Goal: Complete Application Form: Complete application form

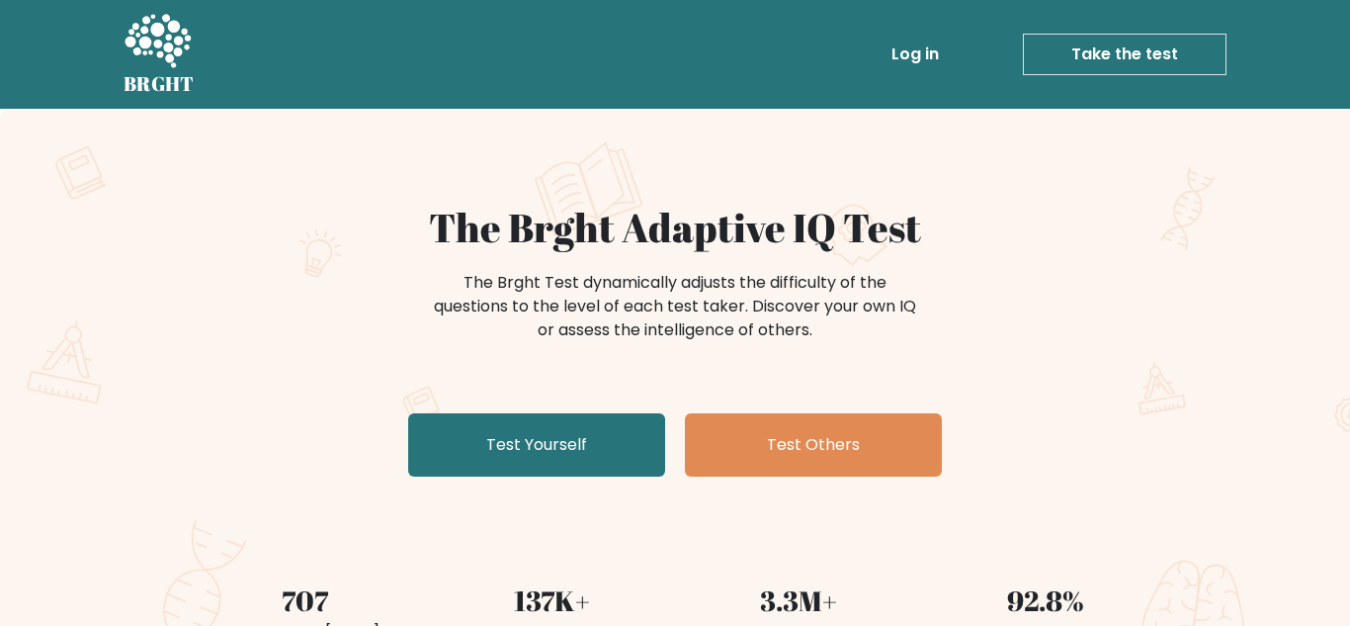
click at [513, 348] on div "The Brght Test dynamically adjusts the difficulty of the questions to the level…" at bounding box center [675, 316] width 791 height 99
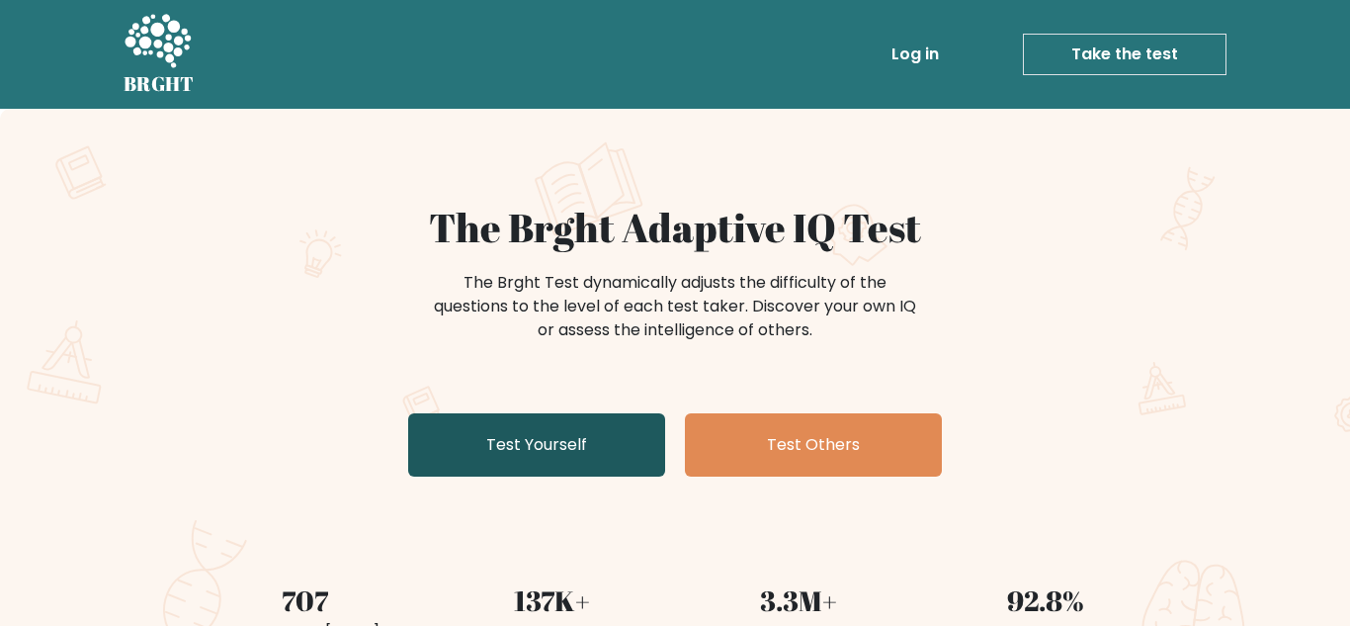
click at [540, 438] on link "Test Yourself" at bounding box center [536, 444] width 257 height 63
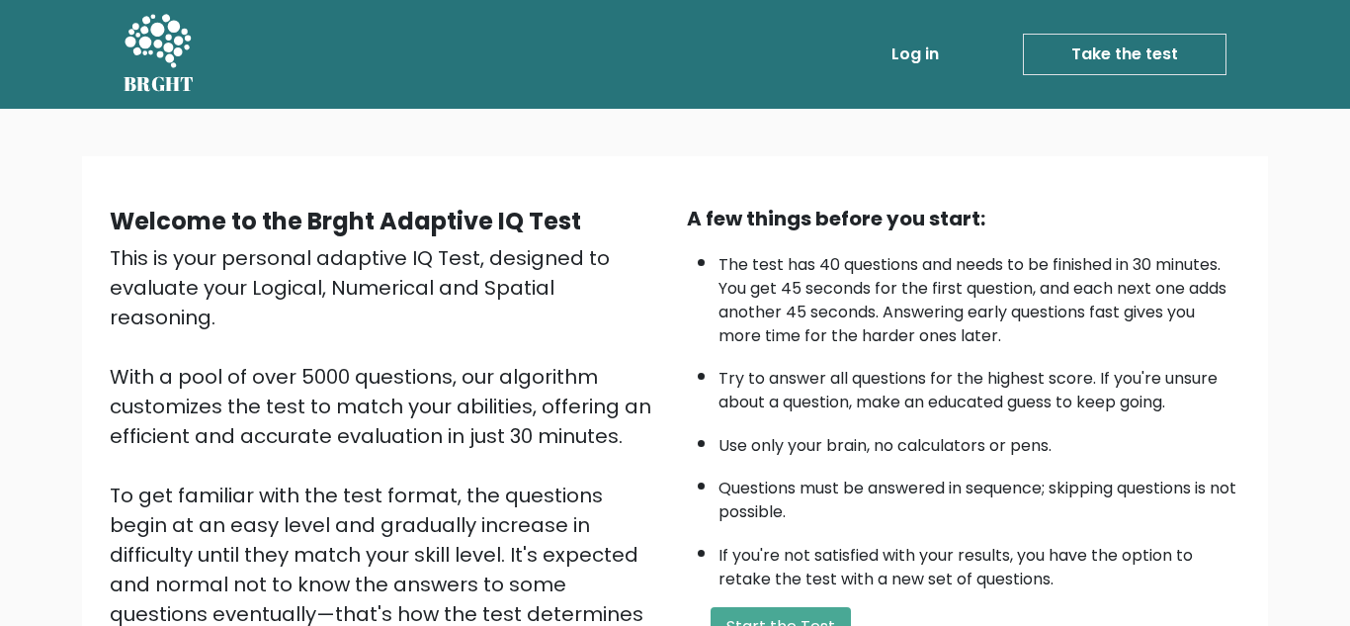
scroll to position [256, 0]
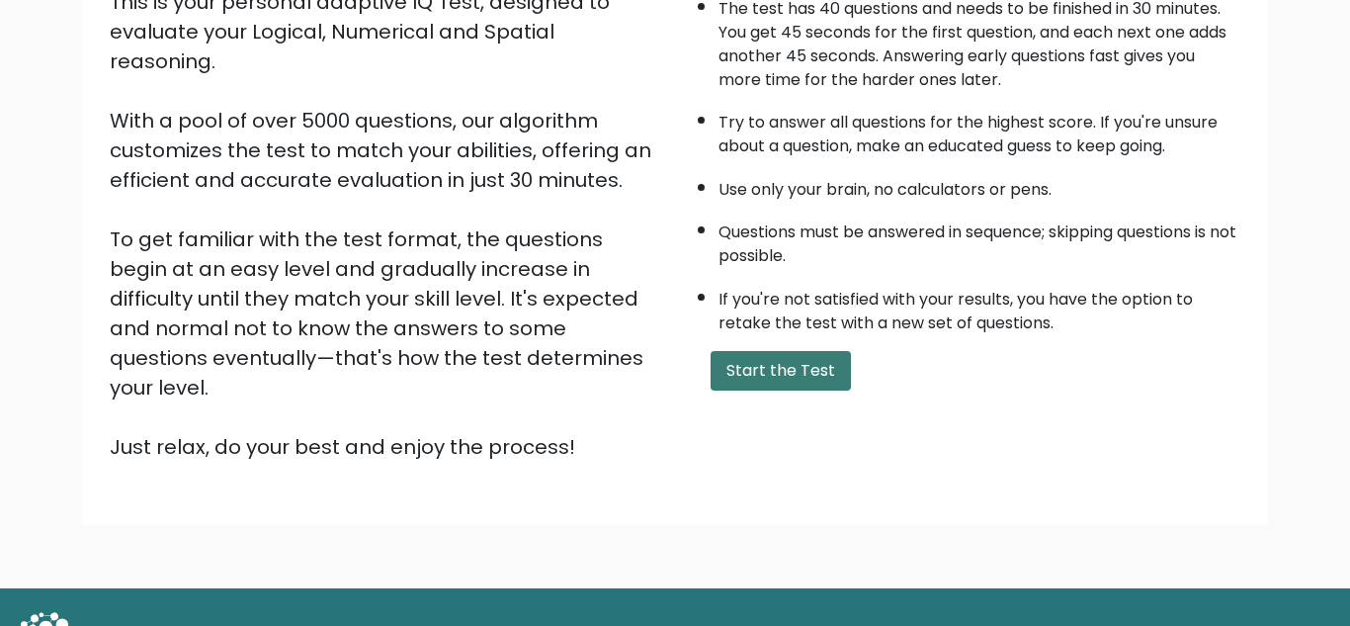
click at [790, 372] on button "Start the Test" at bounding box center [781, 371] width 140 height 40
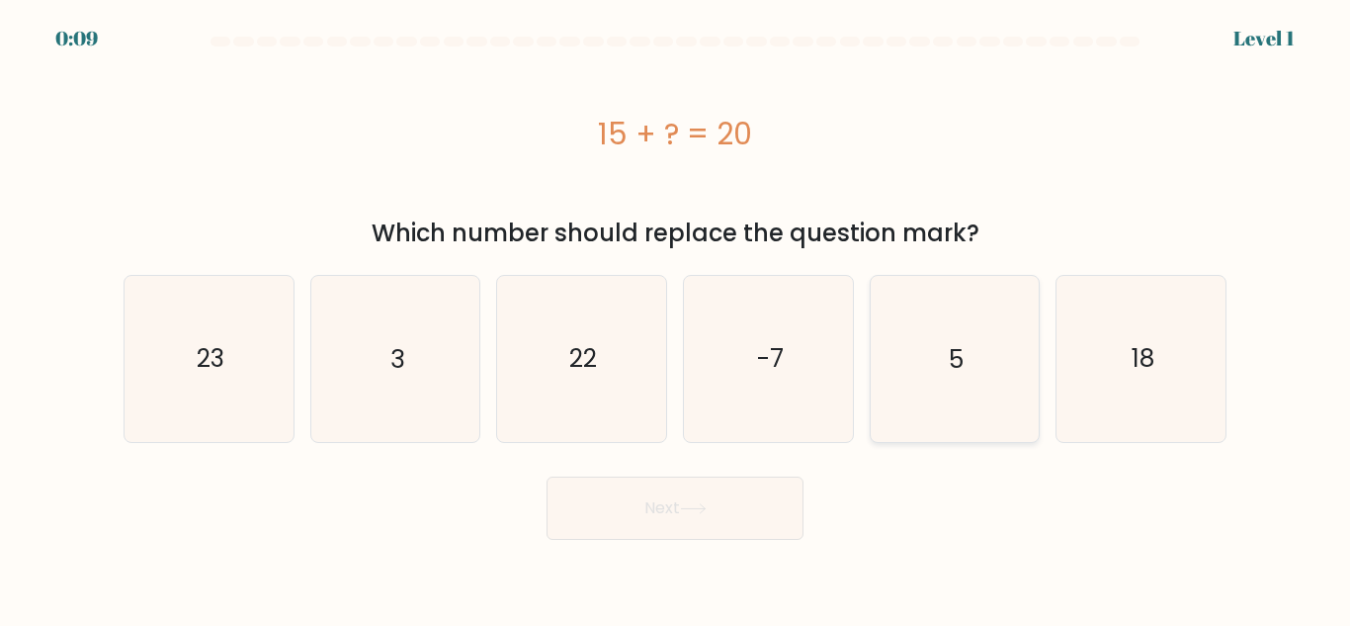
click at [995, 358] on icon "5" at bounding box center [954, 358] width 165 height 165
click at [676, 318] on input "e. 5" at bounding box center [675, 315] width 1 height 5
radio input "true"
click at [737, 505] on button "Next" at bounding box center [675, 507] width 257 height 63
click at [733, 507] on button "Next" at bounding box center [675, 507] width 257 height 63
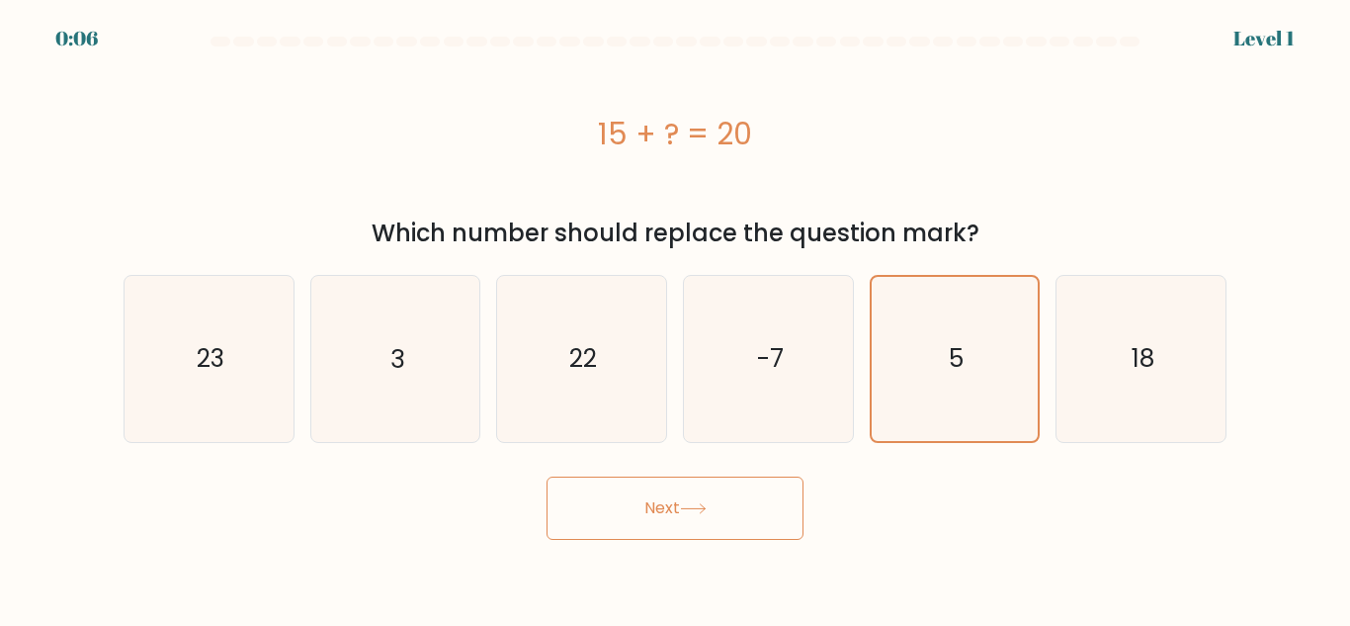
click at [733, 507] on button "Next" at bounding box center [675, 507] width 257 height 63
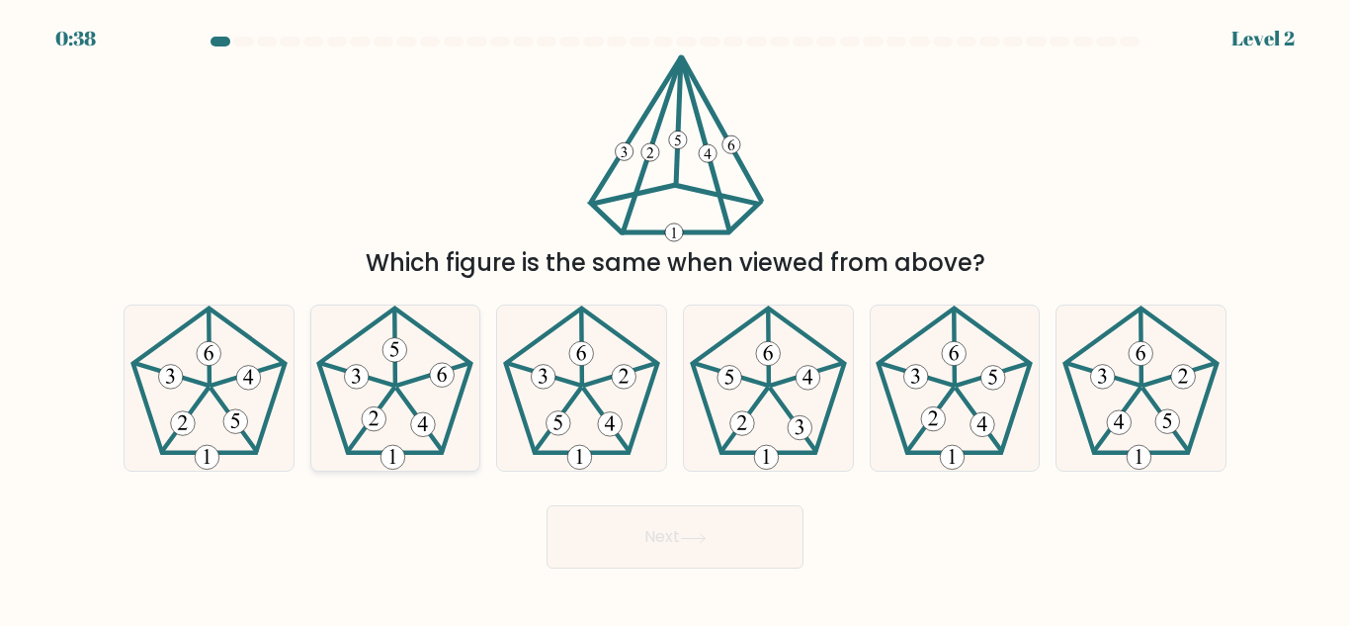
click at [404, 393] on icon at bounding box center [394, 387] width 165 height 165
click at [675, 318] on input "b." at bounding box center [675, 315] width 1 height 5
radio input "true"
click at [652, 541] on button "Next" at bounding box center [675, 536] width 257 height 63
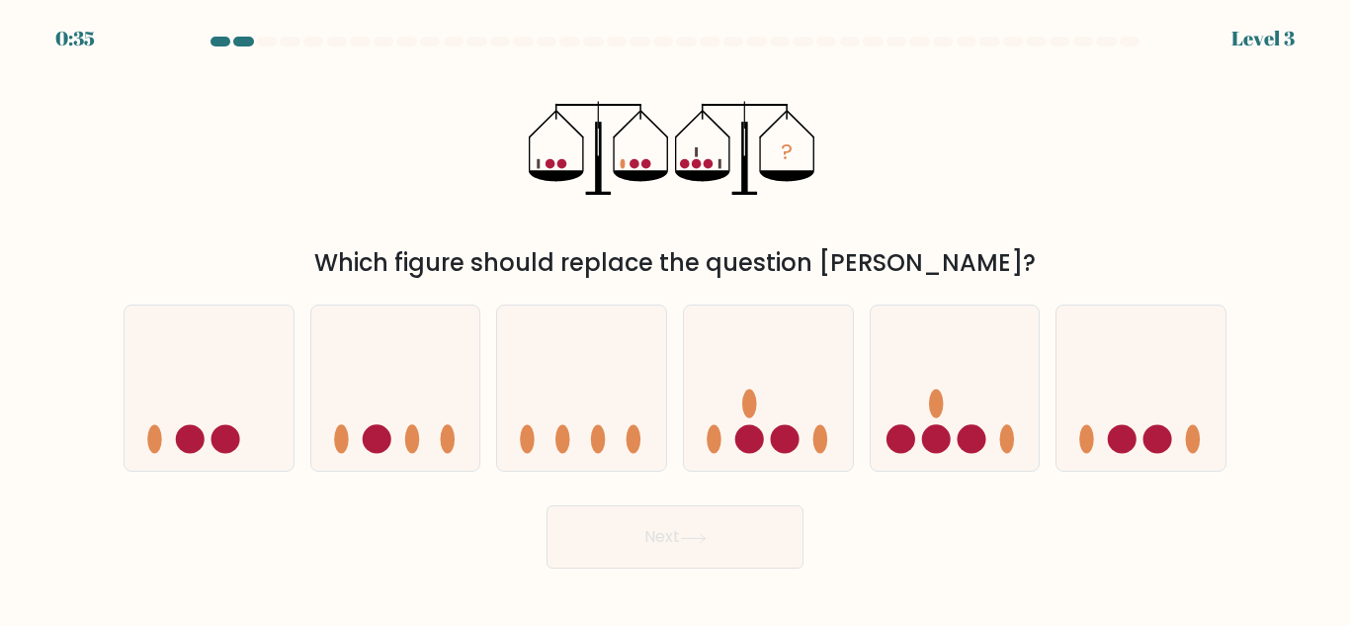
click at [633, 538] on button "Next" at bounding box center [675, 536] width 257 height 63
click at [916, 423] on icon at bounding box center [955, 387] width 169 height 139
click at [676, 318] on input "e." at bounding box center [675, 315] width 1 height 5
radio input "true"
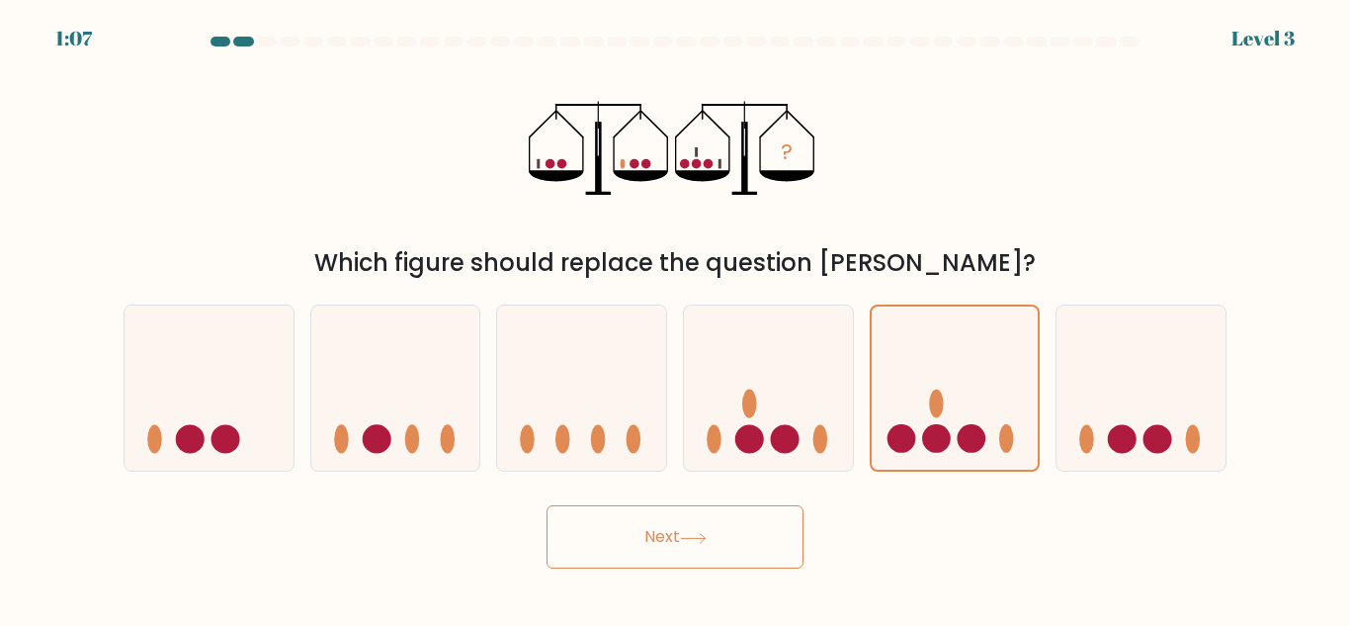
click at [691, 540] on icon at bounding box center [693, 538] width 27 height 11
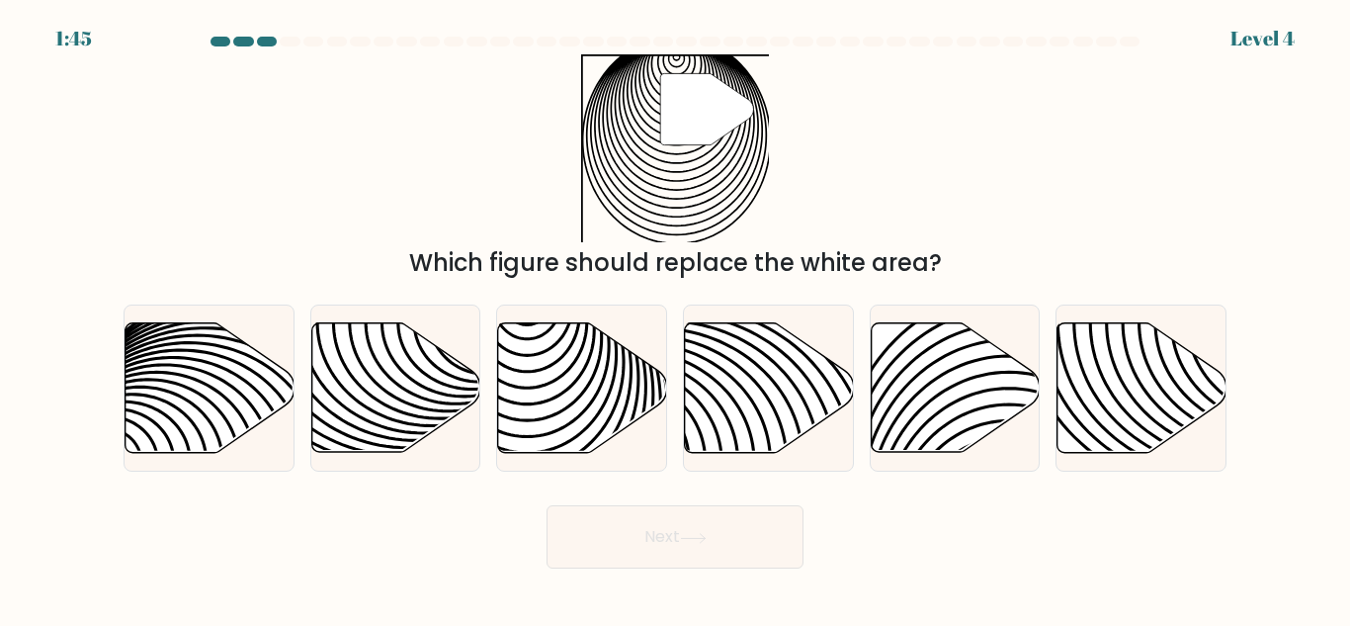
click at [691, 540] on icon at bounding box center [693, 538] width 27 height 11
click at [600, 406] on icon at bounding box center [582, 387] width 169 height 129
click at [675, 318] on input "c." at bounding box center [675, 315] width 1 height 5
radio input "true"
click at [692, 553] on button "Next" at bounding box center [675, 536] width 257 height 63
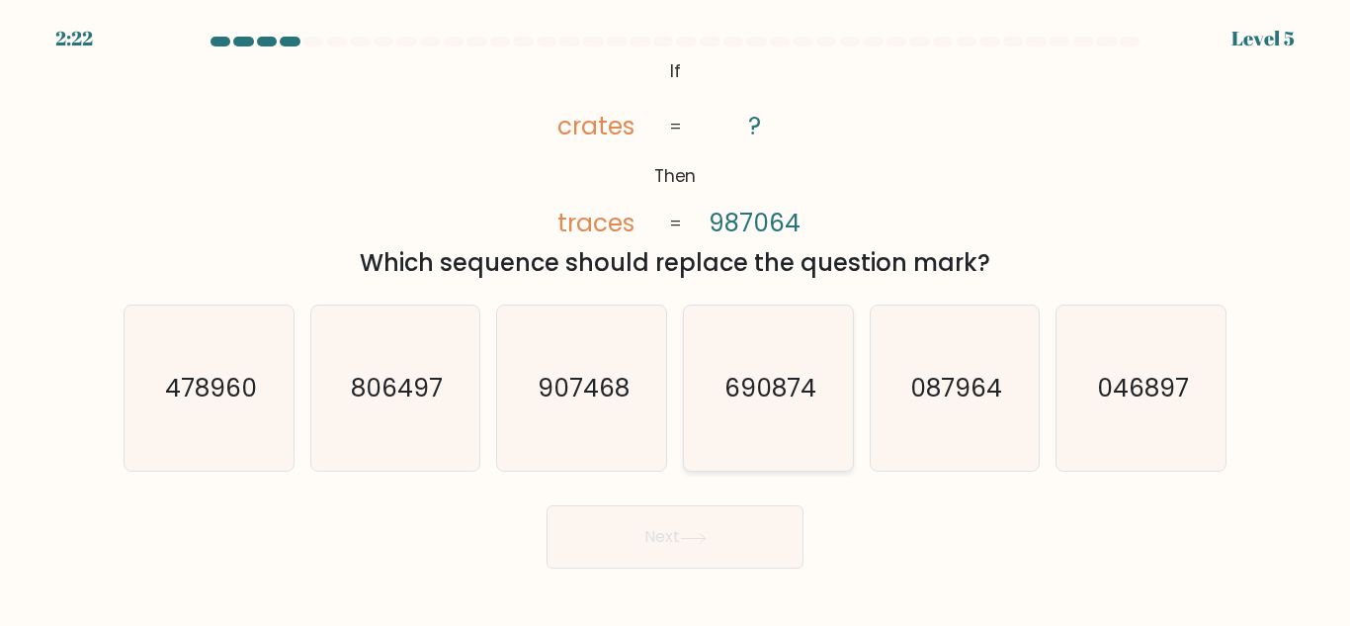
click at [547, 505] on button "Next" at bounding box center [675, 536] width 257 height 63
click at [956, 388] on text "087964" at bounding box center [956, 388] width 92 height 35
click at [676, 318] on input "e. 087964" at bounding box center [675, 315] width 1 height 5
radio input "true"
click at [685, 541] on icon at bounding box center [693, 538] width 27 height 11
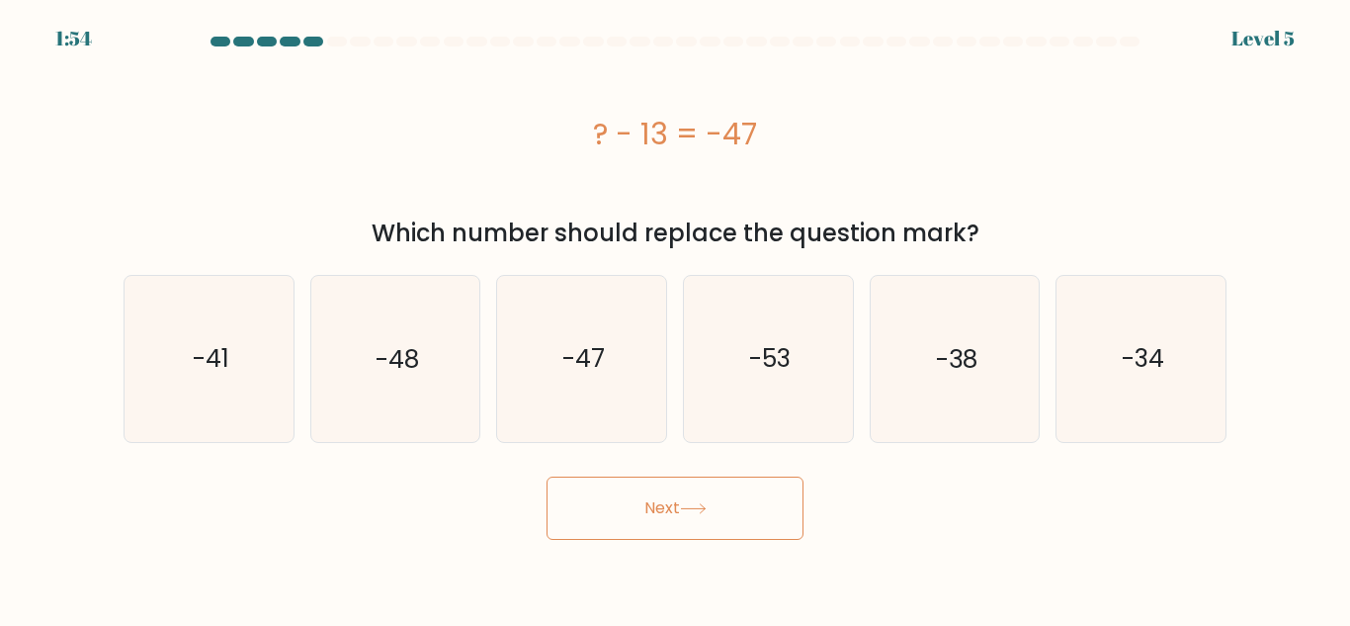
click at [685, 541] on body "1:54 Level 5 a." at bounding box center [675, 313] width 1350 height 626
click at [516, 375] on icon "-47" at bounding box center [581, 358] width 165 height 165
click at [675, 318] on input "c. -47" at bounding box center [675, 315] width 1 height 5
radio input "true"
click at [677, 519] on button "Next" at bounding box center [675, 507] width 257 height 63
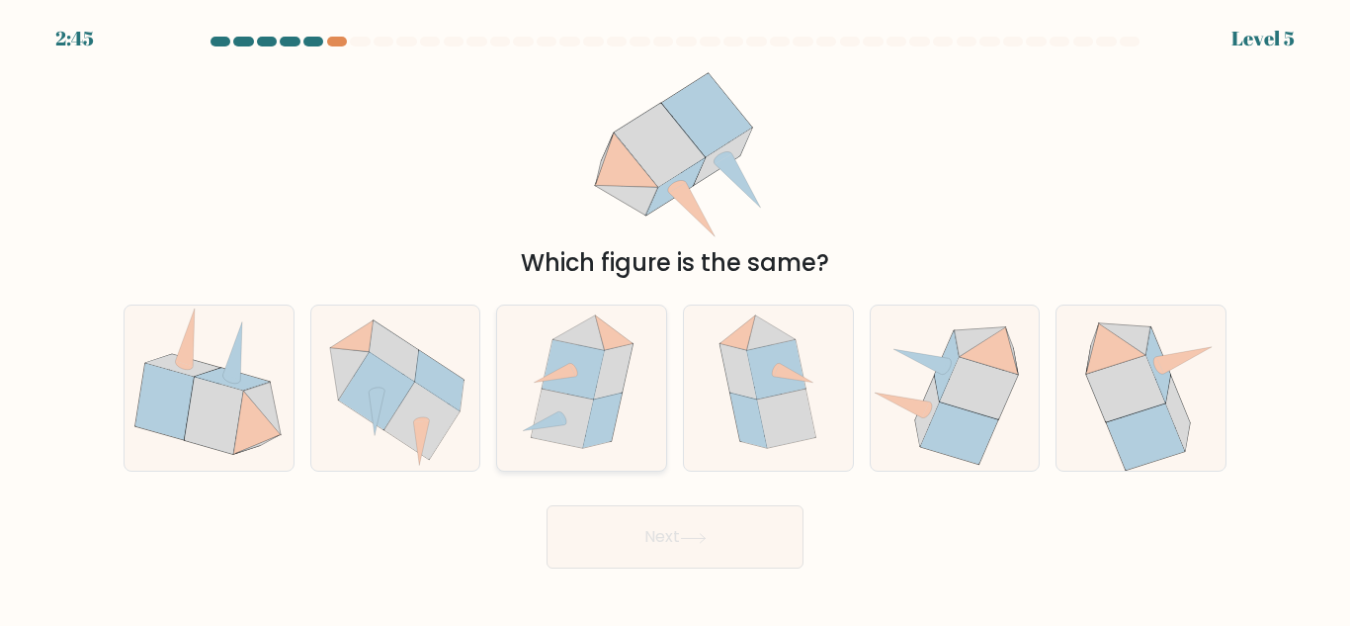
click at [645, 426] on icon at bounding box center [582, 387] width 142 height 165
click at [675, 318] on input "c." at bounding box center [675, 315] width 1 height 5
radio input "true"
click at [727, 434] on icon at bounding box center [768, 387] width 134 height 165
click at [676, 318] on input "d." at bounding box center [675, 315] width 1 height 5
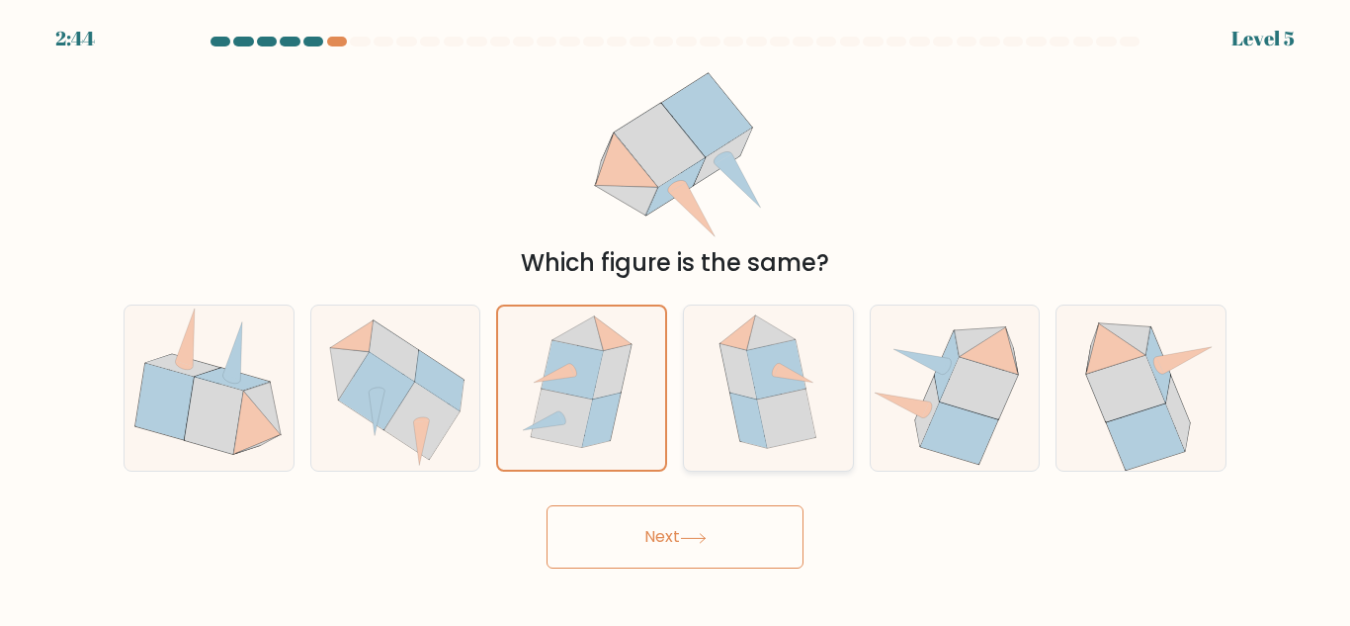
radio input "true"
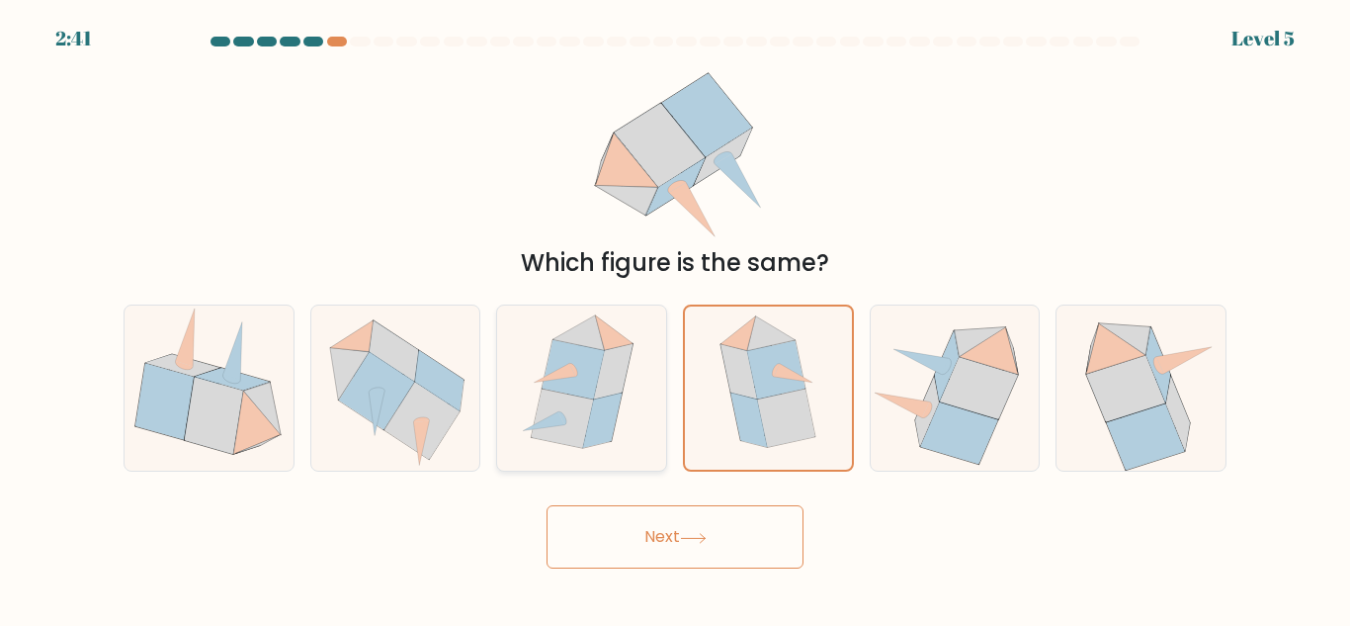
click at [533, 393] on icon at bounding box center [582, 387] width 142 height 165
click at [675, 318] on input "c." at bounding box center [675, 315] width 1 height 5
radio input "true"
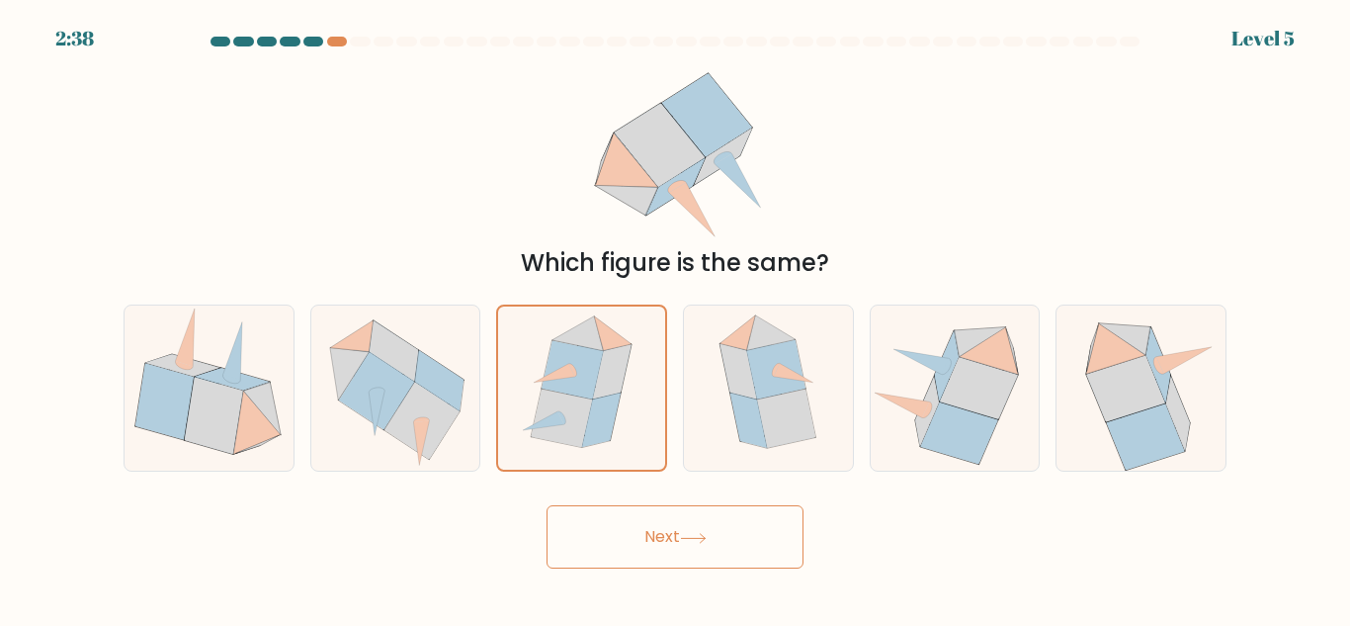
click at [612, 544] on button "Next" at bounding box center [675, 536] width 257 height 63
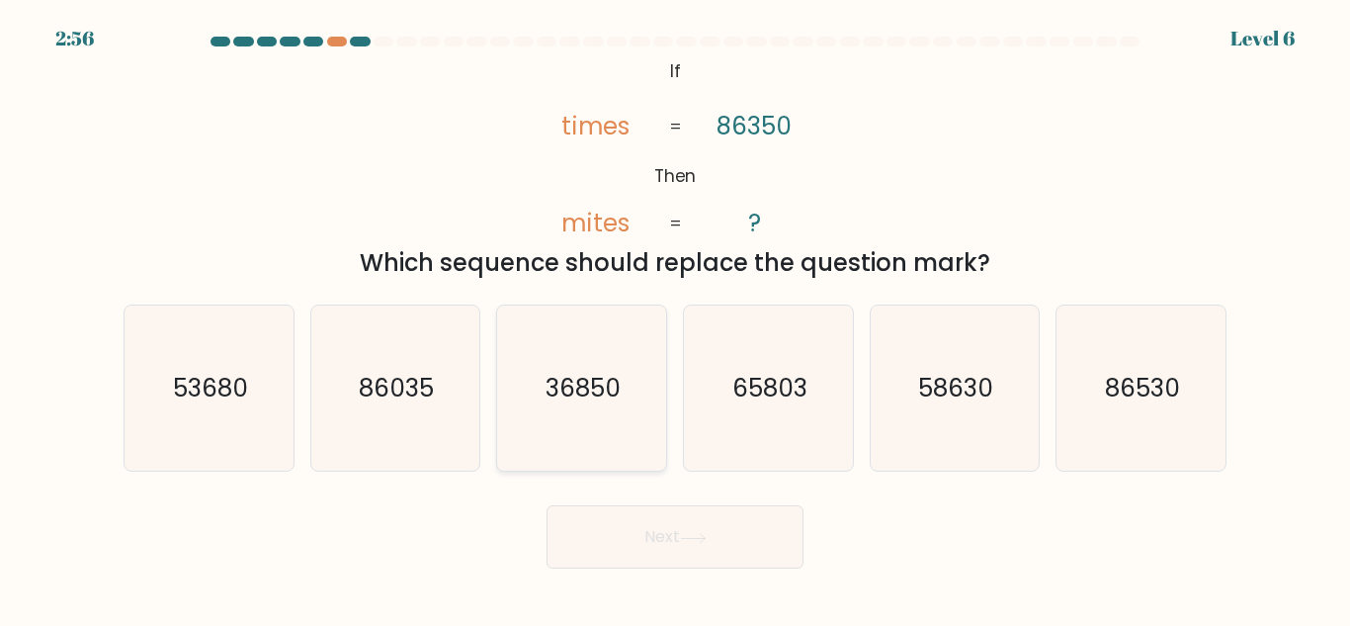
click at [554, 393] on text "36850" at bounding box center [583, 388] width 75 height 35
click at [675, 318] on input "c. 36850" at bounding box center [675, 315] width 1 height 5
radio input "true"
click at [656, 548] on button "Next" at bounding box center [675, 536] width 257 height 63
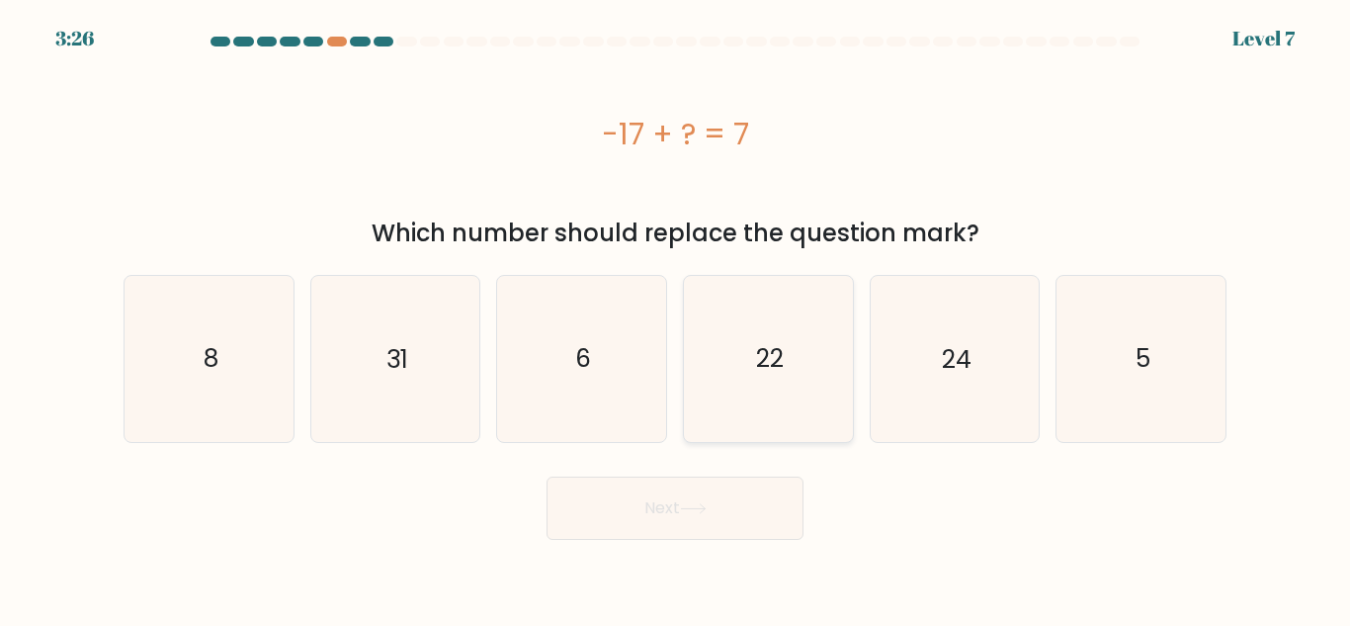
click at [769, 347] on text "22" at bounding box center [770, 358] width 28 height 35
click at [676, 318] on input "d. 22" at bounding box center [675, 315] width 1 height 5
radio input "true"
click at [769, 347] on text "22" at bounding box center [770, 358] width 28 height 35
click at [676, 318] on input "d. 22" at bounding box center [675, 315] width 1 height 5
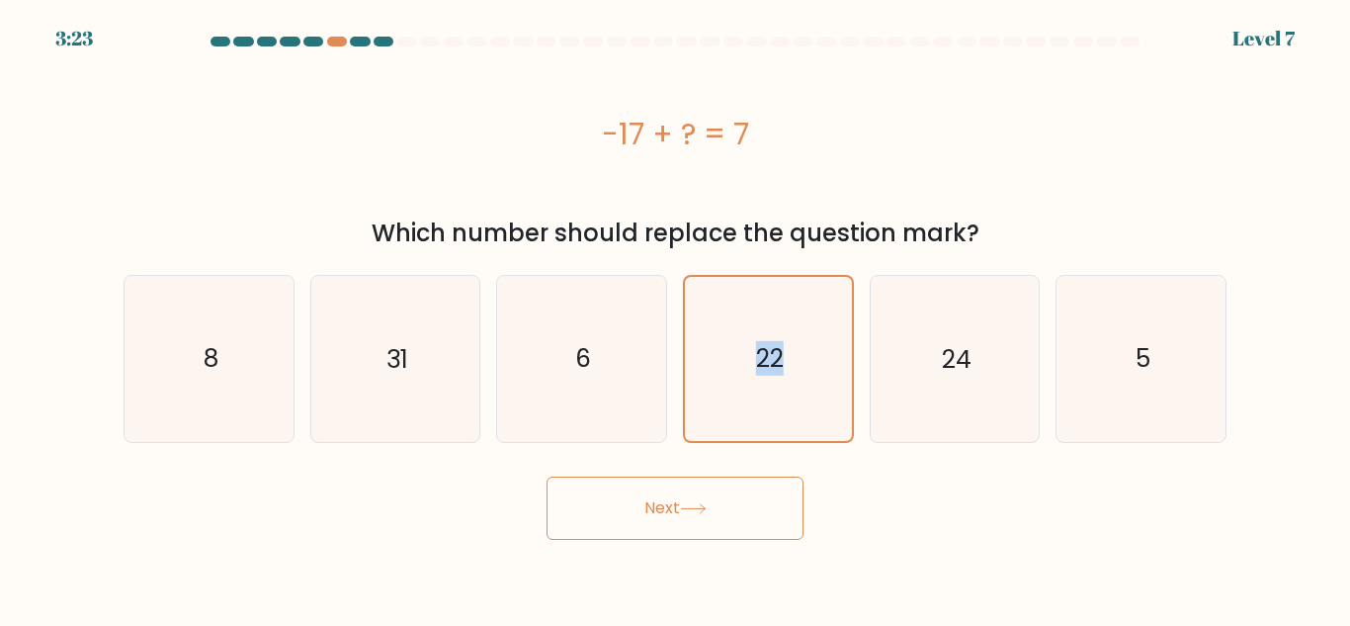
click at [714, 520] on button "Next" at bounding box center [675, 507] width 257 height 63
click at [649, 515] on button "Next" at bounding box center [675, 507] width 257 height 63
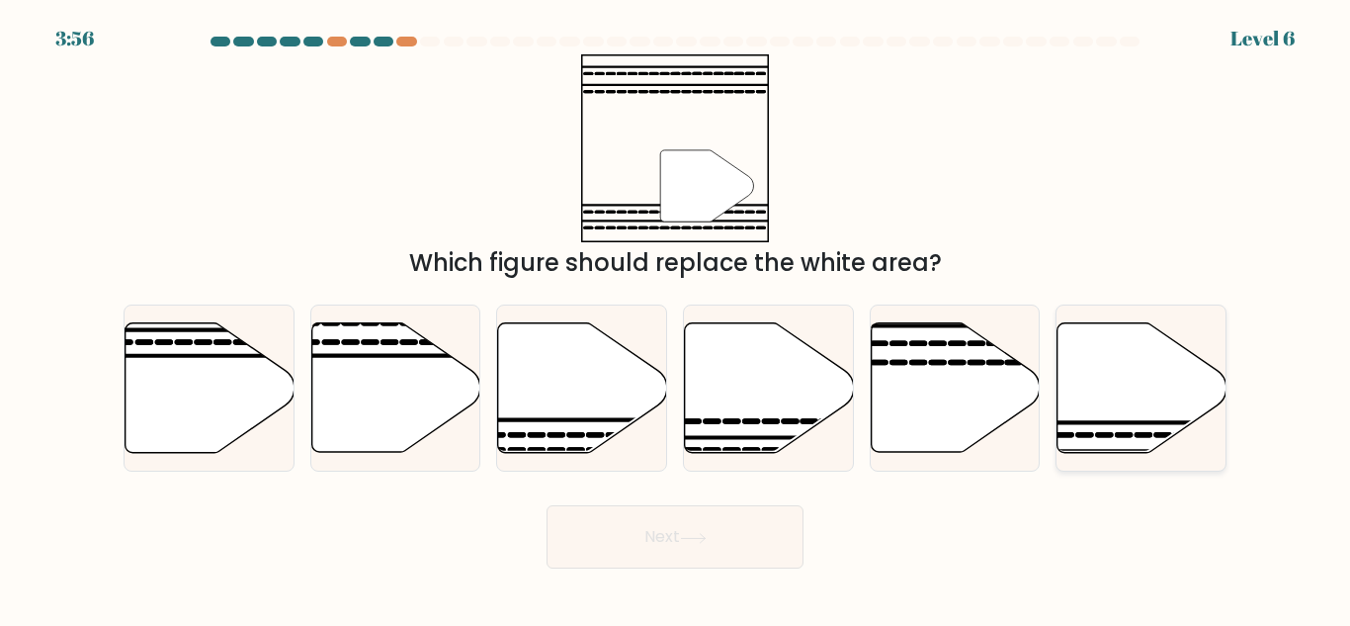
click at [1095, 425] on icon at bounding box center [1142, 387] width 169 height 129
click at [676, 318] on input "f." at bounding box center [675, 315] width 1 height 5
radio input "true"
click at [746, 527] on button "Next" at bounding box center [675, 536] width 257 height 63
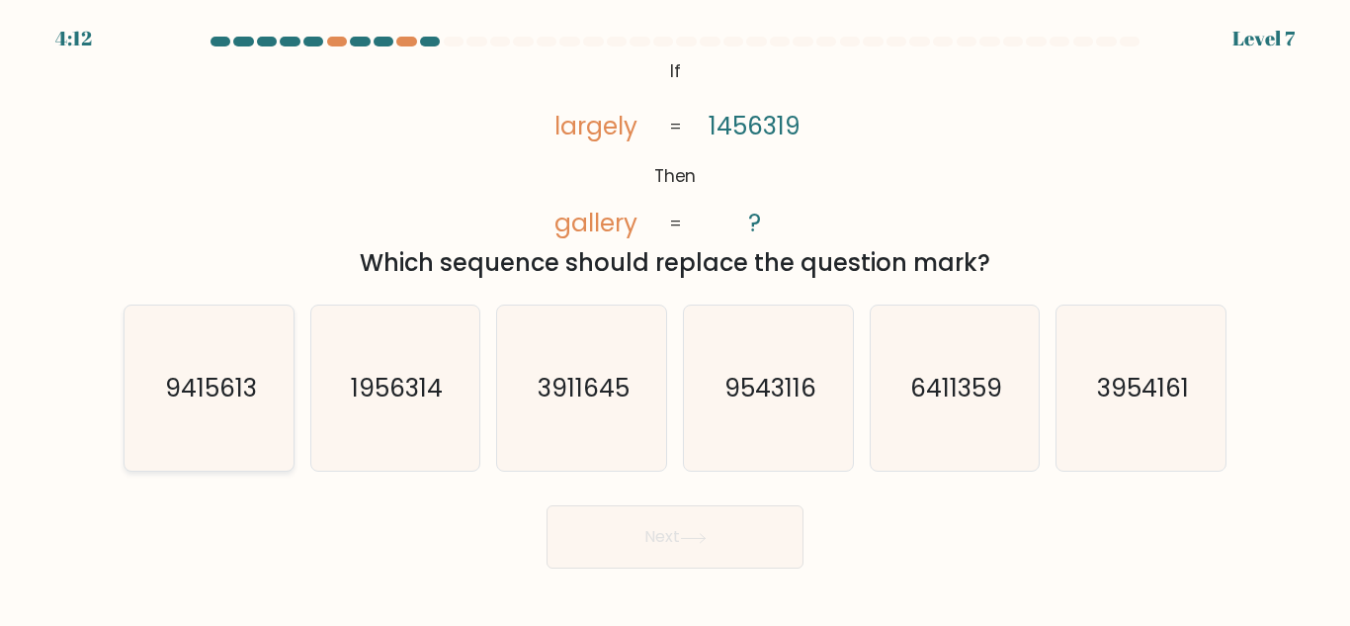
click at [231, 359] on icon "9415613" at bounding box center [209, 387] width 165 height 165
click at [675, 318] on input "a. 9415613" at bounding box center [675, 315] width 1 height 5
radio input "true"
click at [658, 565] on button "Next" at bounding box center [675, 536] width 257 height 63
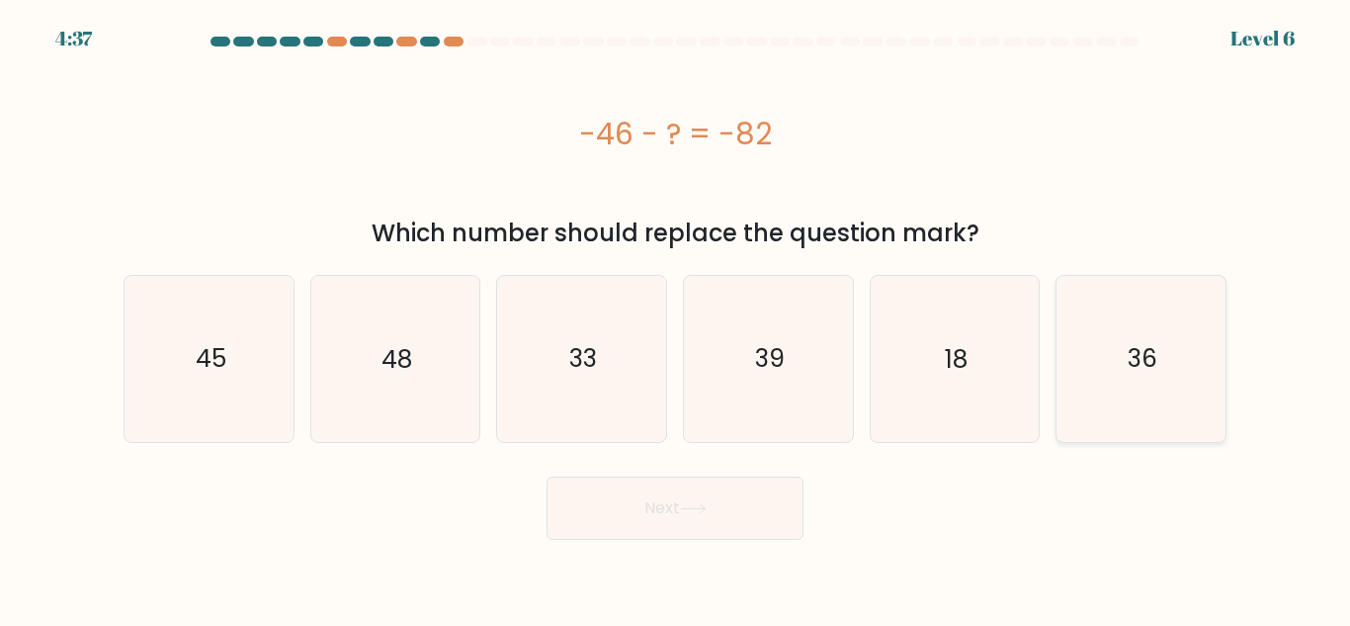
click at [1124, 362] on icon "36" at bounding box center [1141, 358] width 165 height 165
click at [676, 318] on input "f. 36" at bounding box center [675, 315] width 1 height 5
radio input "true"
click at [718, 492] on button "Next" at bounding box center [675, 507] width 257 height 63
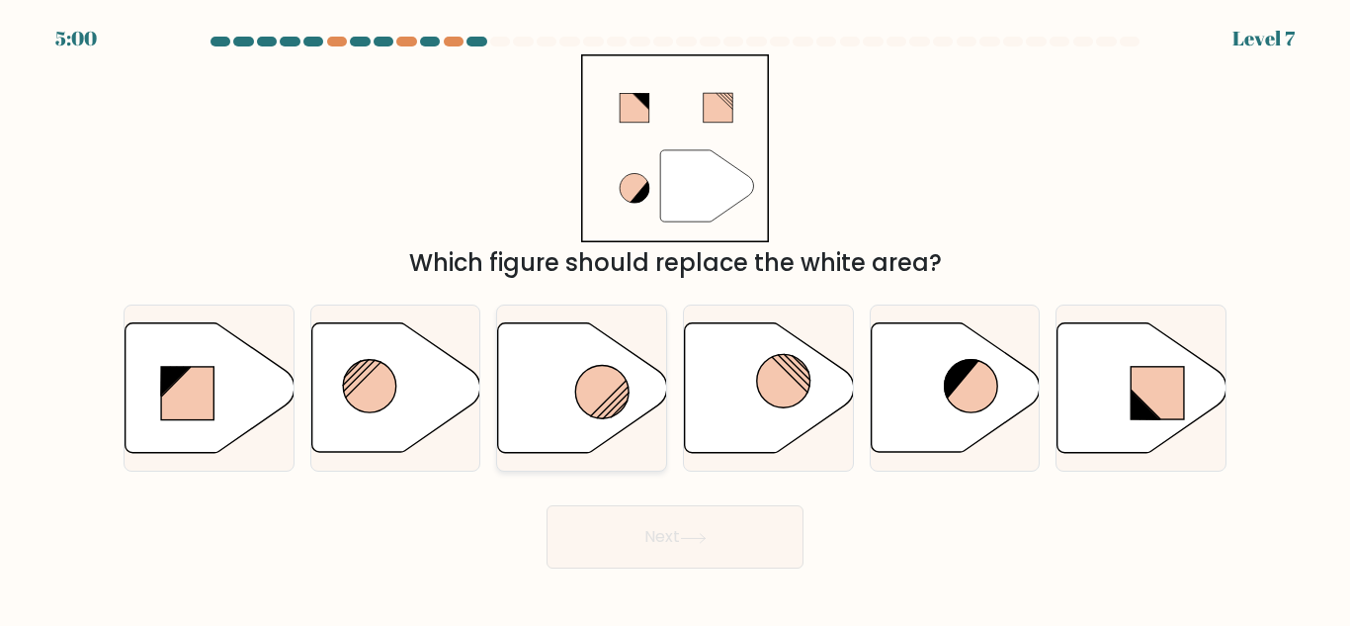
click at [608, 364] on icon at bounding box center [582, 387] width 169 height 129
click at [675, 318] on input "c." at bounding box center [675, 315] width 1 height 5
radio input "true"
click at [665, 551] on button "Next" at bounding box center [675, 536] width 257 height 63
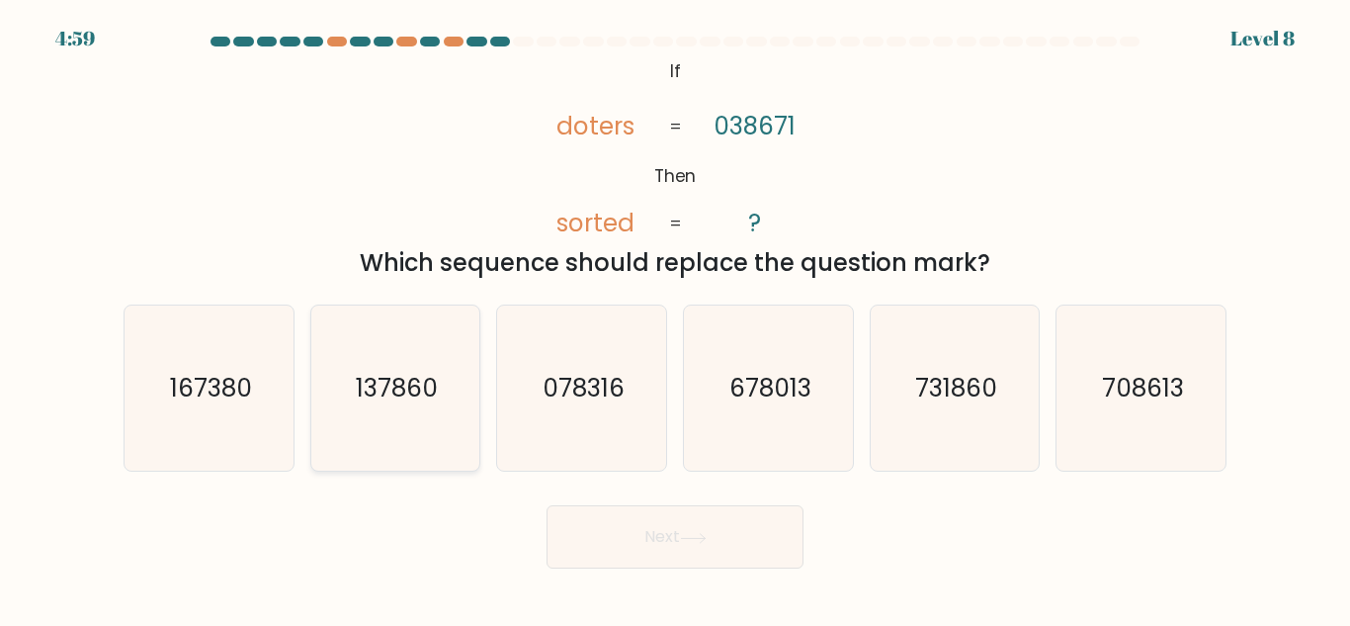
click at [425, 359] on icon "137860" at bounding box center [394, 387] width 165 height 165
click at [675, 318] on input "b. 137860" at bounding box center [675, 315] width 1 height 5
radio input "true"
click at [674, 548] on button "Next" at bounding box center [675, 536] width 257 height 63
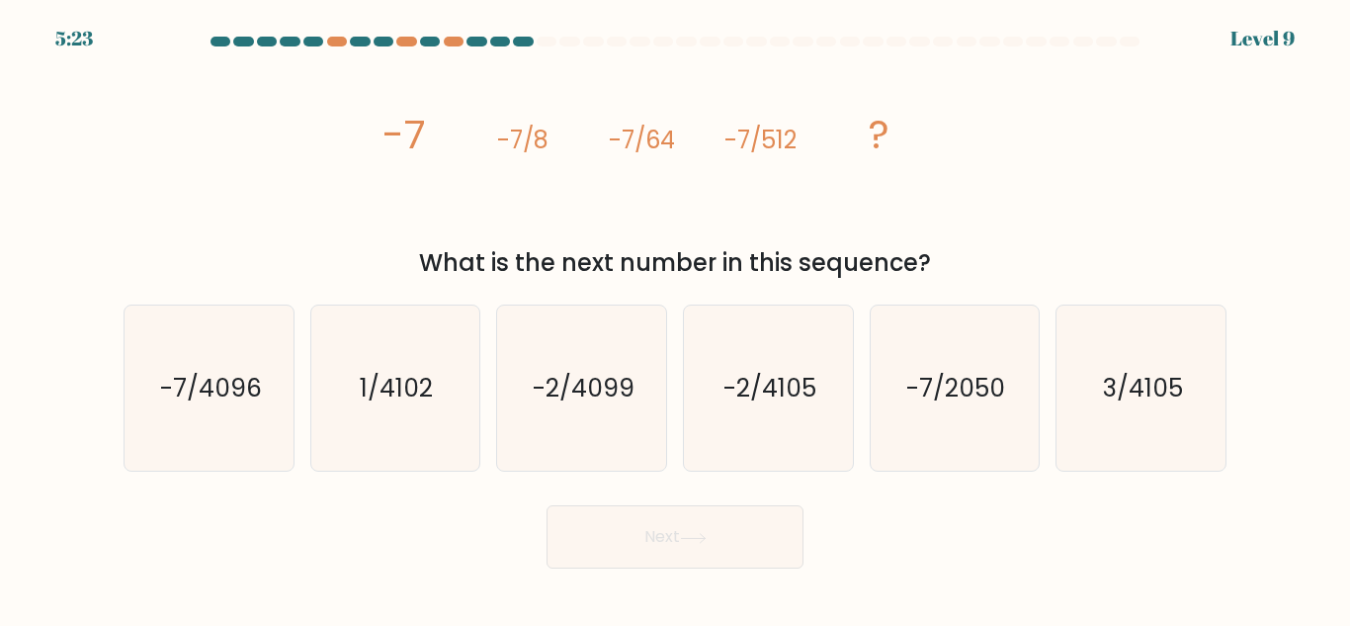
click at [582, 248] on div "What is the next number in this sequence?" at bounding box center [674, 263] width 1079 height 36
click at [846, 163] on icon "image/svg+xml -7 -7/8 -7/64 -7/512 ?" at bounding box center [675, 148] width 593 height 188
click at [196, 461] on icon "-7/4096" at bounding box center [209, 387] width 165 height 165
click at [675, 318] on input "a. -7/4096" at bounding box center [675, 315] width 1 height 5
radio input "true"
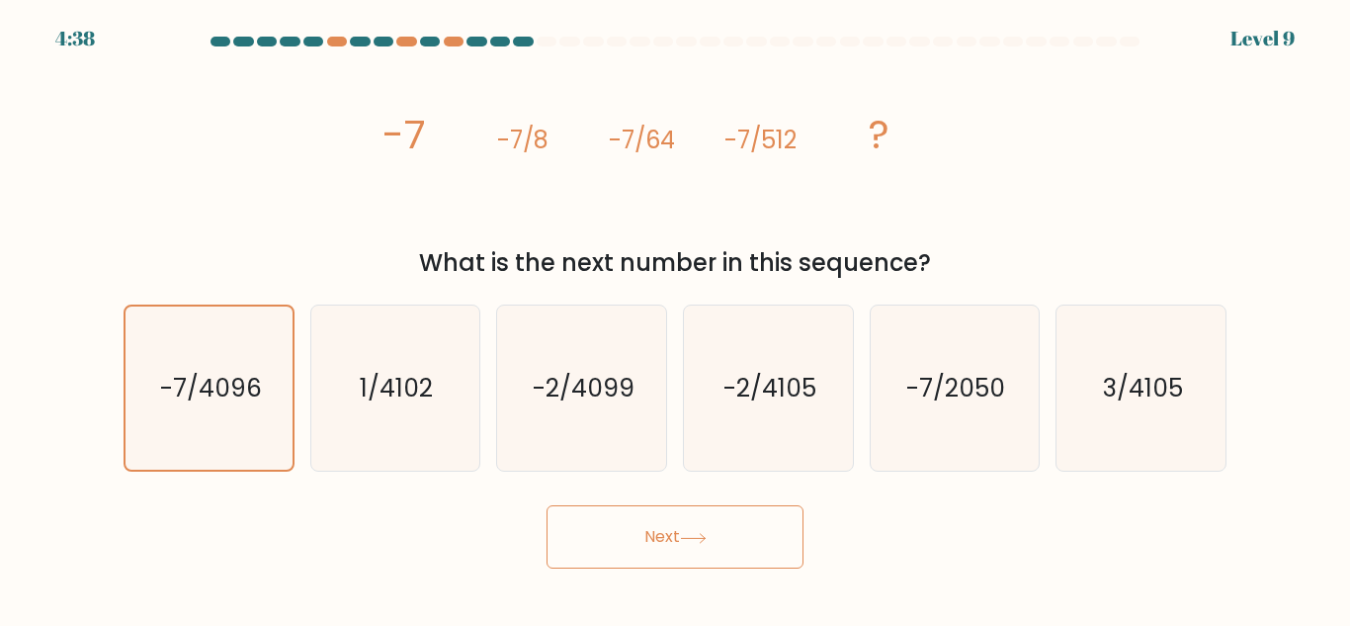
click at [689, 513] on button "Next" at bounding box center [675, 536] width 257 height 63
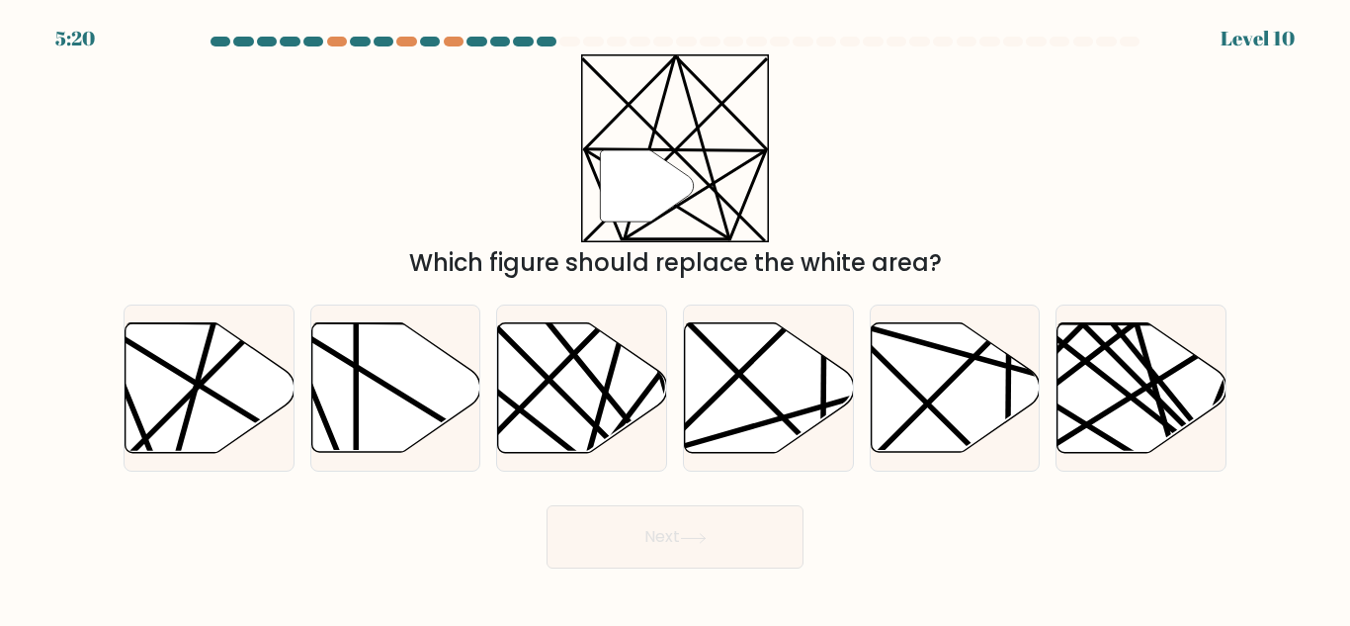
drag, startPoint x: 692, startPoint y: 533, endPoint x: 381, endPoint y: 537, distance: 311.4
click at [381, 537] on div "Next" at bounding box center [675, 531] width 1127 height 73
click at [158, 437] on icon at bounding box center [210, 387] width 169 height 129
click at [675, 318] on input "a." at bounding box center [675, 315] width 1 height 5
radio input "true"
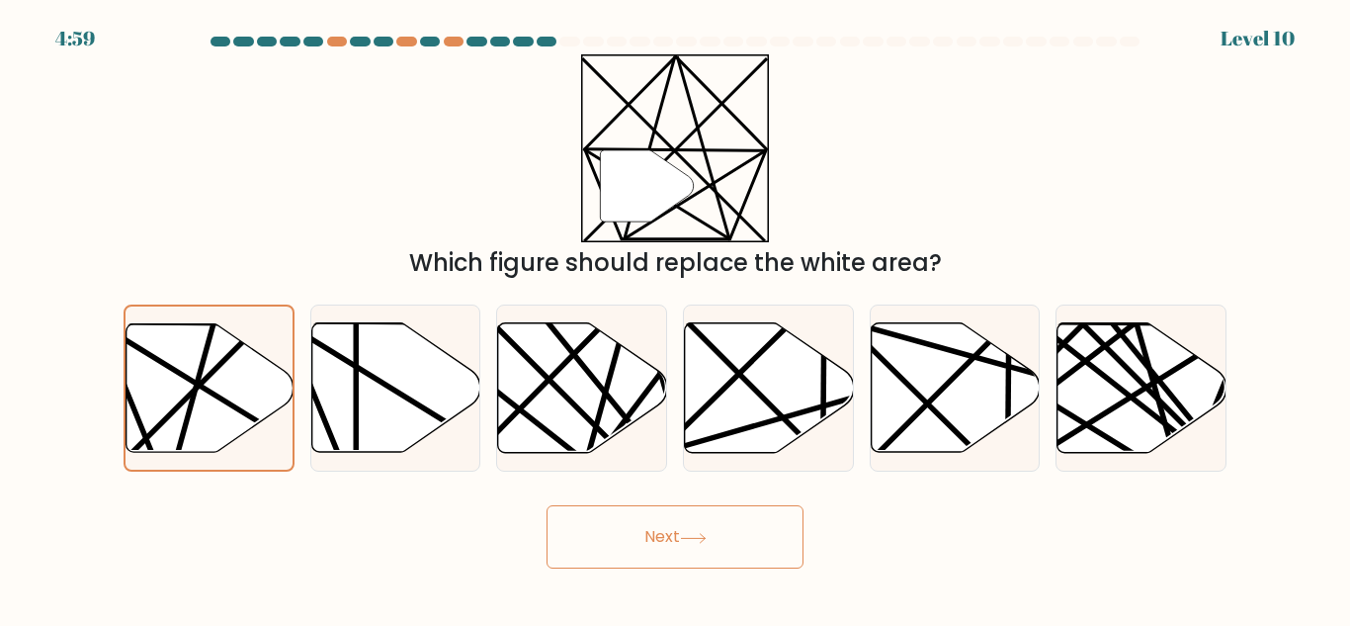
click at [657, 514] on button "Next" at bounding box center [675, 536] width 257 height 63
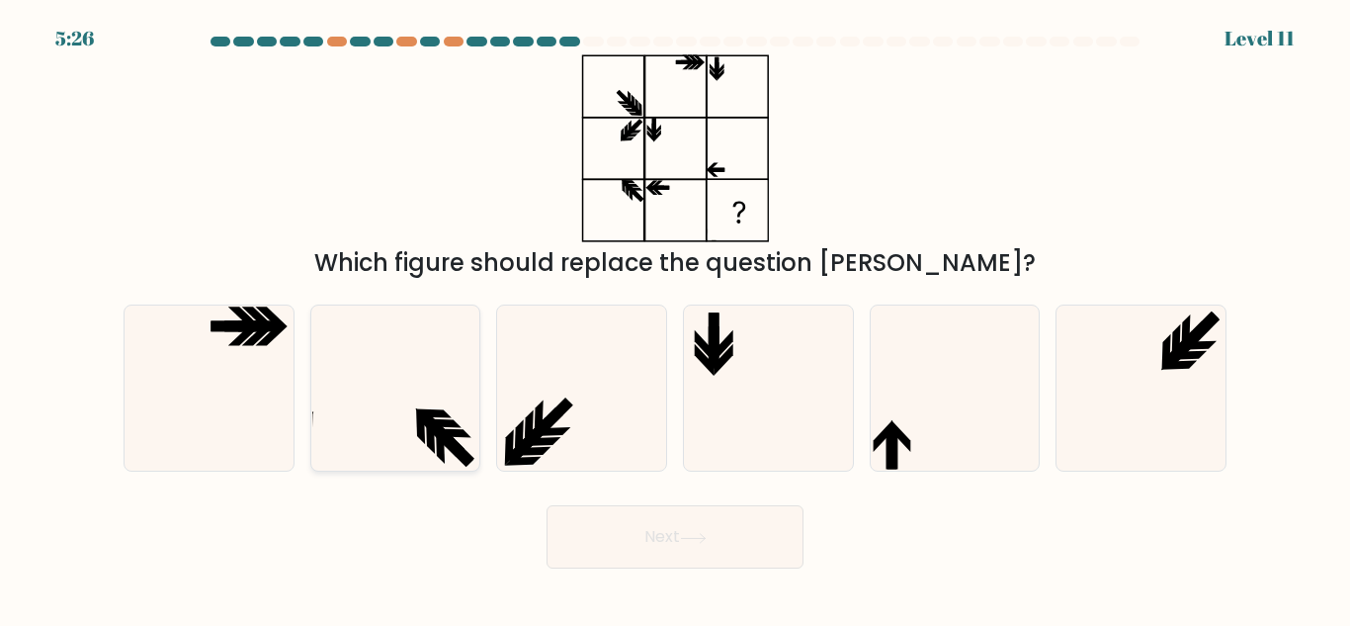
click at [452, 347] on icon at bounding box center [394, 387] width 165 height 165
click at [675, 318] on input "b." at bounding box center [675, 315] width 1 height 5
radio input "true"
click at [641, 414] on icon at bounding box center [581, 387] width 165 height 165
click at [675, 318] on input "c." at bounding box center [675, 315] width 1 height 5
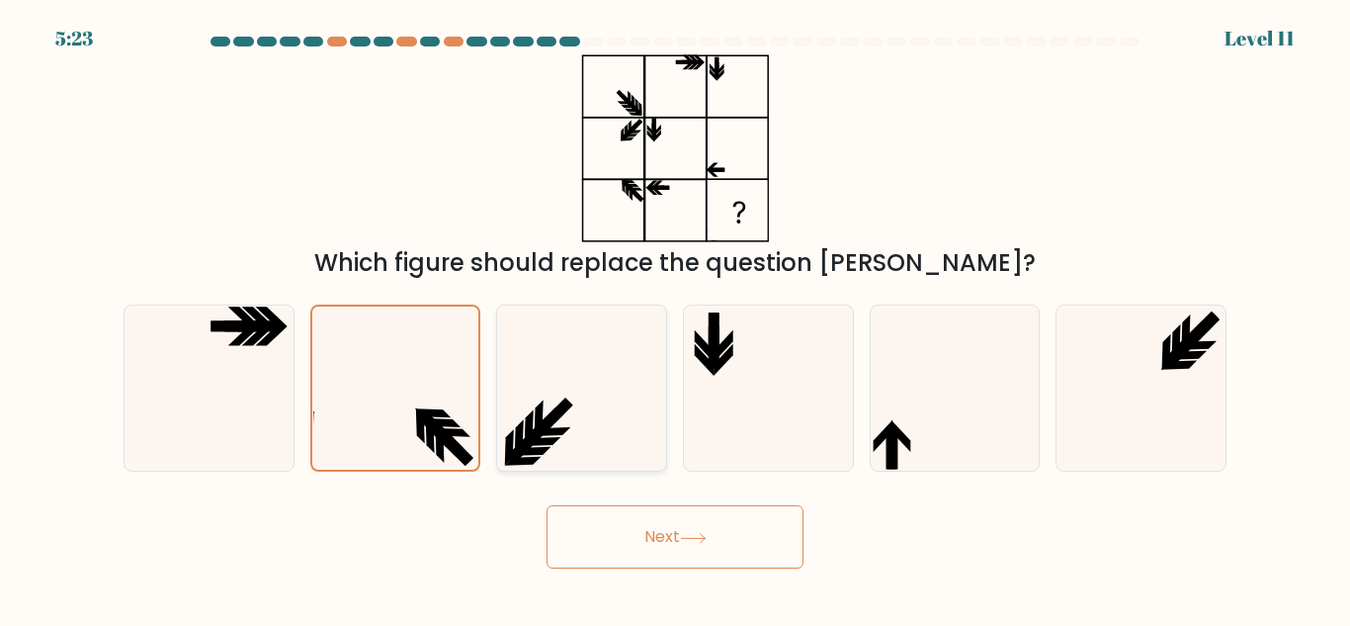
radio input "true"
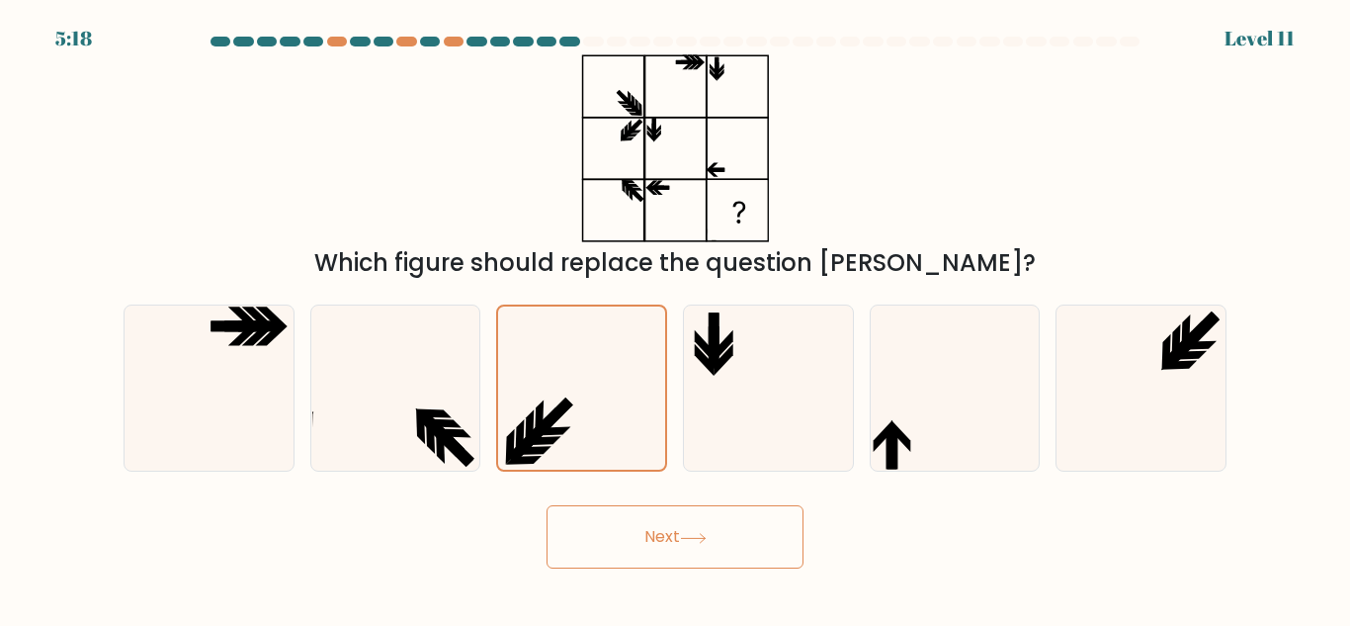
click at [727, 545] on button "Next" at bounding box center [675, 536] width 257 height 63
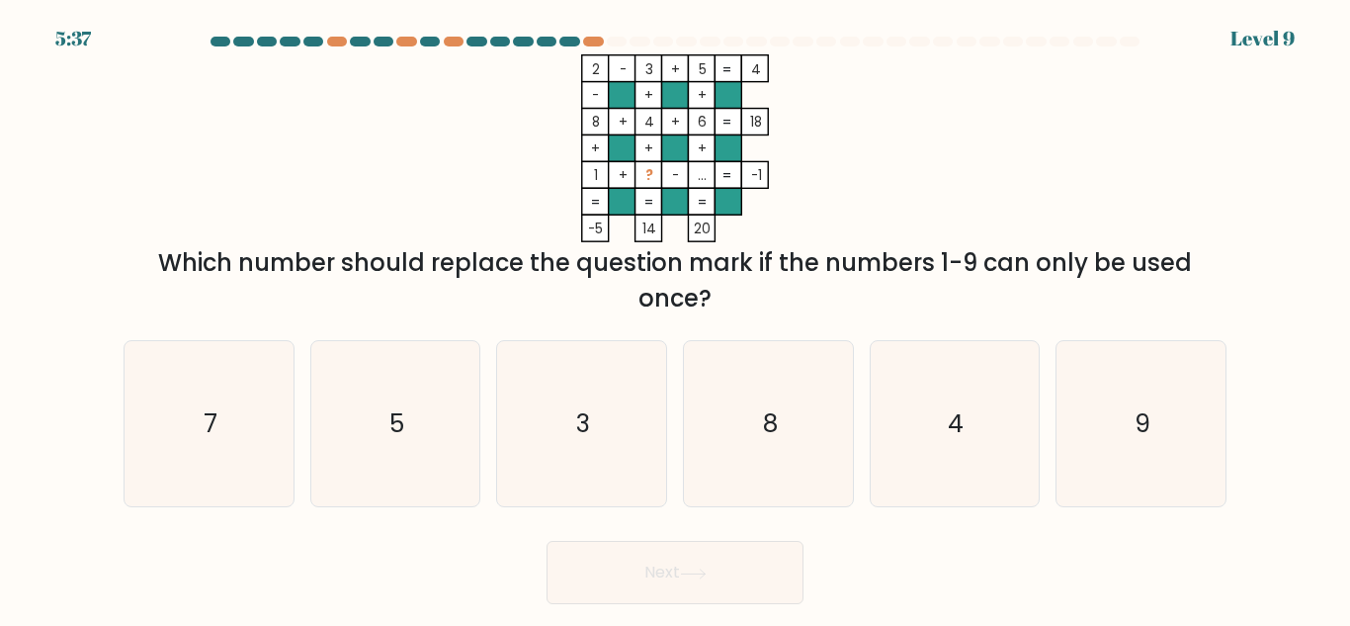
click at [727, 545] on button "Next" at bounding box center [675, 572] width 257 height 63
click at [599, 144] on tspan "+" at bounding box center [595, 148] width 9 height 19
click at [284, 464] on icon "7" at bounding box center [209, 423] width 165 height 165
click at [675, 318] on input "a. 7" at bounding box center [675, 315] width 1 height 5
radio input "true"
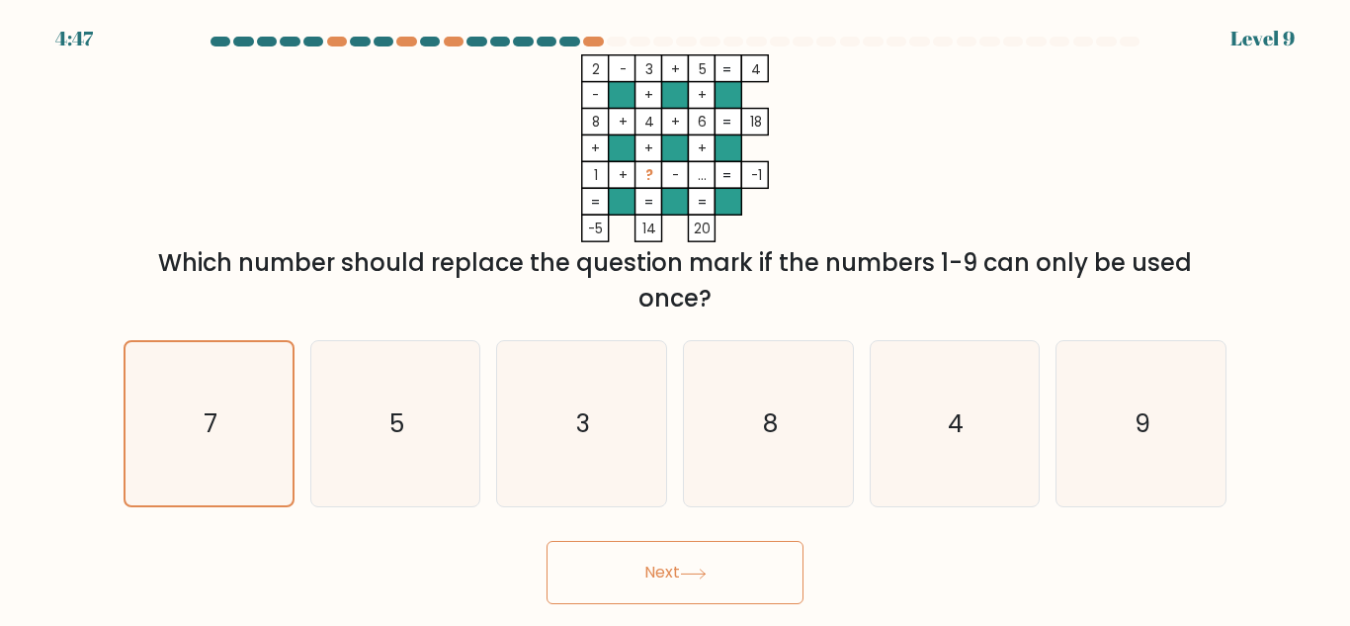
click at [600, 556] on button "Next" at bounding box center [675, 572] width 257 height 63
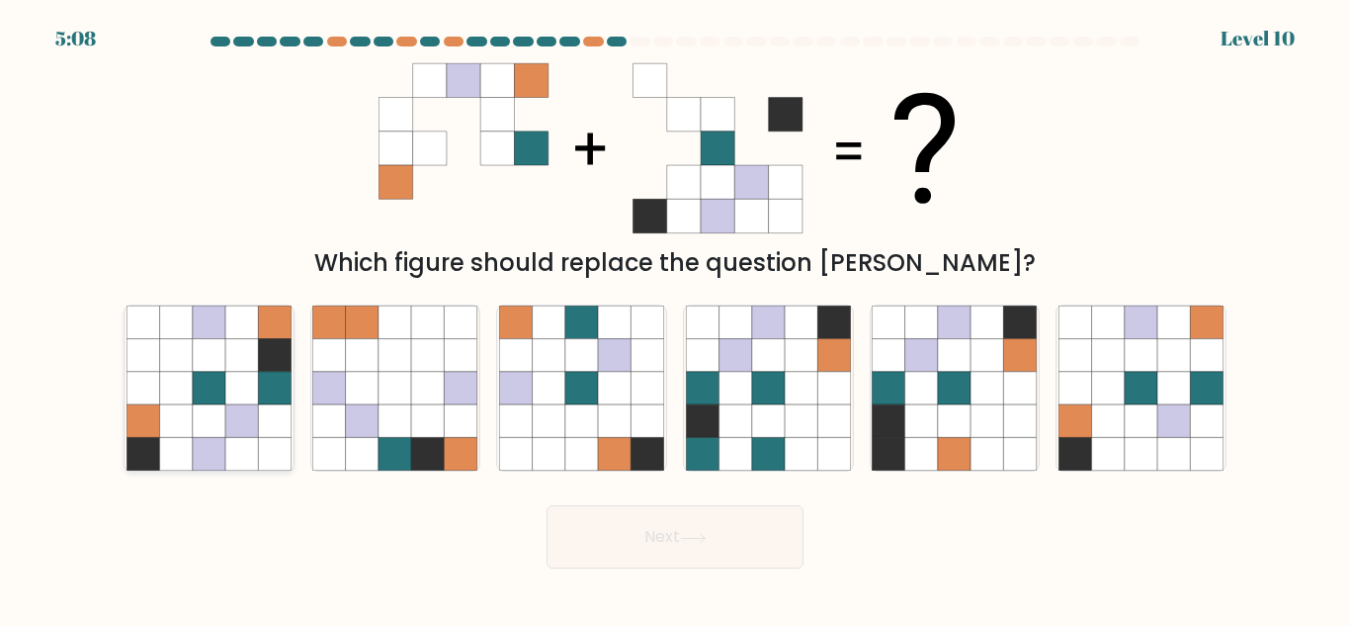
click at [160, 382] on icon at bounding box center [175, 388] width 33 height 33
click at [675, 318] on input "a." at bounding box center [675, 315] width 1 height 5
radio input "true"
click at [728, 554] on button "Next" at bounding box center [675, 536] width 257 height 63
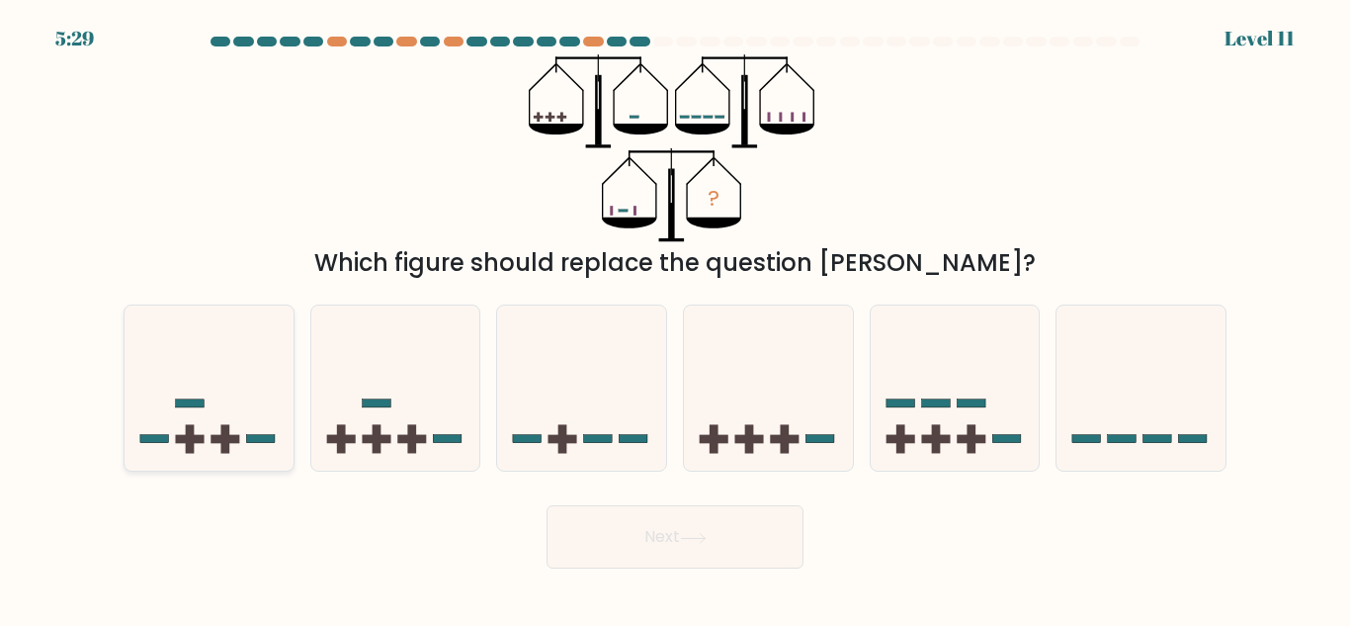
click at [220, 336] on icon at bounding box center [209, 387] width 169 height 139
click at [675, 318] on input "a." at bounding box center [675, 315] width 1 height 5
radio input "true"
click at [659, 555] on button "Next" at bounding box center [675, 536] width 257 height 63
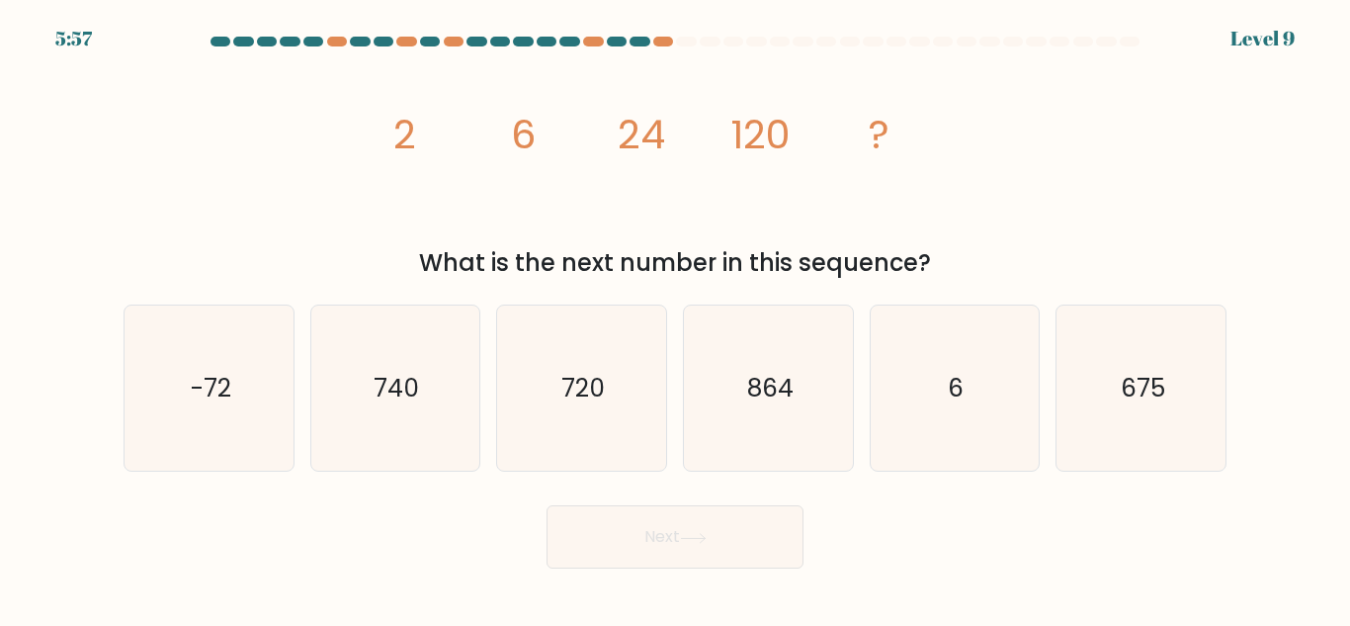
click at [620, 223] on icon "image/svg+xml 2 6 24 120 ?" at bounding box center [675, 148] width 593 height 188
click at [408, 397] on text "740" at bounding box center [397, 388] width 45 height 35
click at [675, 318] on input "b. 740" at bounding box center [675, 315] width 1 height 5
radio input "true"
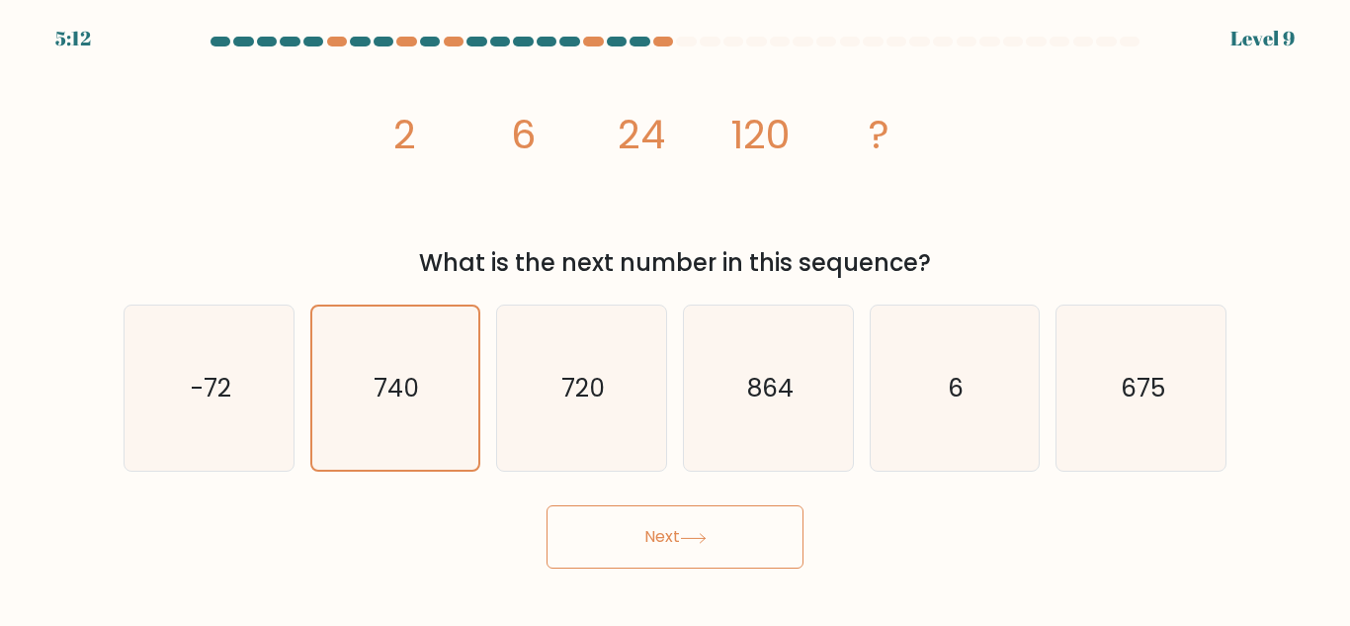
click at [687, 546] on button "Next" at bounding box center [675, 536] width 257 height 63
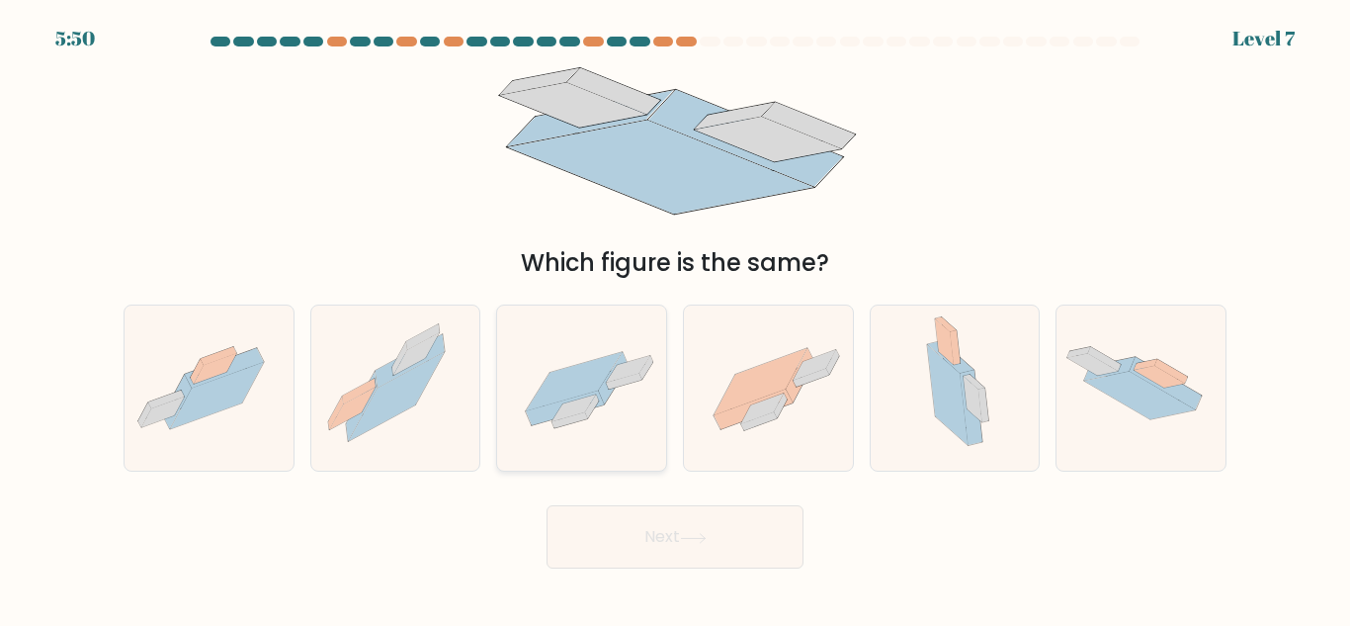
click at [576, 433] on icon at bounding box center [581, 388] width 169 height 117
click at [675, 318] on input "c." at bounding box center [675, 315] width 1 height 5
radio input "true"
click at [655, 549] on button "Next" at bounding box center [675, 536] width 257 height 63
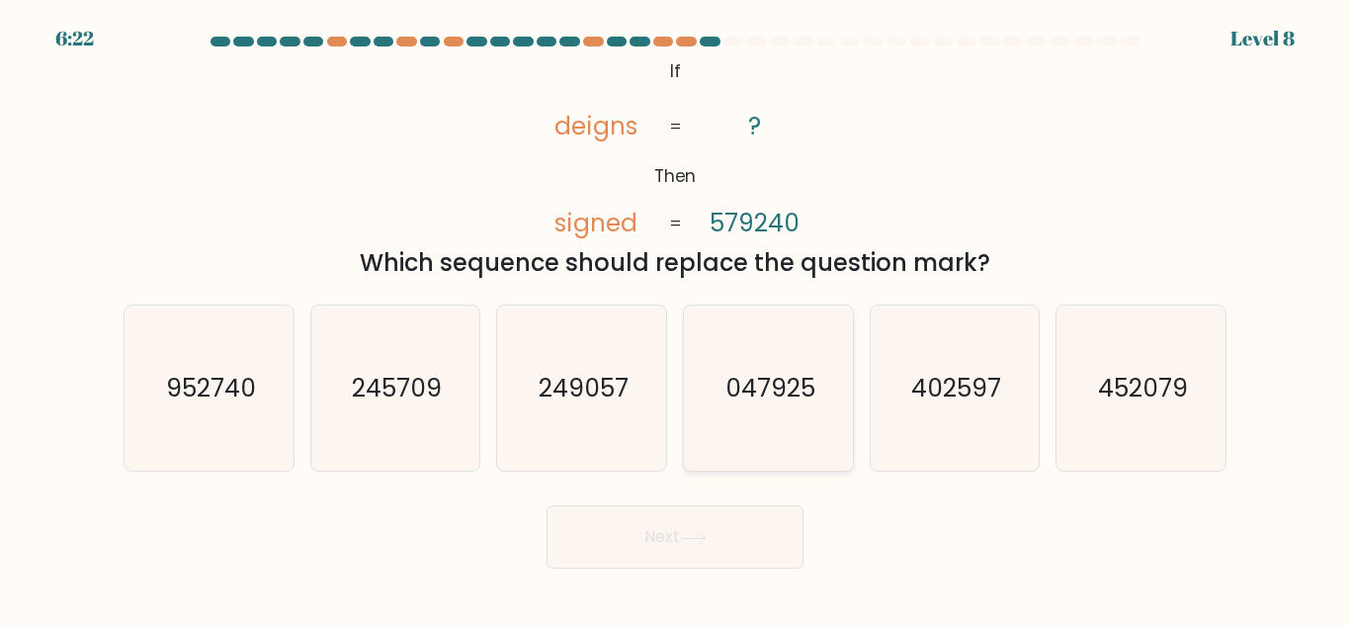
click at [797, 400] on text "047925" at bounding box center [770, 388] width 90 height 35
click at [676, 318] on input "d. 047925" at bounding box center [675, 315] width 1 height 5
radio input "true"
click at [669, 536] on button "Next" at bounding box center [675, 536] width 257 height 63
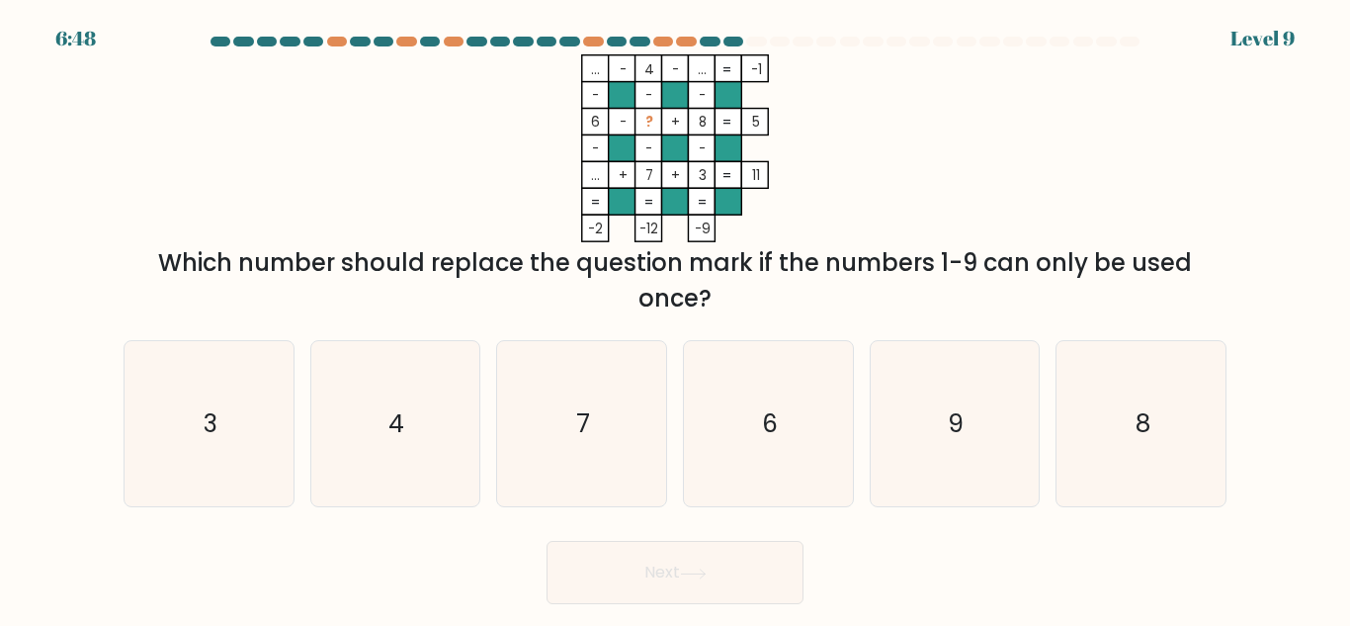
click at [856, 162] on icon "... - 4 - ... -1 - - - 6 - ? + 8 5 - - - ... + 7 + 3 = 11 = = = = -2 -12 -9 =" at bounding box center [675, 148] width 593 height 188
click at [583, 259] on div "Which number should replace the question mark if the numbers 1-9 can only be us…" at bounding box center [674, 280] width 1079 height 71
click at [955, 364] on icon "9" at bounding box center [954, 423] width 165 height 165
click at [676, 318] on input "e. 9" at bounding box center [675, 315] width 1 height 5
radio input "true"
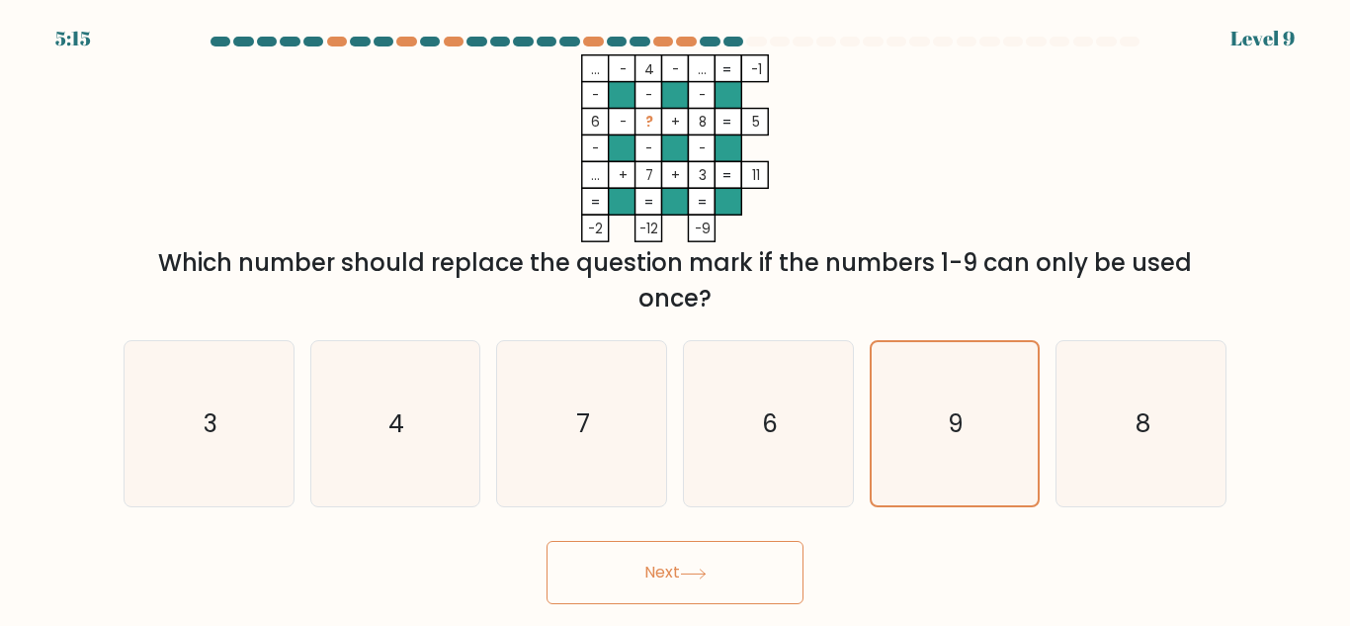
click at [619, 590] on button "Next" at bounding box center [675, 572] width 257 height 63
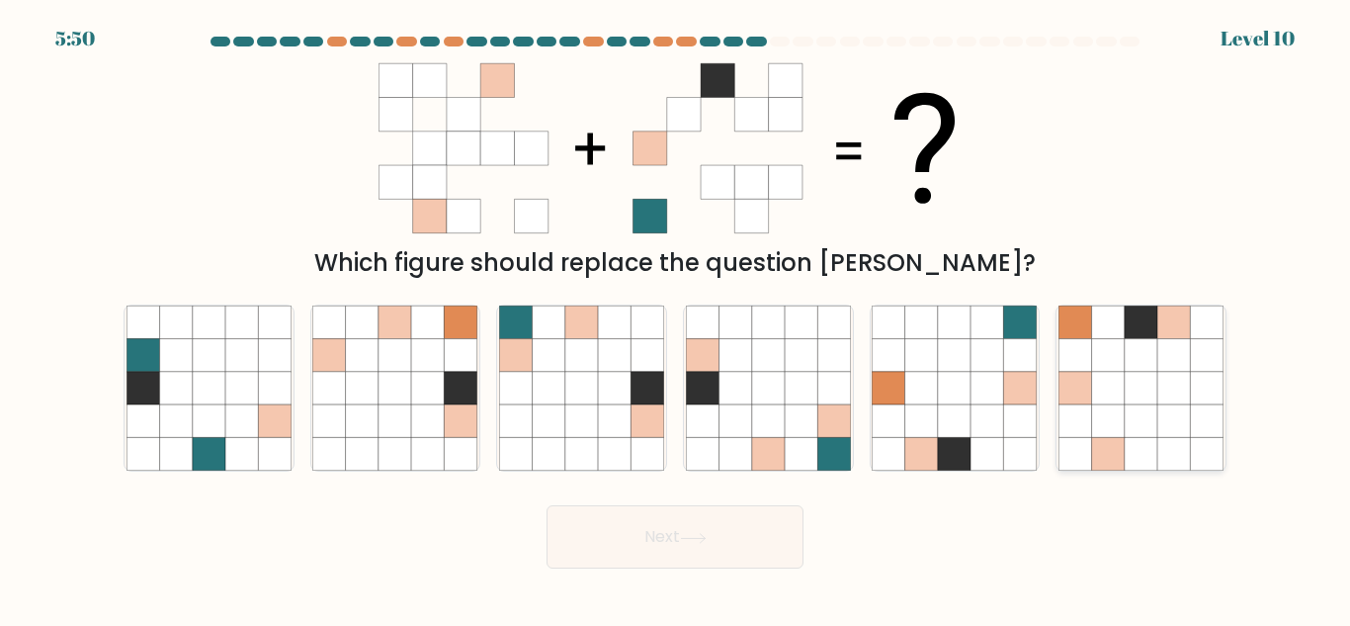
click at [1174, 368] on icon at bounding box center [1173, 355] width 33 height 33
click at [676, 318] on input "f." at bounding box center [675, 315] width 1 height 5
radio input "true"
click at [608, 394] on icon at bounding box center [614, 388] width 33 height 33
click at [675, 318] on input "c." at bounding box center [675, 315] width 1 height 5
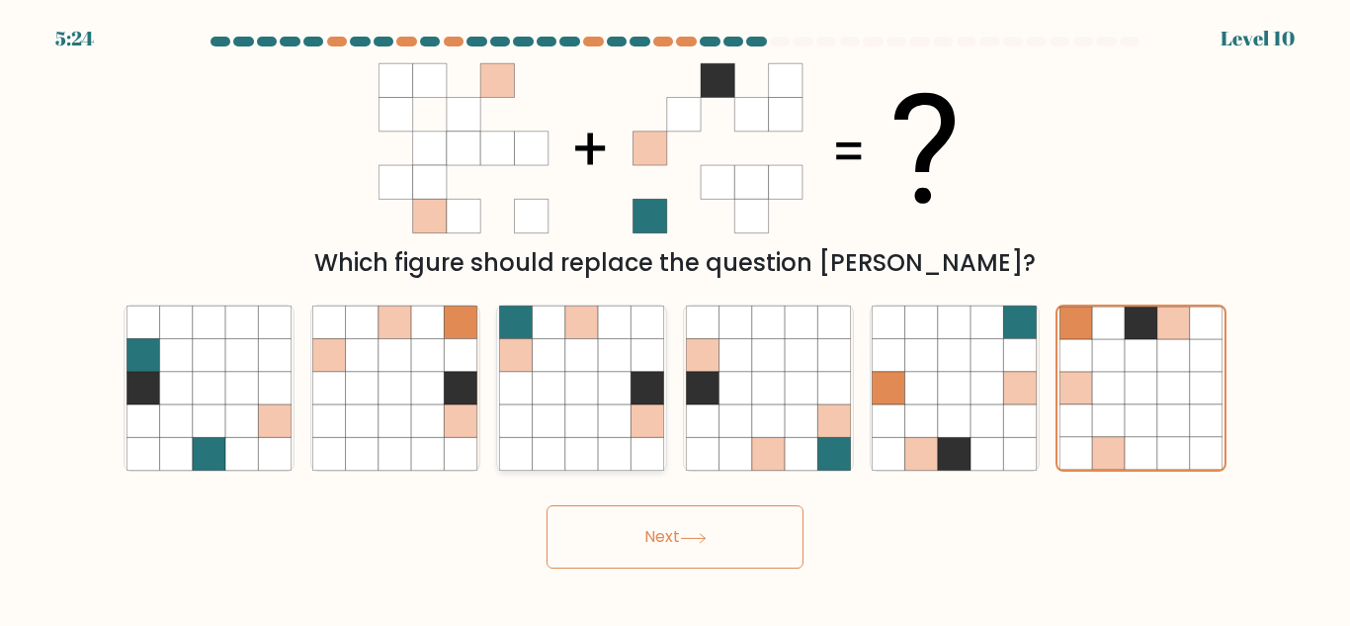
radio input "true"
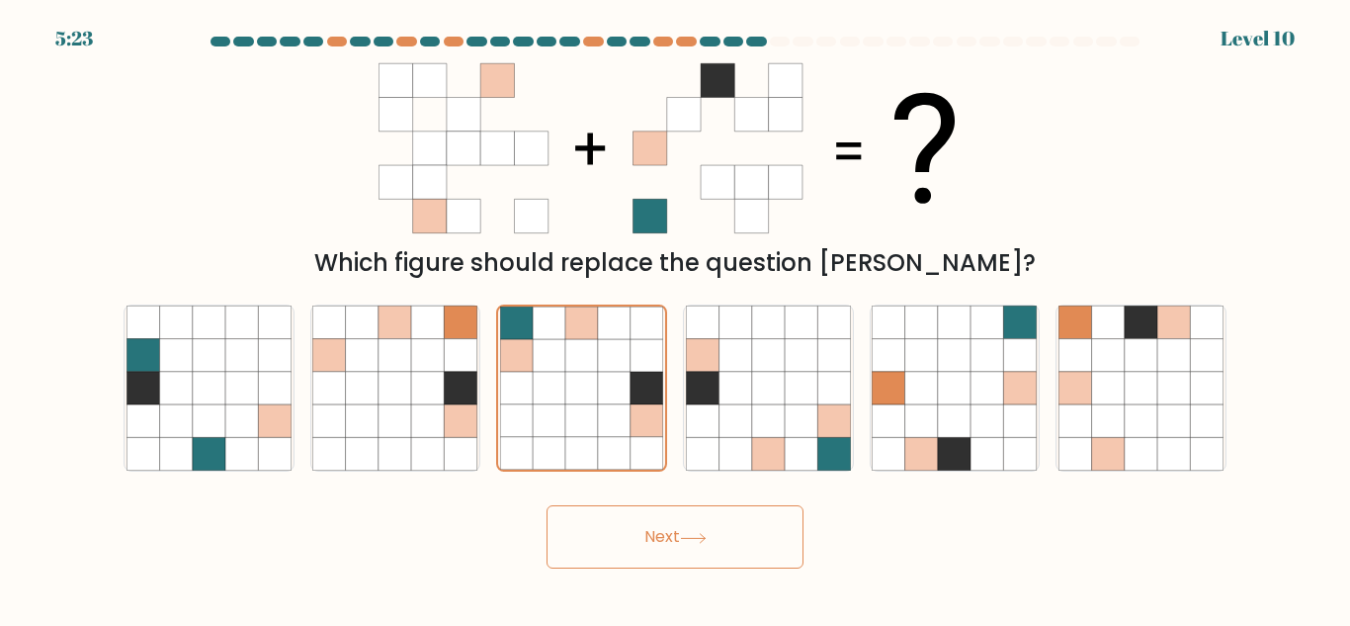
click at [642, 523] on button "Next" at bounding box center [675, 536] width 257 height 63
click at [591, 556] on button "Next" at bounding box center [675, 536] width 257 height 63
click at [659, 545] on button "Next" at bounding box center [675, 536] width 257 height 63
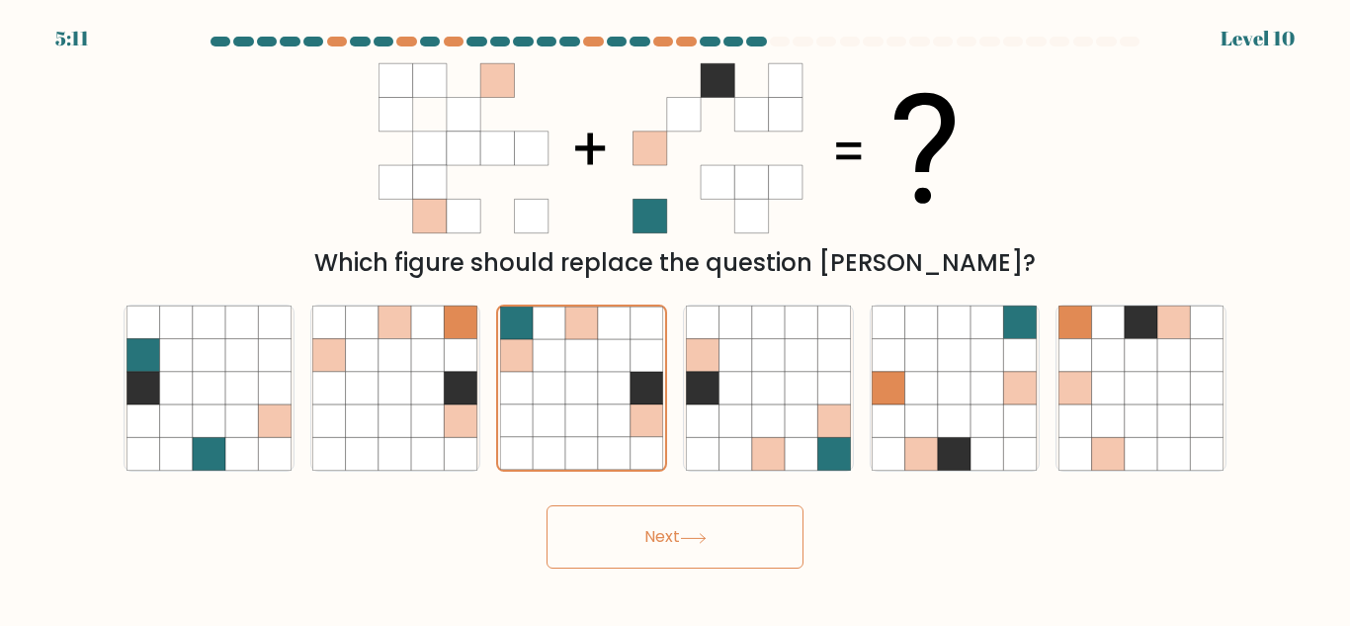
click at [659, 545] on button "Next" at bounding box center [675, 536] width 257 height 63
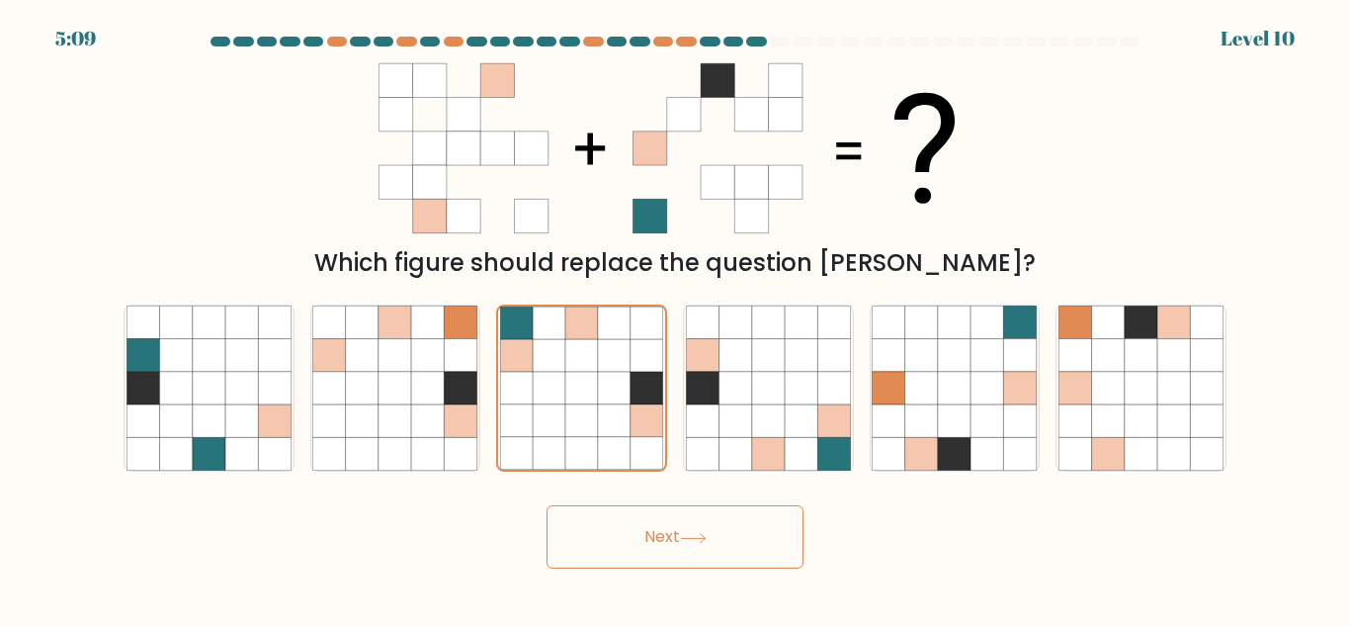
click at [659, 545] on button "Next" at bounding box center [675, 536] width 257 height 63
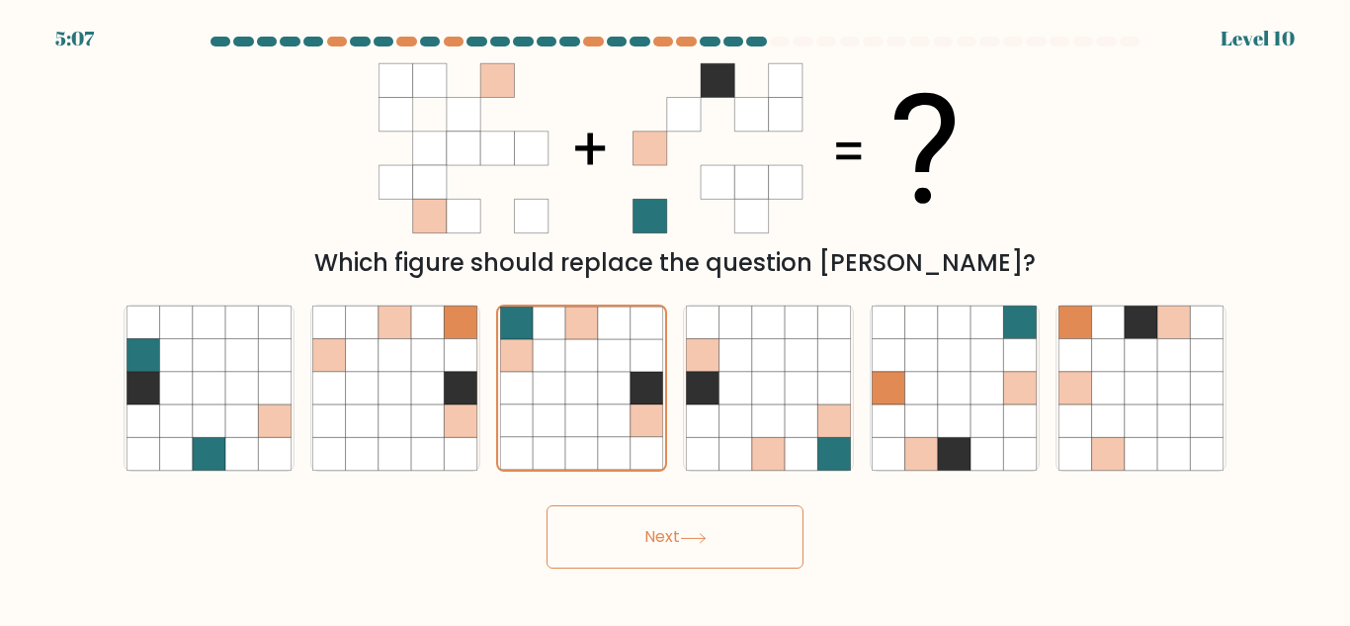
click at [659, 545] on button "Next" at bounding box center [675, 536] width 257 height 63
click at [613, 406] on icon at bounding box center [614, 420] width 33 height 33
click at [675, 318] on input "c." at bounding box center [675, 315] width 1 height 5
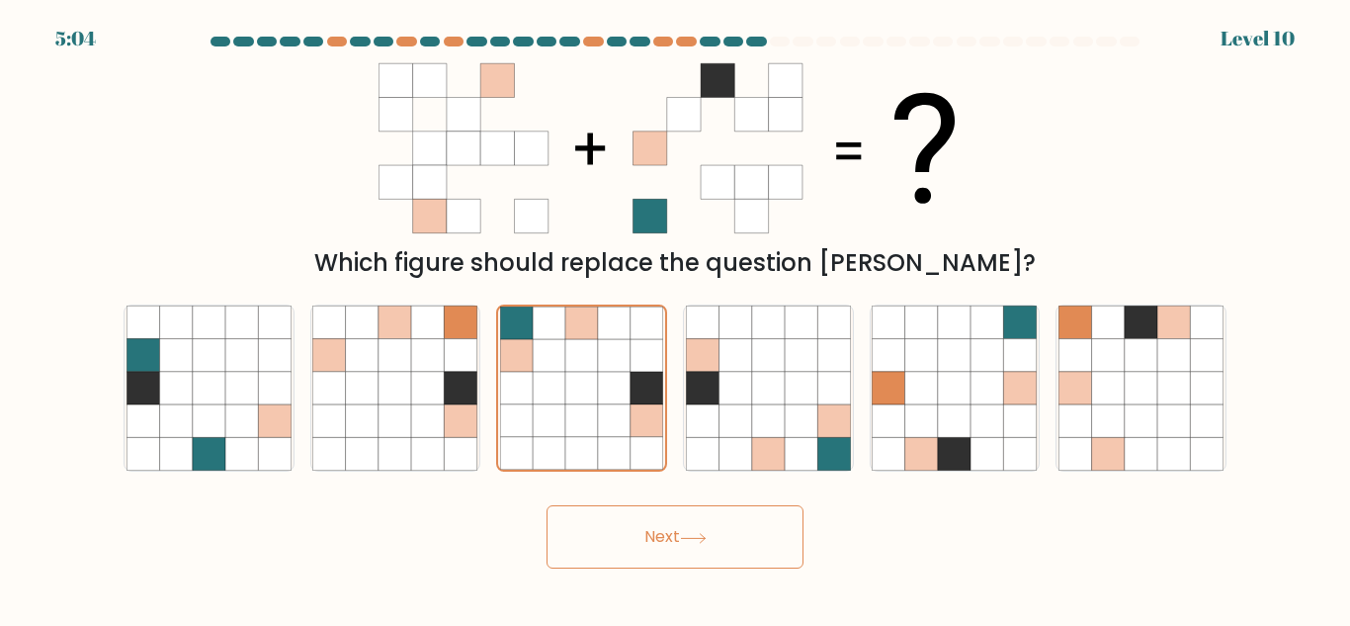
click at [622, 551] on button "Next" at bounding box center [675, 536] width 257 height 63
click at [622, 548] on button "Next" at bounding box center [675, 536] width 257 height 63
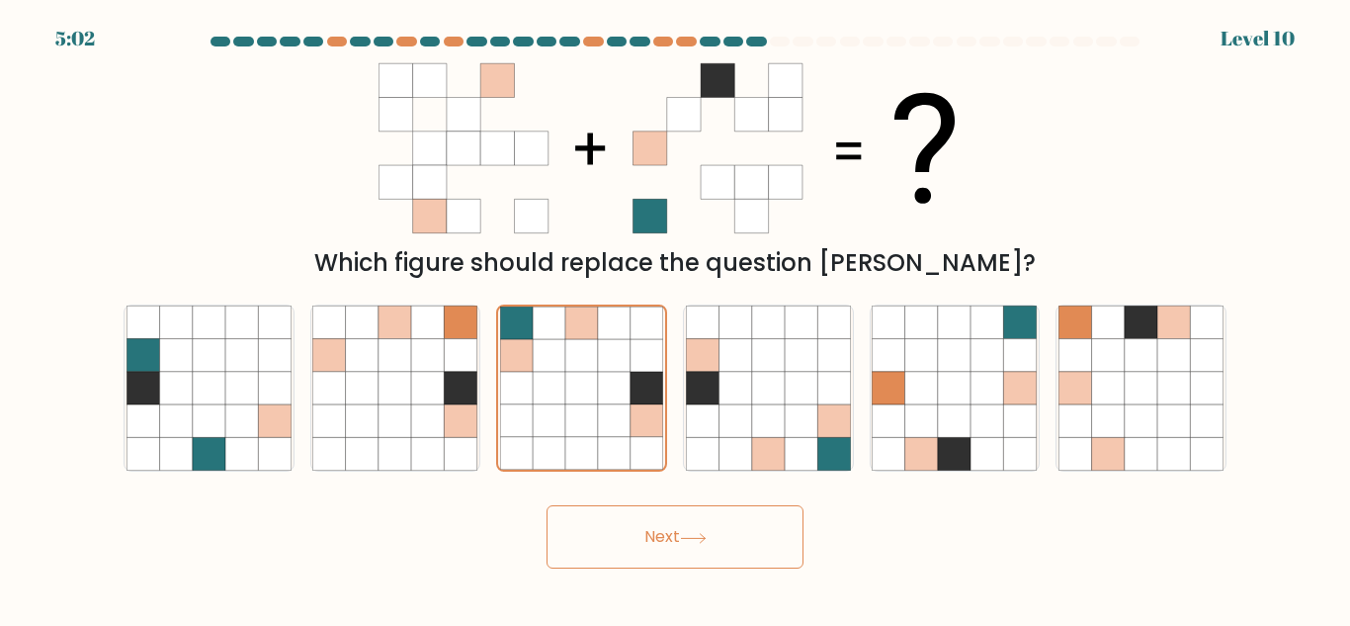
click at [622, 548] on button "Next" at bounding box center [675, 536] width 257 height 63
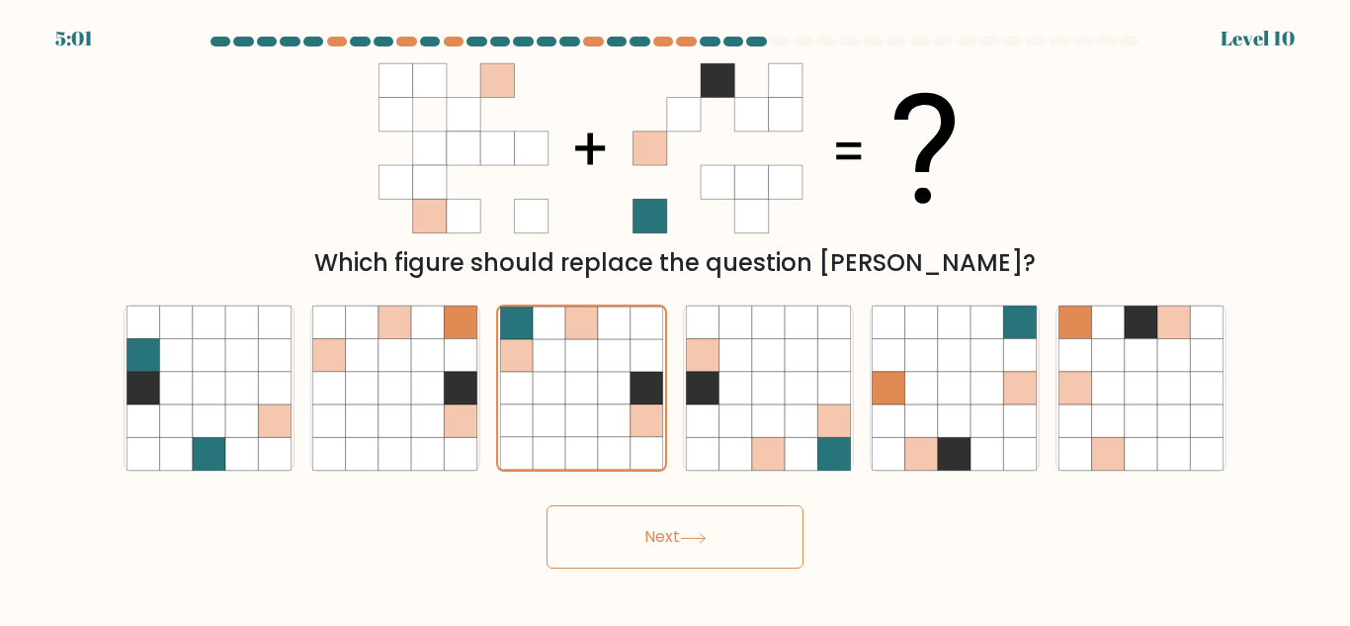
click at [622, 548] on button "Next" at bounding box center [675, 536] width 257 height 63
click at [547, 505] on button "Next" at bounding box center [675, 536] width 257 height 63
click at [621, 534] on button "Next" at bounding box center [675, 536] width 257 height 63
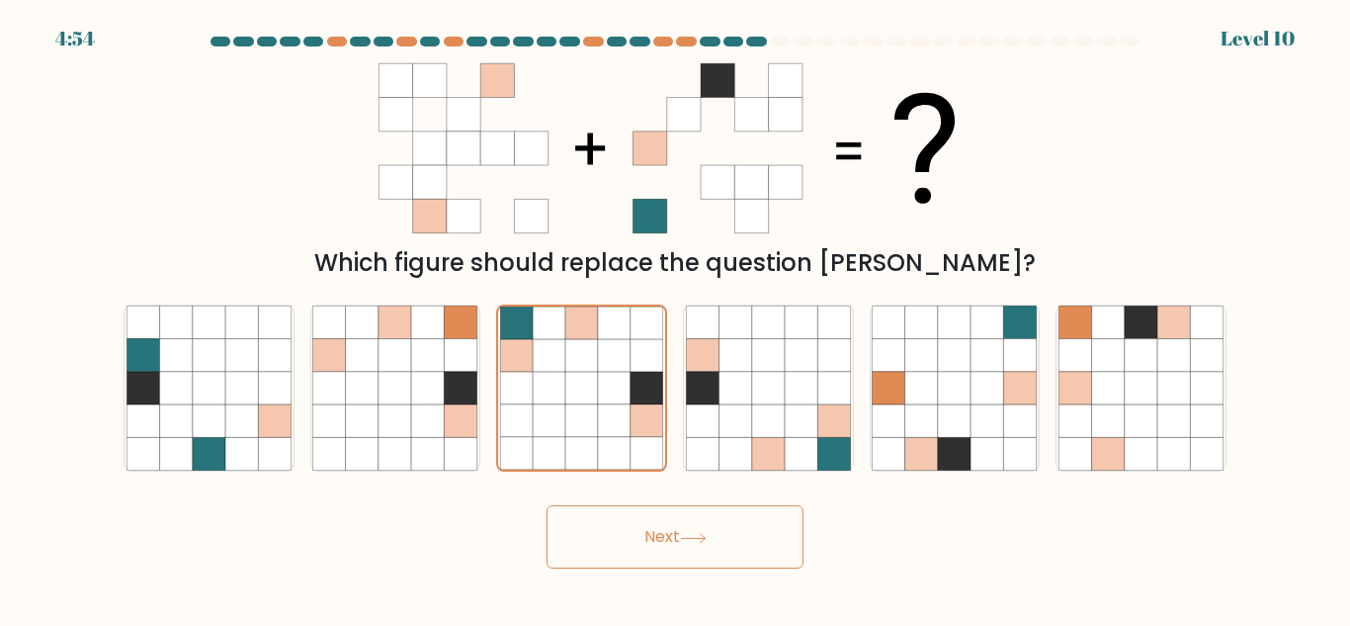
click at [621, 534] on button "Next" at bounding box center [675, 536] width 257 height 63
click at [693, 522] on button "Next" at bounding box center [675, 536] width 257 height 63
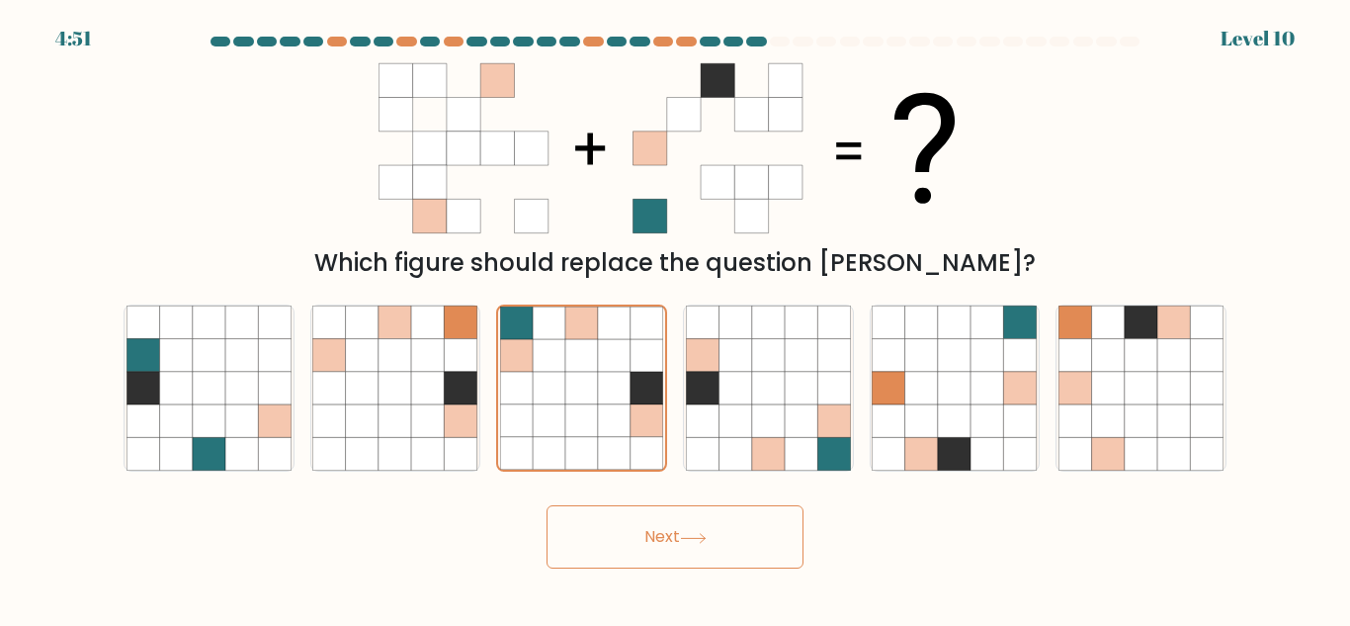
click at [693, 522] on button "Next" at bounding box center [675, 536] width 257 height 63
click at [697, 544] on button "Next" at bounding box center [675, 536] width 257 height 63
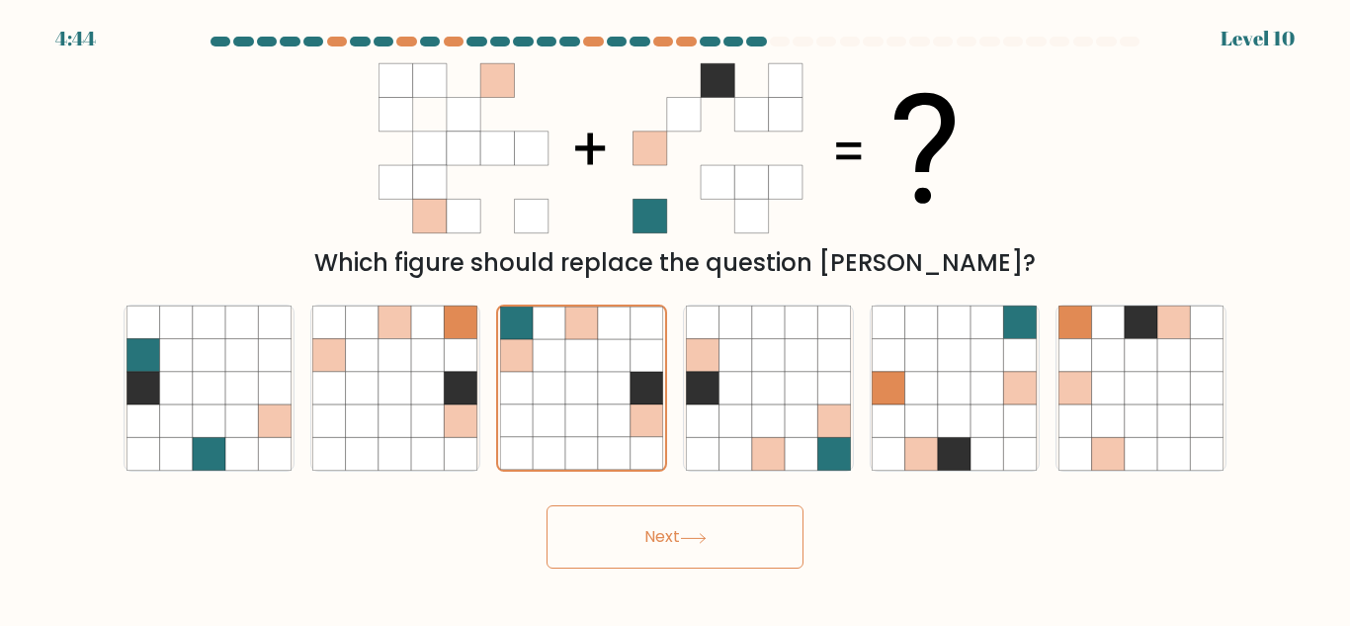
click at [697, 544] on button "Next" at bounding box center [675, 536] width 257 height 63
click at [547, 505] on button "Next" at bounding box center [675, 536] width 257 height 63
click at [622, 546] on button "Next" at bounding box center [675, 536] width 257 height 63
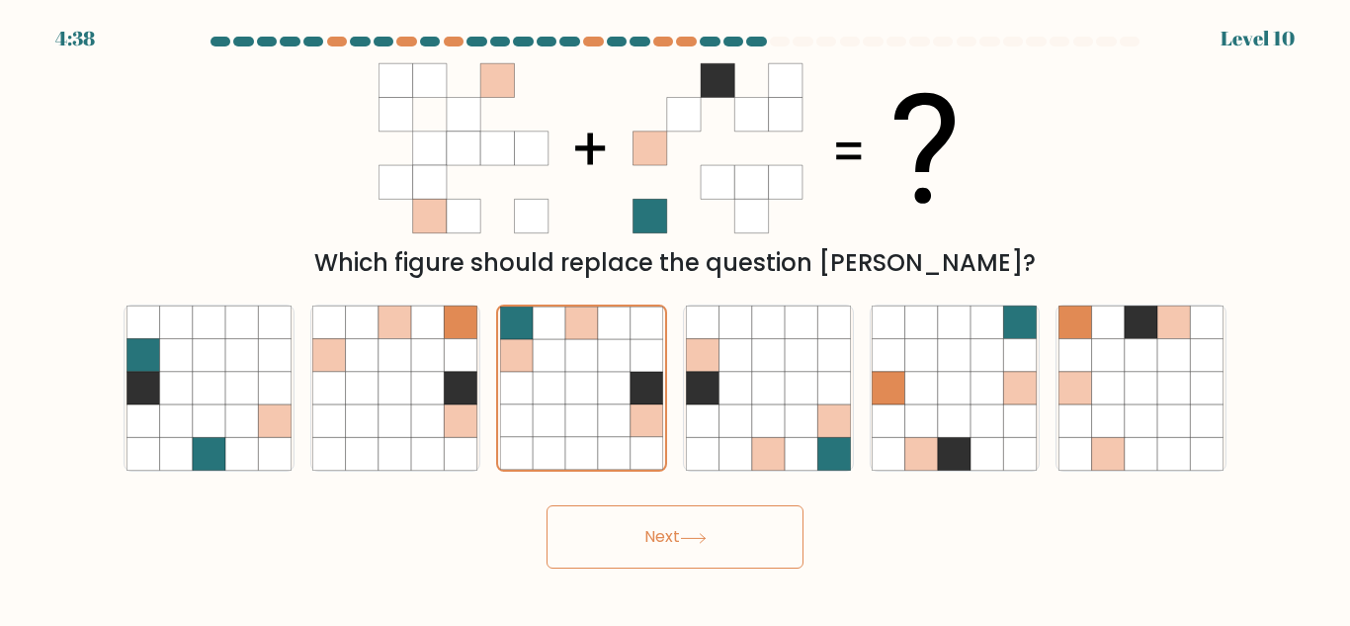
click at [622, 546] on button "Next" at bounding box center [675, 536] width 257 height 63
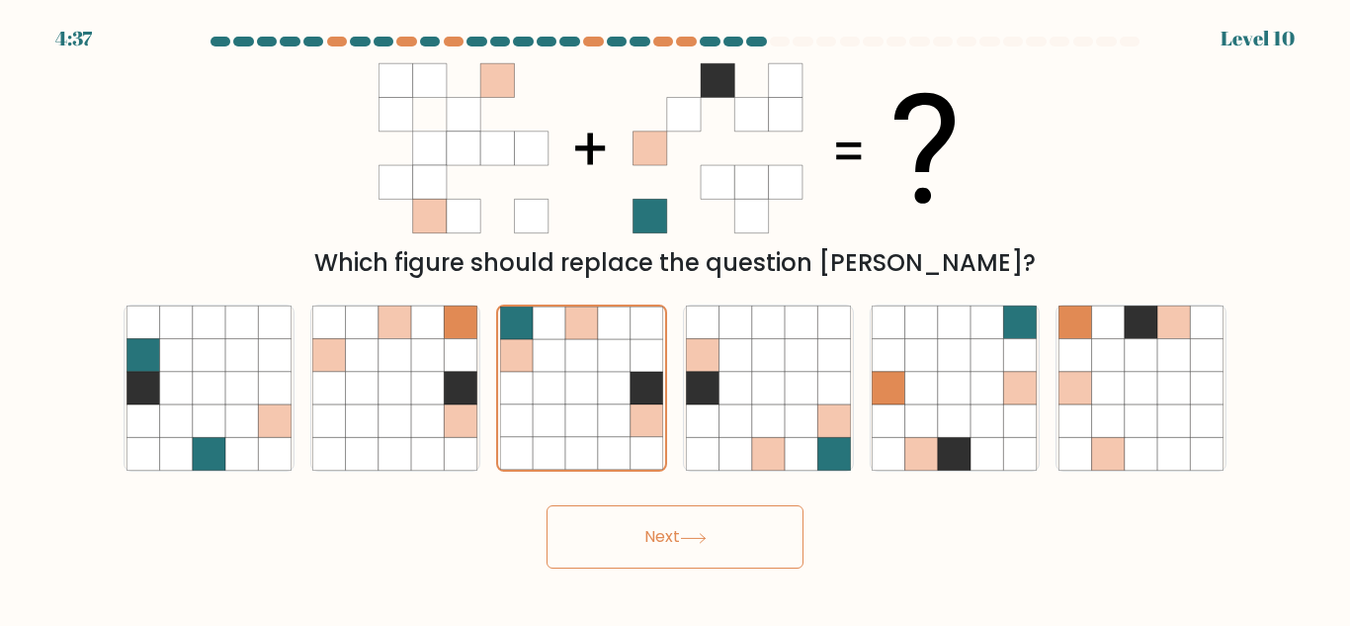
click at [622, 546] on button "Next" at bounding box center [675, 536] width 257 height 63
click at [627, 495] on div "Next" at bounding box center [675, 531] width 1127 height 73
click at [639, 537] on button "Next" at bounding box center [675, 536] width 257 height 63
click at [640, 529] on button "Next" at bounding box center [675, 536] width 257 height 63
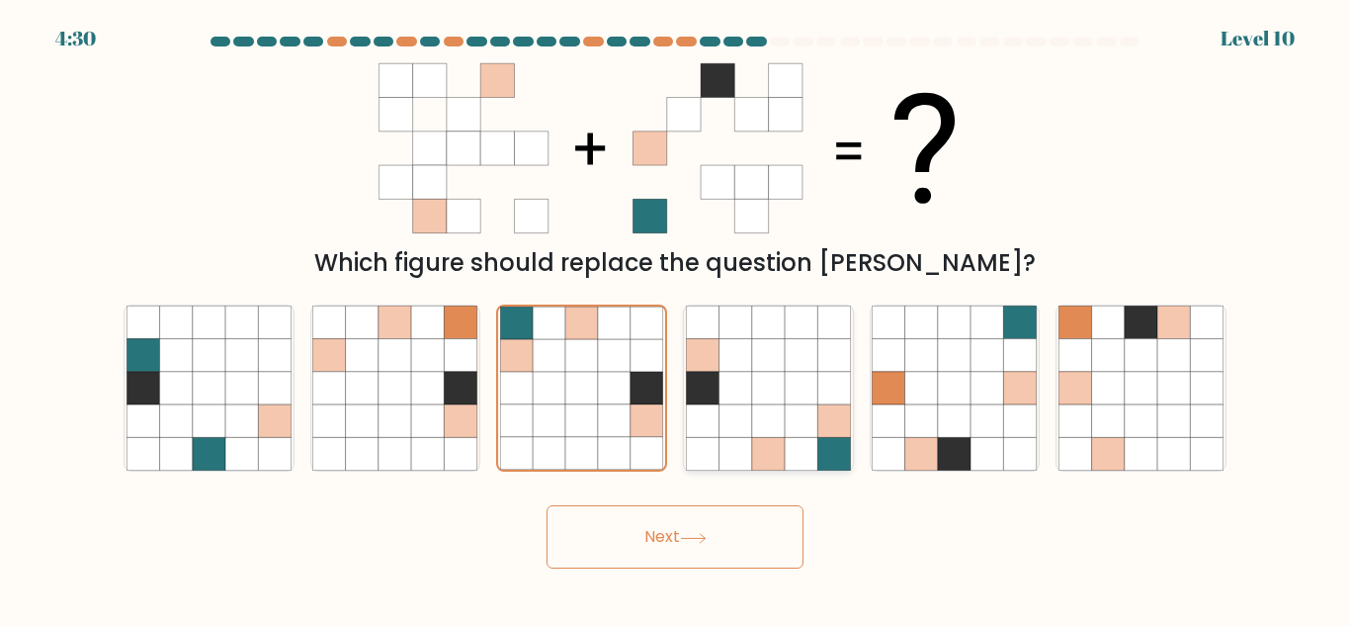
click at [763, 429] on icon at bounding box center [768, 420] width 33 height 33
click at [676, 318] on input "d." at bounding box center [675, 315] width 1 height 5
radio input "true"
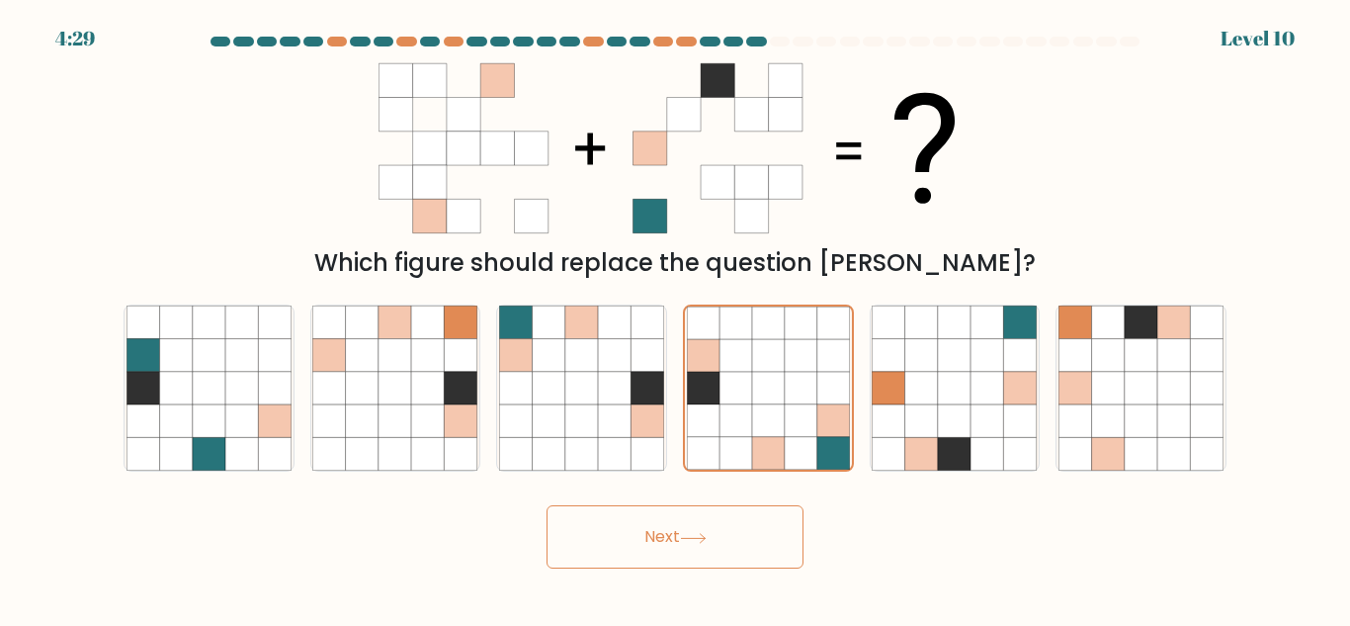
click at [675, 521] on button "Next" at bounding box center [675, 536] width 257 height 63
click at [623, 425] on icon at bounding box center [614, 420] width 33 height 33
click at [675, 318] on input "c." at bounding box center [675, 315] width 1 height 5
radio input "true"
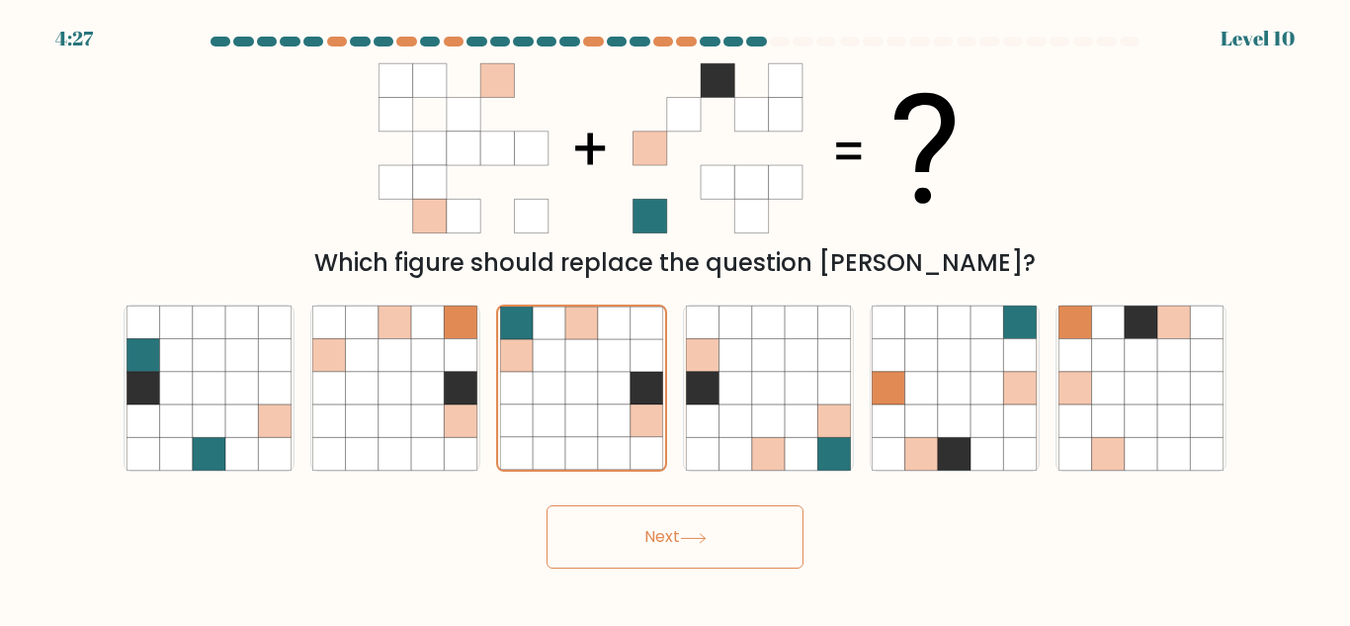
click at [577, 543] on button "Next" at bounding box center [675, 536] width 257 height 63
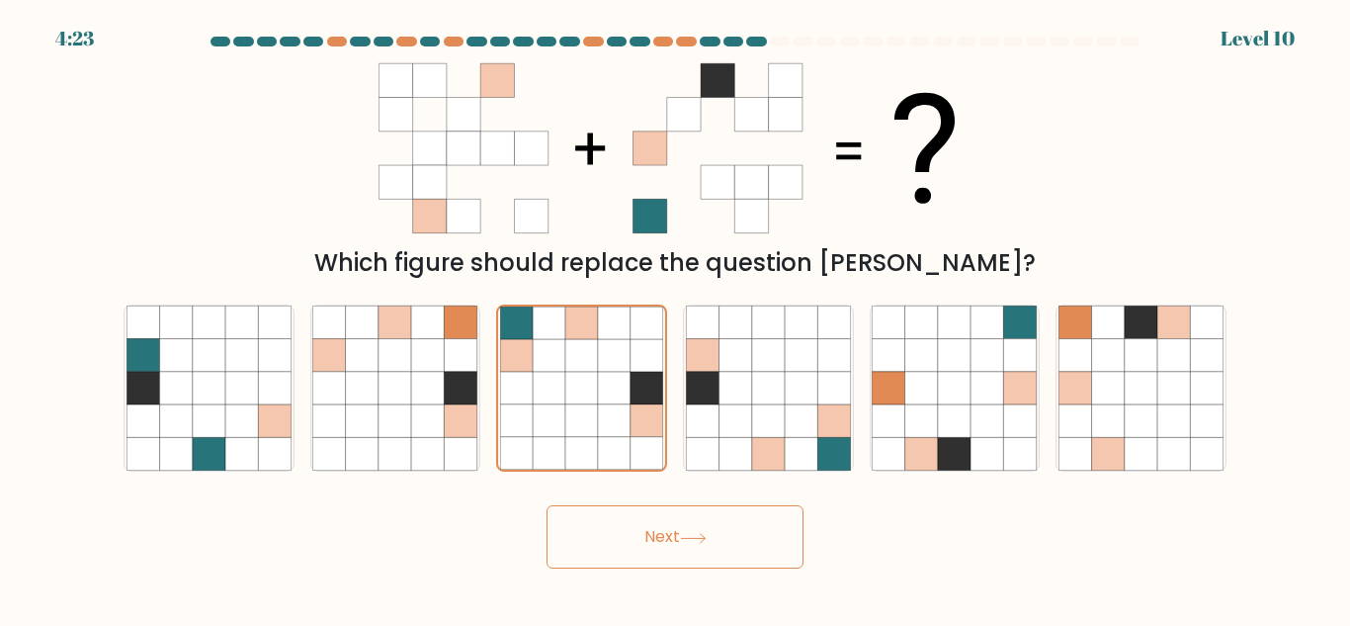
click at [577, 543] on button "Next" at bounding box center [675, 536] width 257 height 63
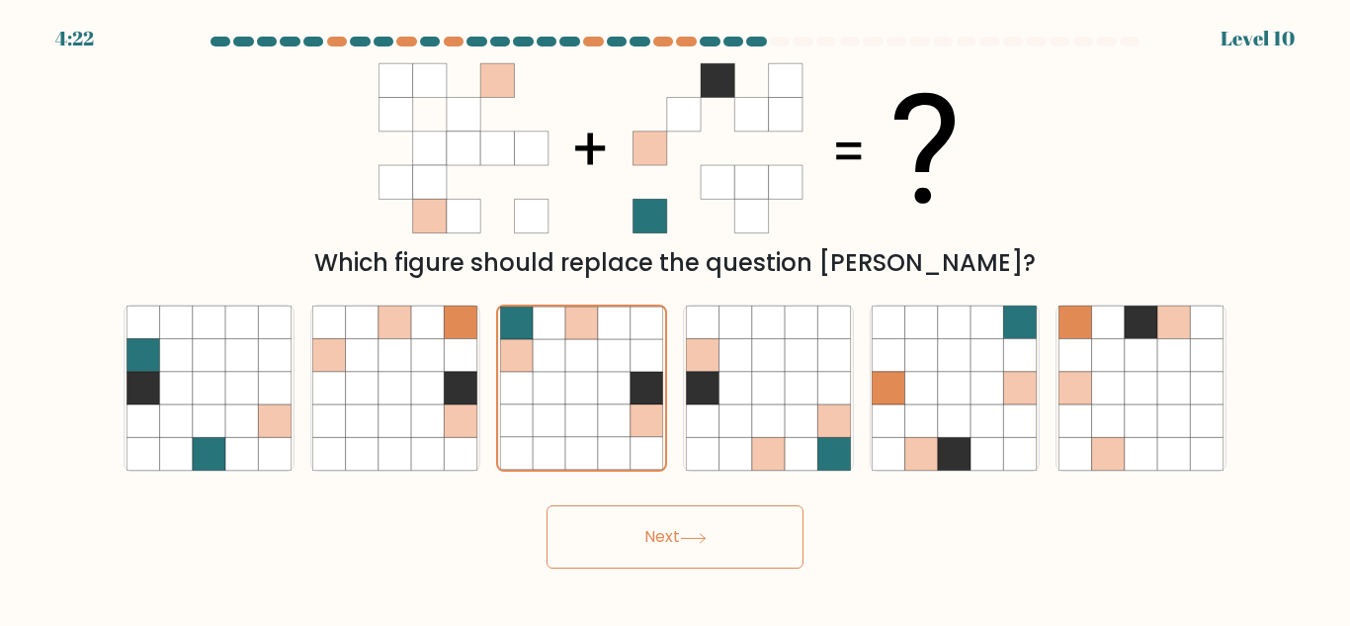
click at [577, 543] on button "Next" at bounding box center [675, 536] width 257 height 63
click at [577, 544] on button "Next" at bounding box center [675, 536] width 257 height 63
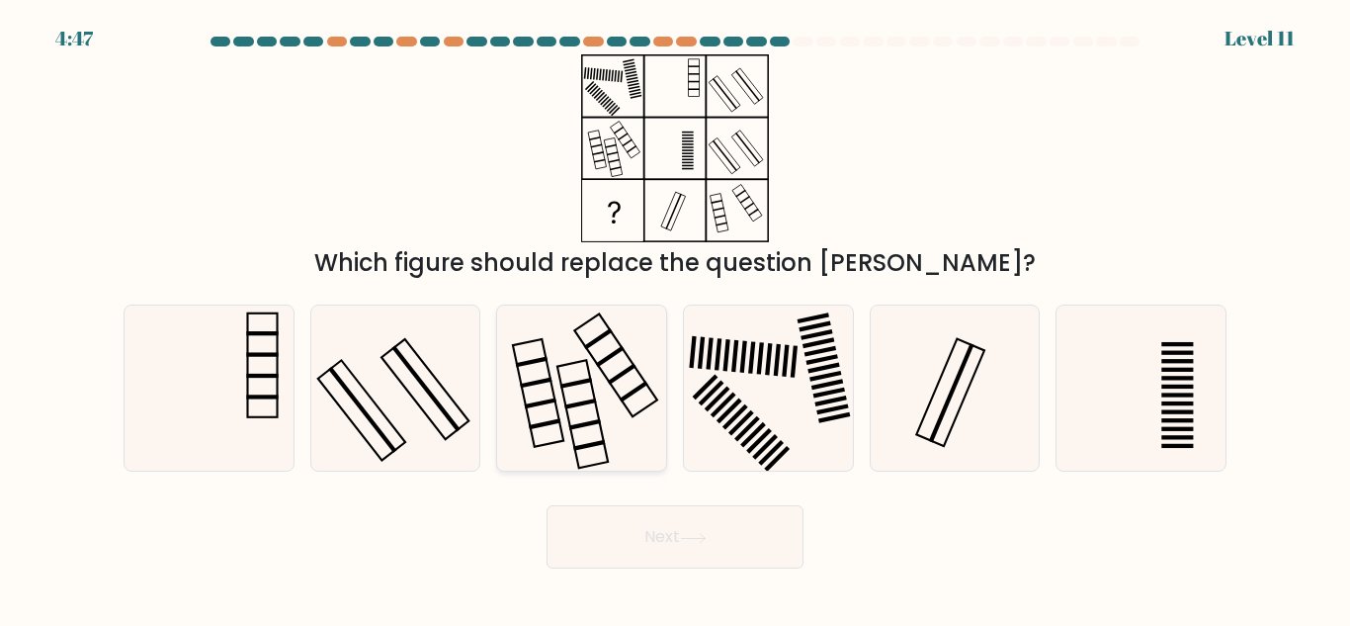
click at [605, 329] on icon at bounding box center [581, 387] width 165 height 165
click at [675, 318] on input "c." at bounding box center [675, 315] width 1 height 5
radio input "true"
click at [446, 428] on icon at bounding box center [394, 387] width 165 height 165
click at [675, 318] on input "b." at bounding box center [675, 315] width 1 height 5
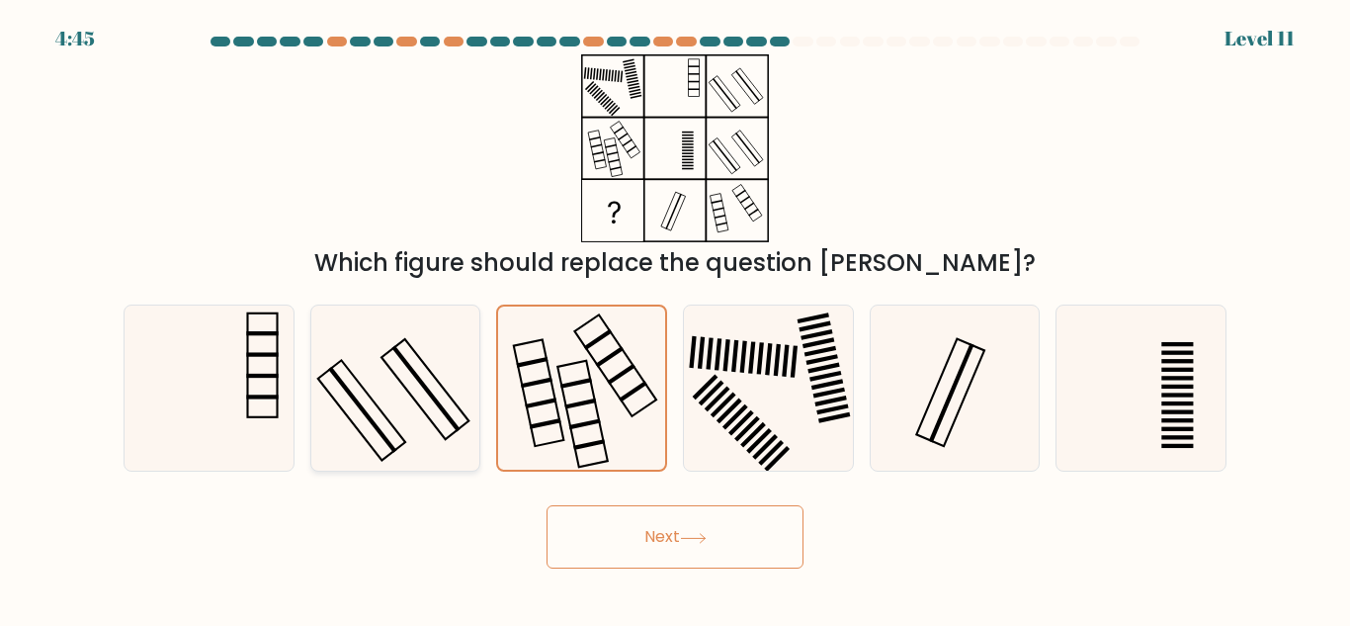
radio input "true"
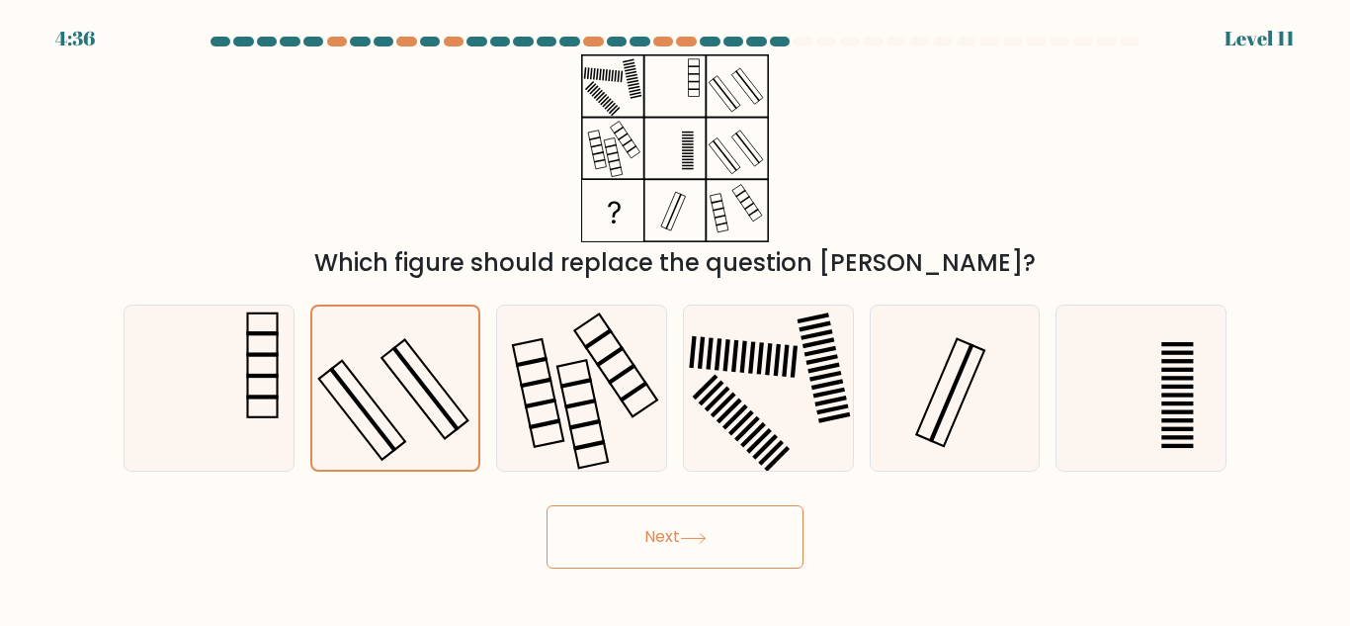
click at [710, 522] on button "Next" at bounding box center [675, 536] width 257 height 63
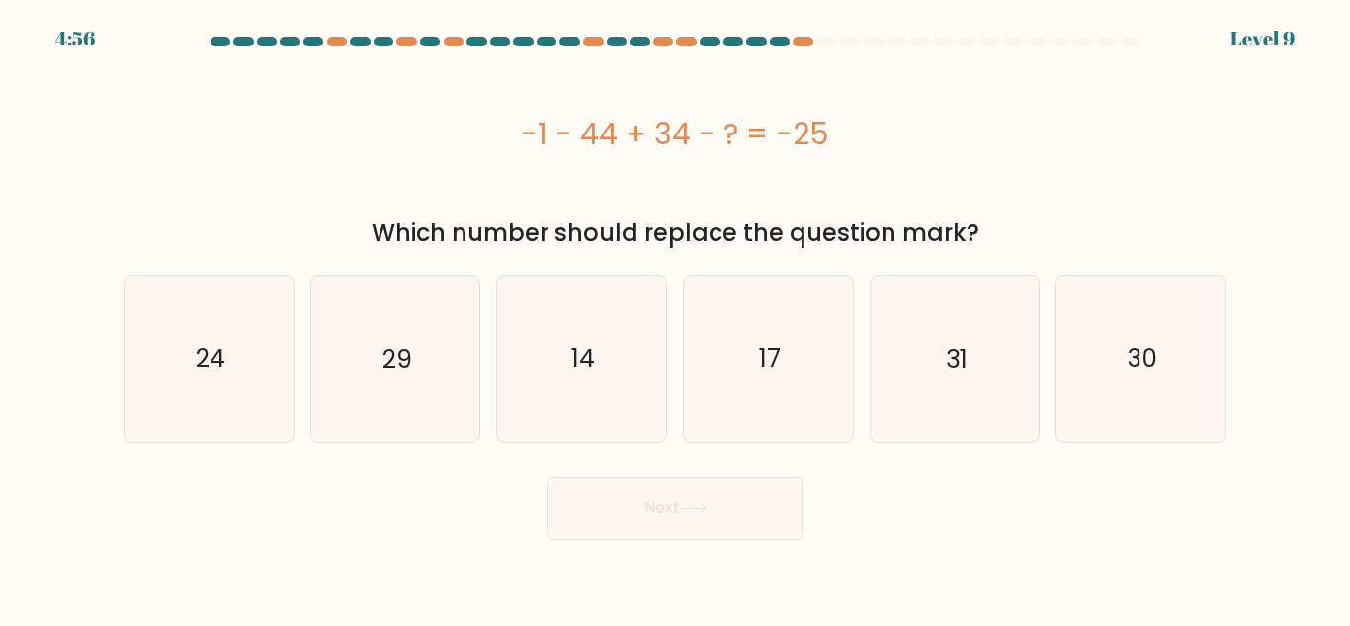
click at [710, 522] on button "Next" at bounding box center [675, 507] width 257 height 63
click at [198, 322] on icon "24" at bounding box center [209, 358] width 165 height 165
click at [675, 318] on input "a. 24" at bounding box center [675, 315] width 1 height 5
radio input "true"
click at [581, 494] on button "Next" at bounding box center [675, 507] width 257 height 63
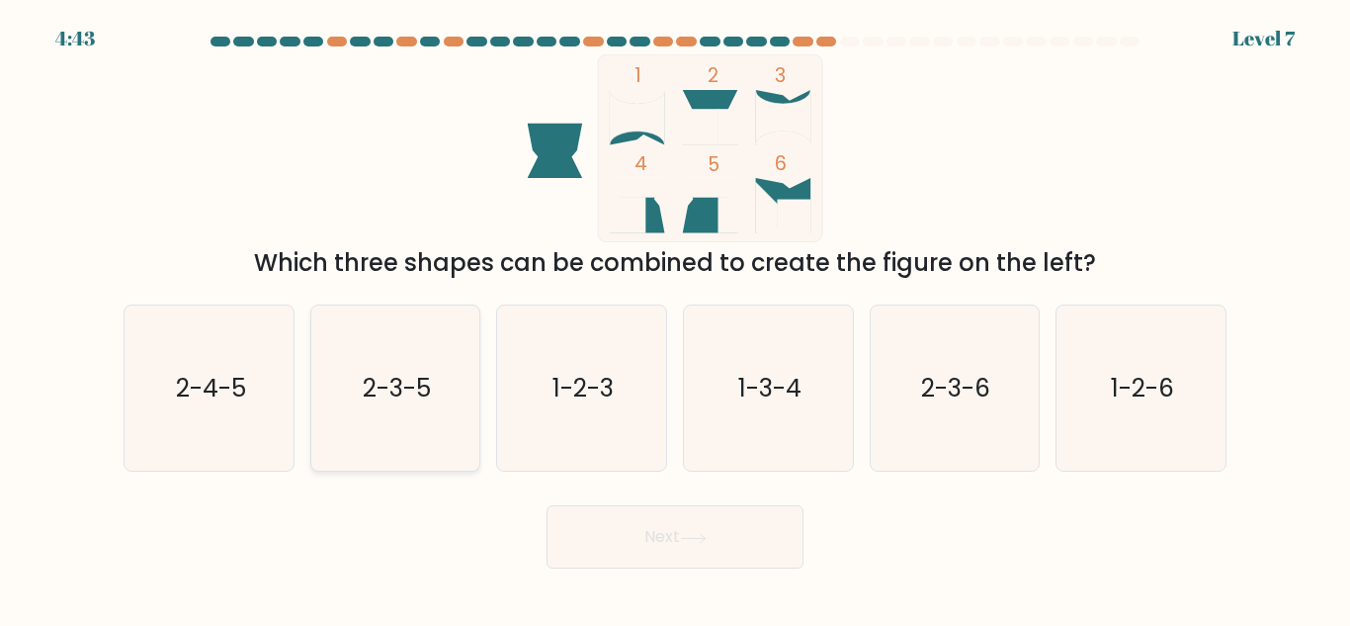
click at [320, 318] on icon "2-3-5" at bounding box center [394, 387] width 165 height 165
click at [675, 318] on input "b. 2-3-5" at bounding box center [675, 315] width 1 height 5
radio input "true"
click at [225, 354] on icon "2-4-5" at bounding box center [209, 387] width 165 height 165
click at [675, 318] on input "a. 2-4-5" at bounding box center [675, 315] width 1 height 5
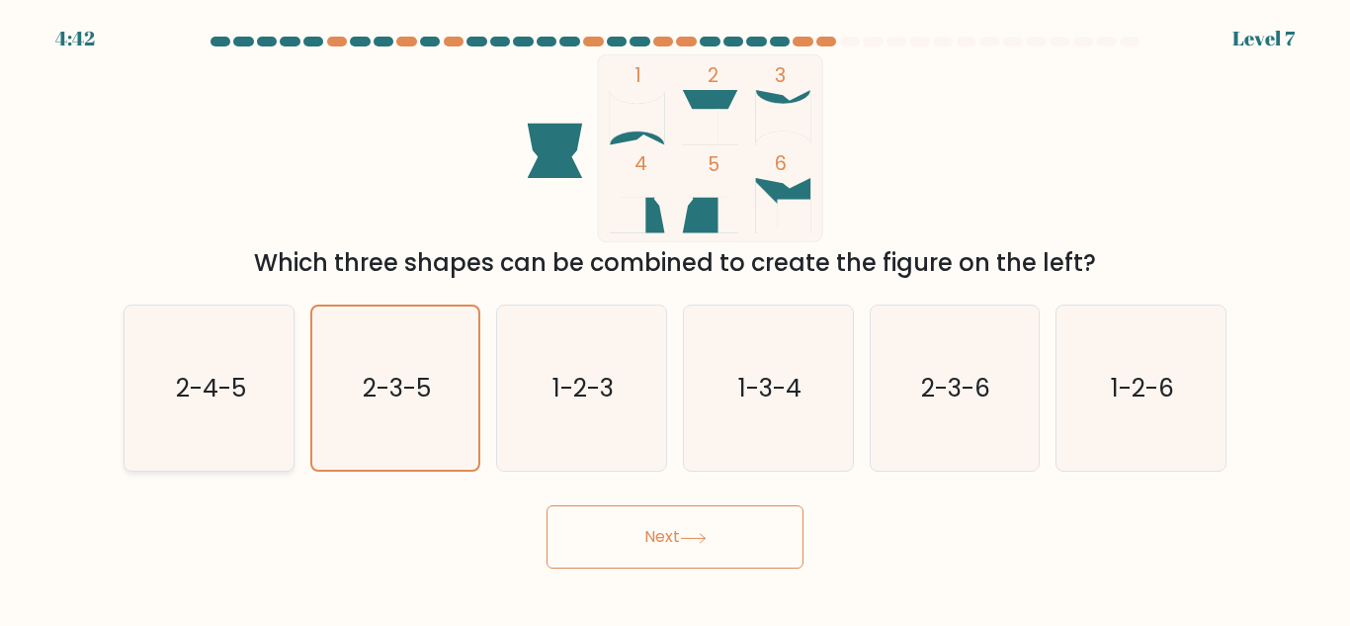
radio input "true"
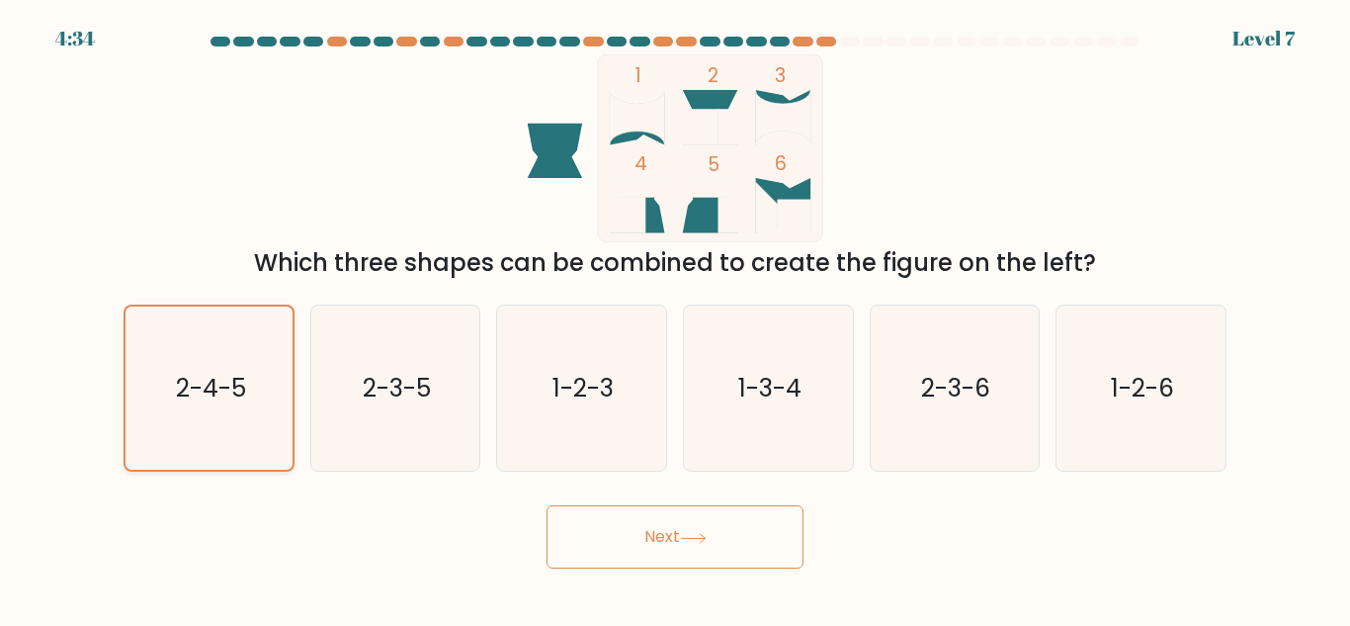
click at [225, 354] on icon "2-4-5" at bounding box center [209, 387] width 163 height 163
click at [675, 318] on input "a. 2-4-5" at bounding box center [675, 315] width 1 height 5
click at [957, 470] on icon "2-3-6" at bounding box center [954, 387] width 165 height 165
click at [676, 318] on input "e. 2-3-6" at bounding box center [675, 315] width 1 height 5
radio input "true"
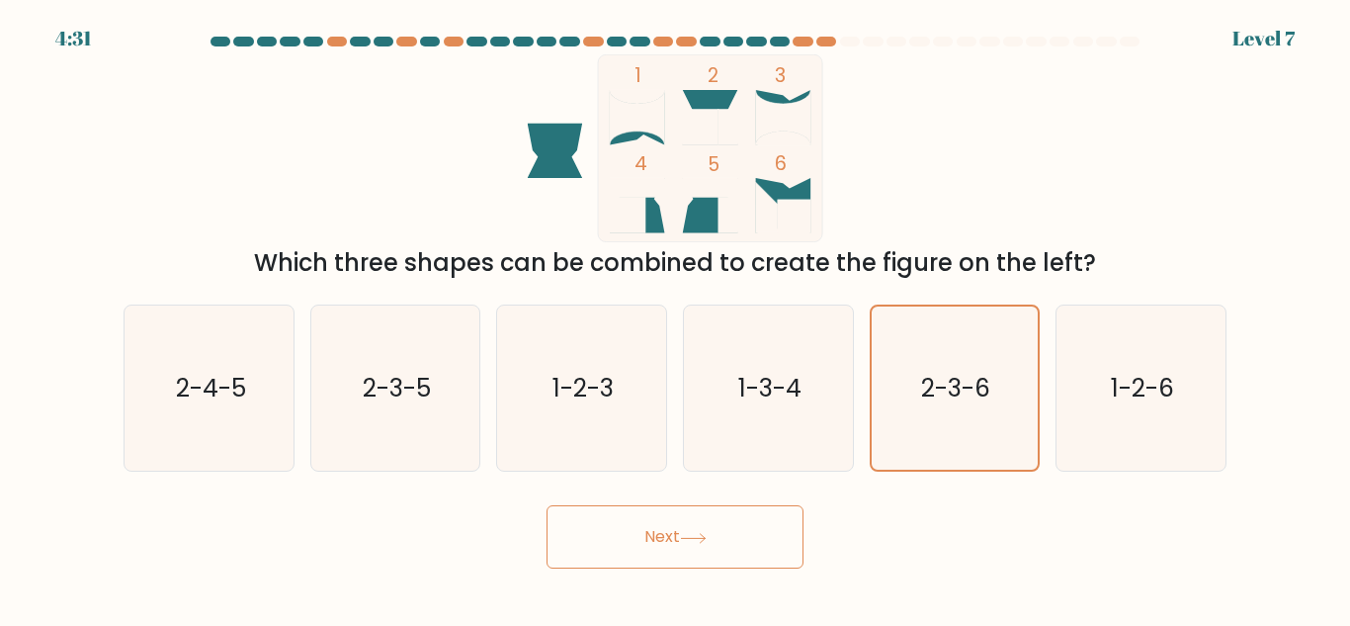
click at [671, 505] on button "Next" at bounding box center [675, 536] width 257 height 63
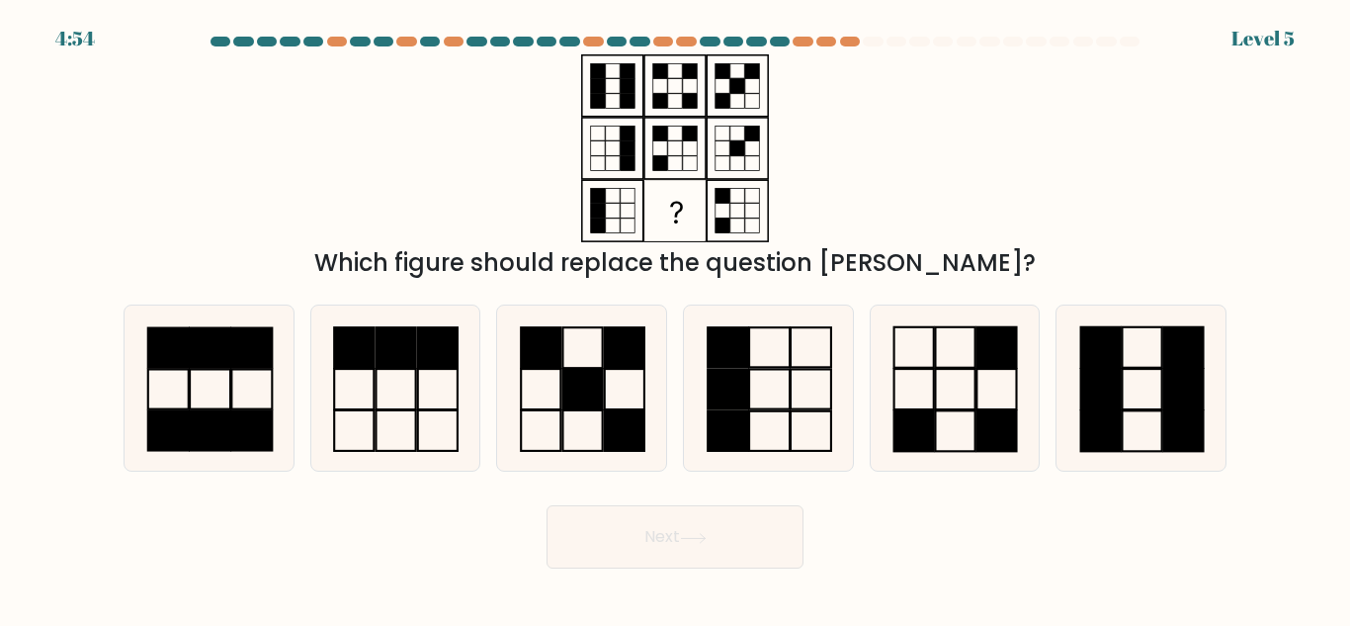
click at [818, 157] on div "Which figure should replace the question mark?" at bounding box center [675, 167] width 1127 height 226
click at [624, 432] on rect at bounding box center [625, 430] width 40 height 41
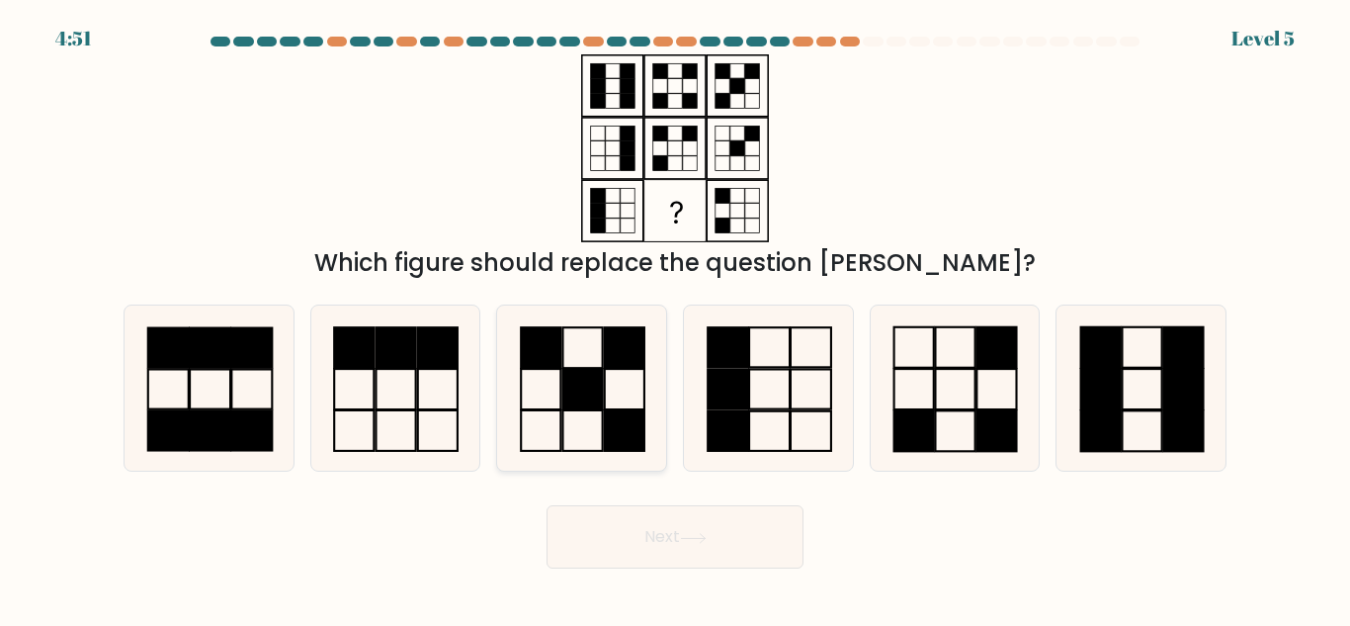
click at [675, 318] on input "c." at bounding box center [675, 315] width 1 height 5
radio input "true"
click at [755, 579] on body "4:49 Level 5" at bounding box center [675, 313] width 1350 height 626
click at [758, 552] on button "Next" at bounding box center [675, 536] width 257 height 63
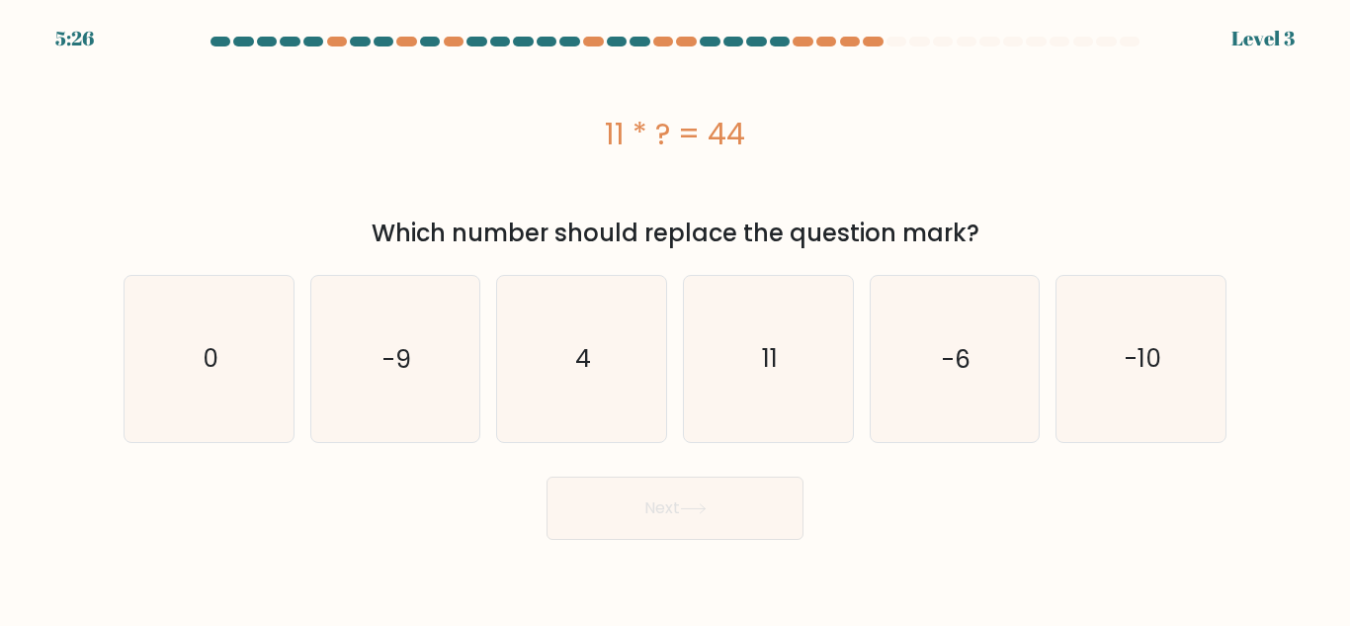
click at [758, 552] on body "5:26 Level 3 a." at bounding box center [675, 313] width 1350 height 626
click at [586, 406] on icon "4" at bounding box center [581, 358] width 165 height 165
click at [675, 318] on input "c. 4" at bounding box center [675, 315] width 1 height 5
radio input "true"
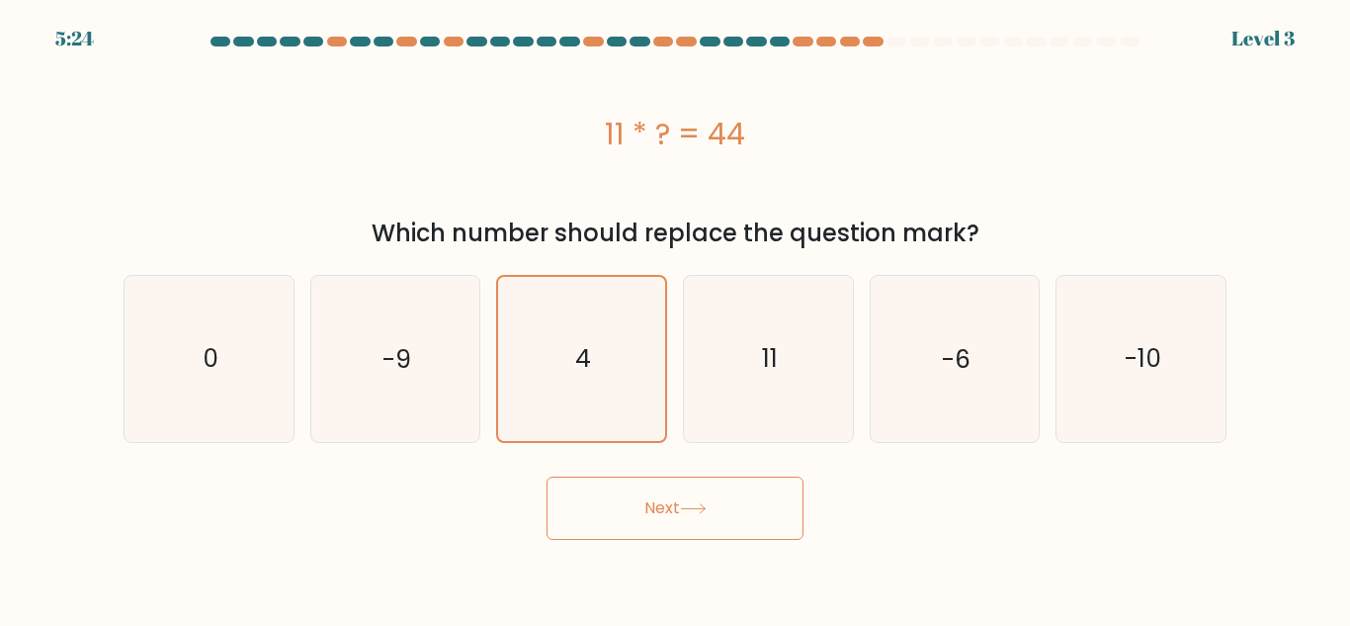
click at [655, 536] on button "Next" at bounding box center [675, 507] width 257 height 63
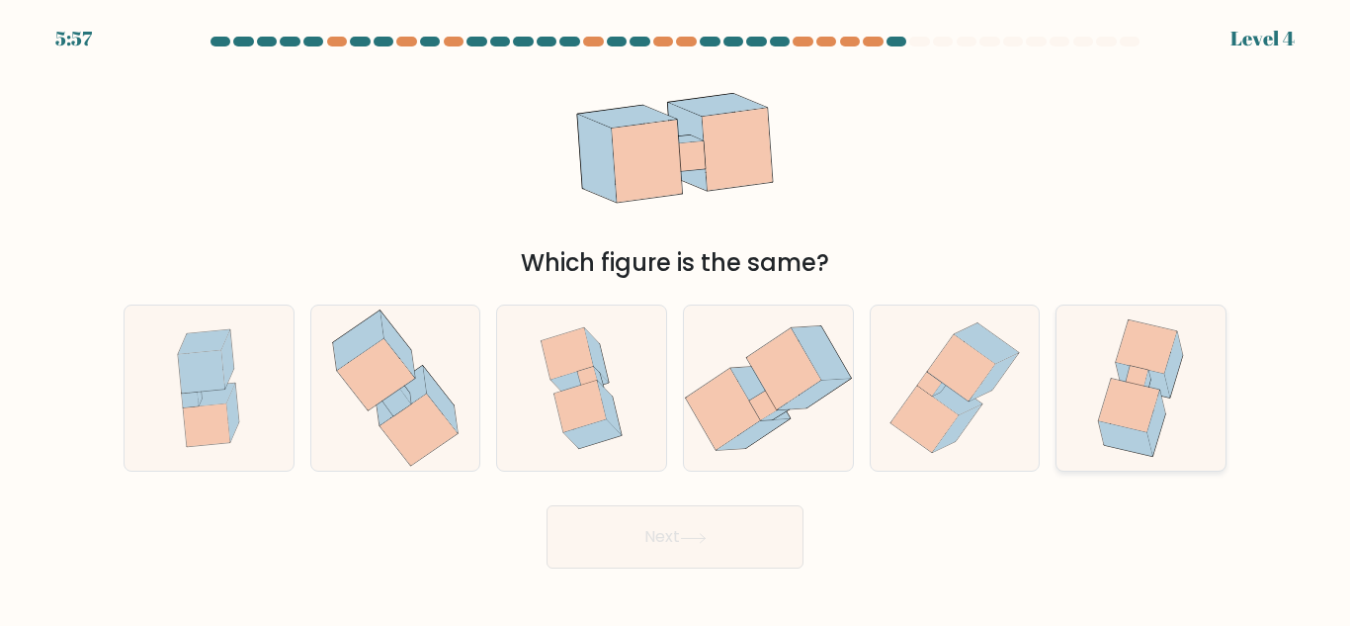
click at [1164, 366] on icon at bounding box center [1147, 346] width 61 height 53
click at [676, 318] on input "f." at bounding box center [675, 315] width 1 height 5
radio input "true"
click at [736, 527] on button "Next" at bounding box center [675, 536] width 257 height 63
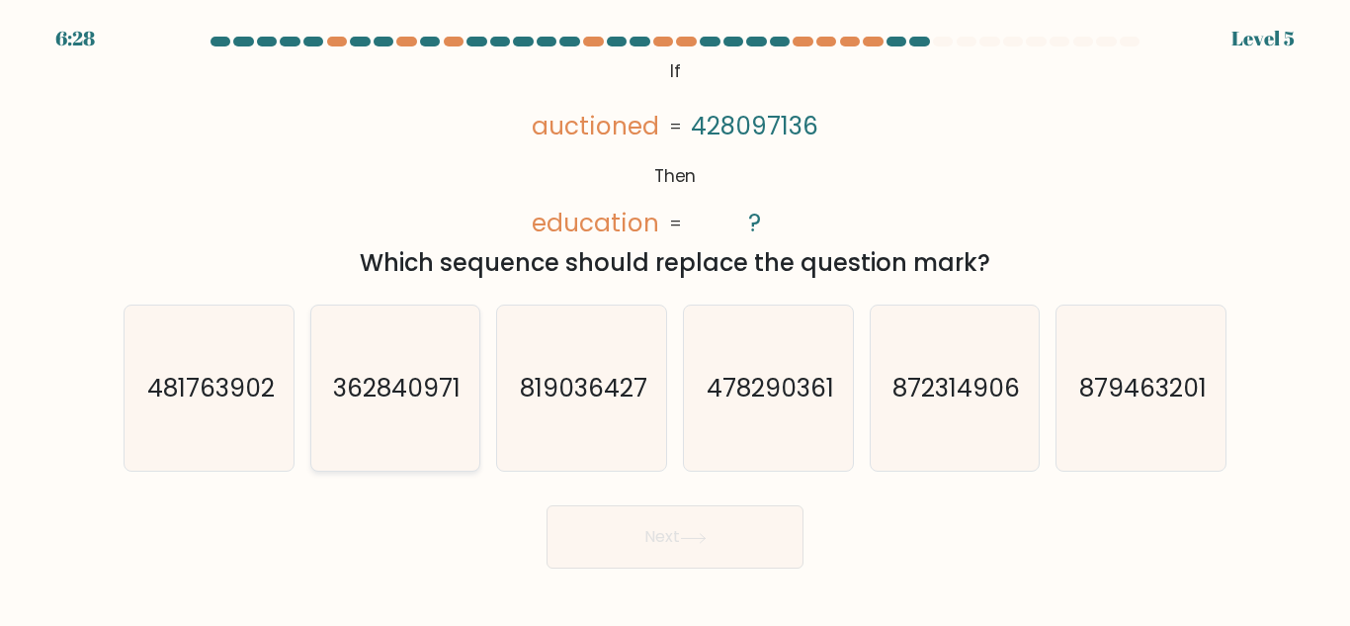
click at [389, 387] on text "362840971" at bounding box center [397, 388] width 128 height 35
click at [675, 318] on input "b. 362840971" at bounding box center [675, 315] width 1 height 5
radio input "true"
click at [740, 527] on button "Next" at bounding box center [675, 536] width 257 height 63
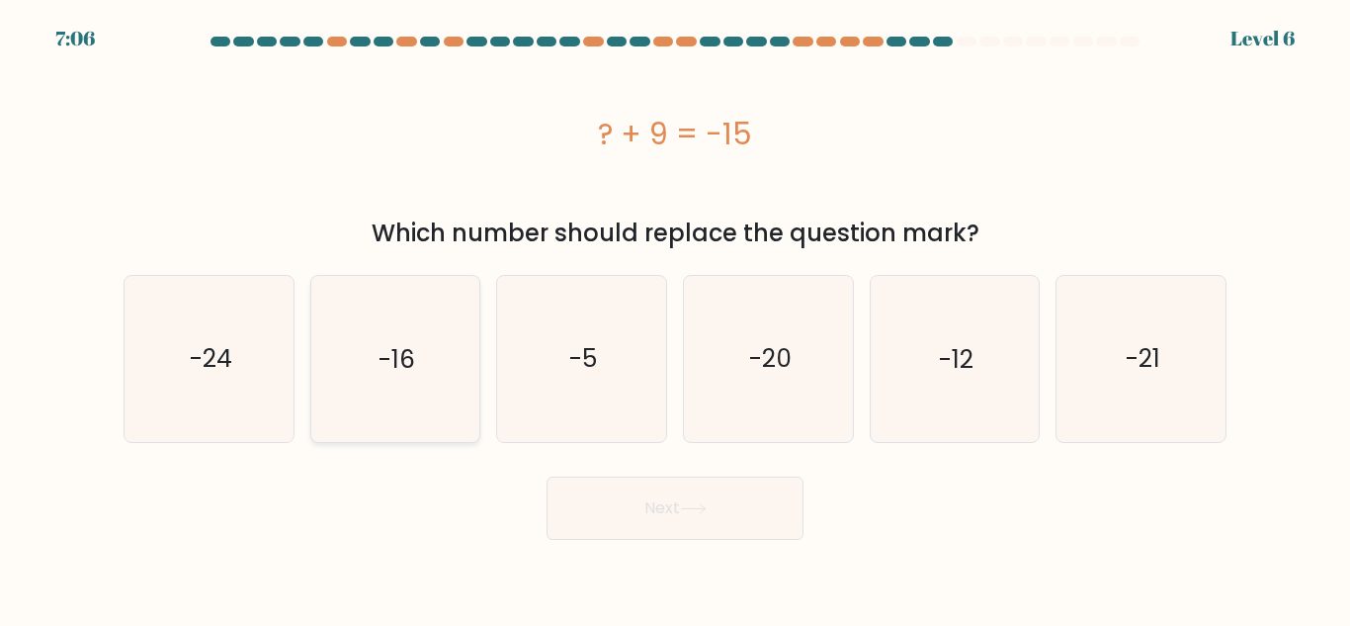
click at [410, 377] on icon "-16" at bounding box center [394, 358] width 165 height 165
click at [675, 318] on input "b. -16" at bounding box center [675, 315] width 1 height 5
radio input "true"
click at [625, 499] on button "Next" at bounding box center [675, 507] width 257 height 63
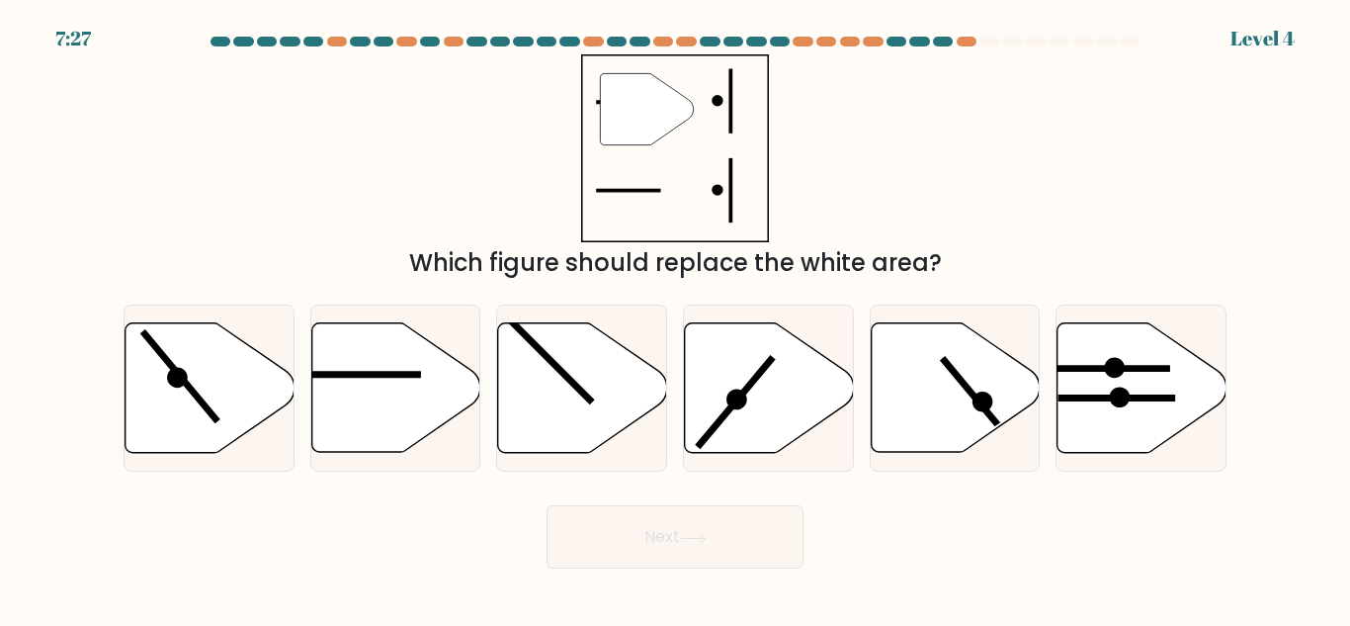
click at [685, 116] on icon at bounding box center [646, 108] width 93 height 71
click at [653, 164] on icon """ at bounding box center [675, 148] width 188 height 188
click at [357, 434] on icon at bounding box center [395, 387] width 169 height 129
click at [675, 318] on input "b." at bounding box center [675, 315] width 1 height 5
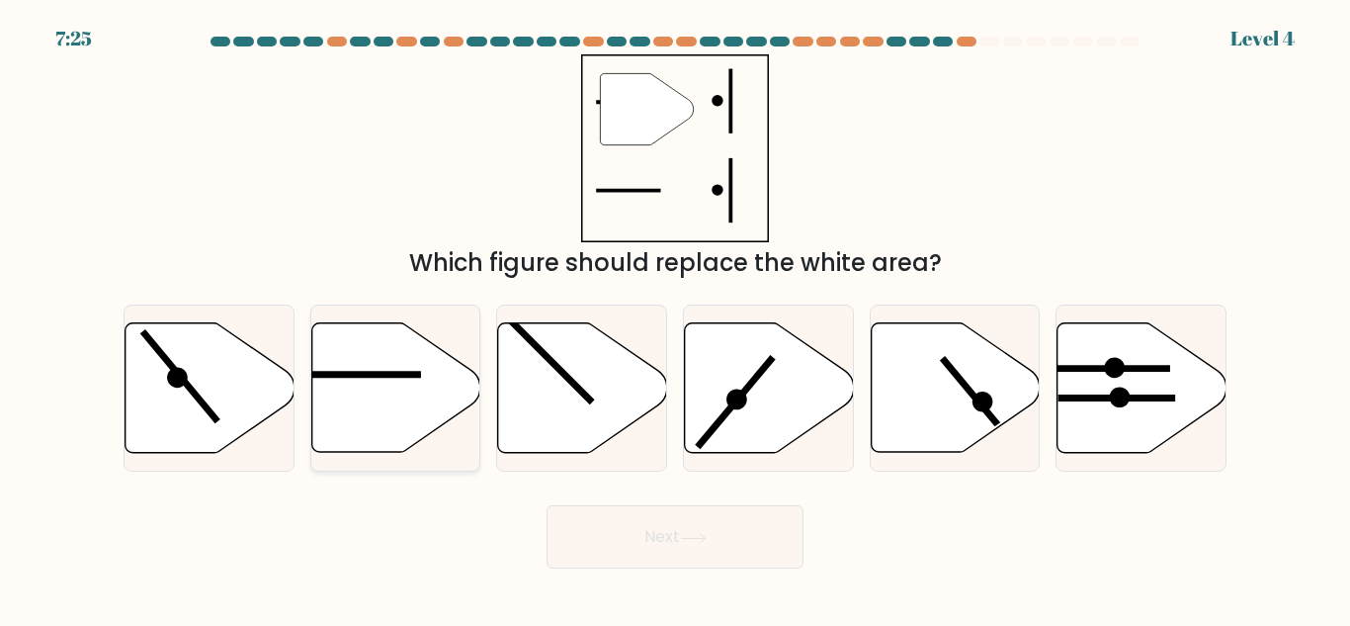
radio input "true"
click at [702, 543] on icon at bounding box center [693, 538] width 27 height 11
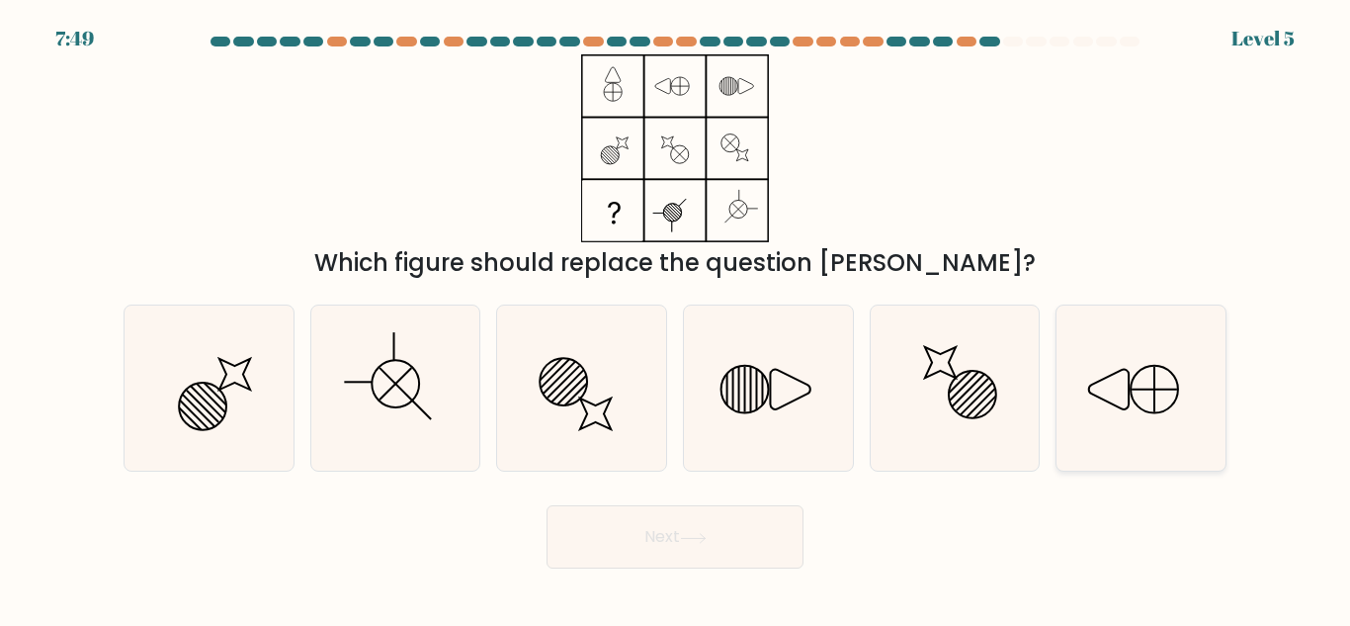
click at [1124, 414] on icon at bounding box center [1141, 387] width 165 height 165
click at [676, 318] on input "f." at bounding box center [675, 315] width 1 height 5
radio input "true"
click at [727, 529] on button "Next" at bounding box center [675, 536] width 257 height 63
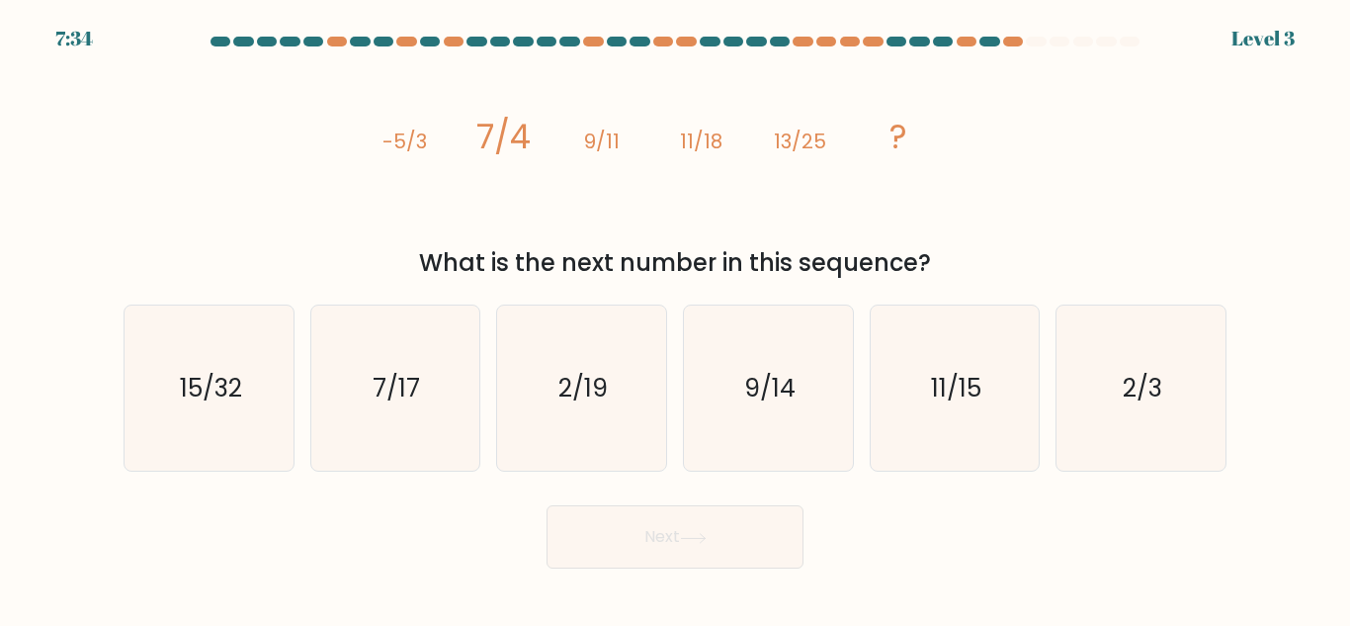
click at [979, 145] on div "image/svg+xml -5/3 7/4 9/11 11/18 13/25 ? What is the next number in this seque…" at bounding box center [675, 167] width 1127 height 226
click at [241, 371] on text "15/32" at bounding box center [210, 388] width 62 height 35
click at [675, 318] on input "a. 15/32" at bounding box center [675, 315] width 1 height 5
radio input "true"
click at [625, 508] on button "Next" at bounding box center [675, 536] width 257 height 63
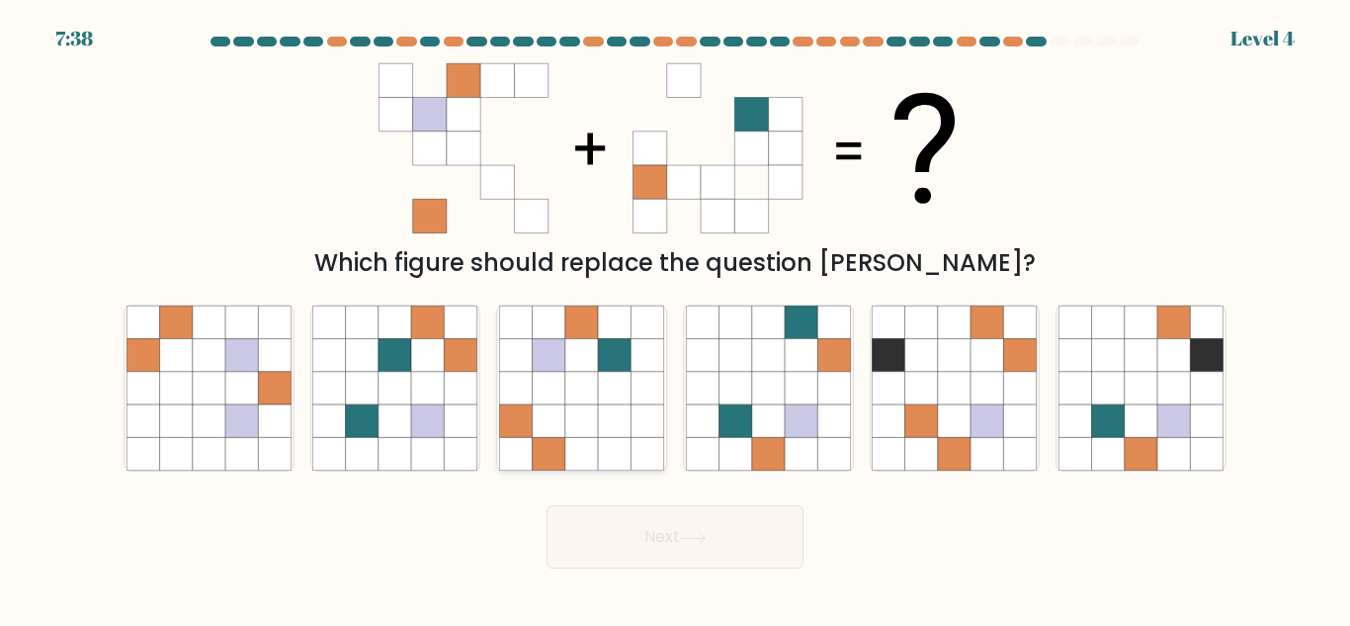
click at [566, 421] on icon at bounding box center [581, 420] width 33 height 33
click at [675, 318] on input "c." at bounding box center [675, 315] width 1 height 5
radio input "true"
click at [695, 528] on button "Next" at bounding box center [675, 536] width 257 height 63
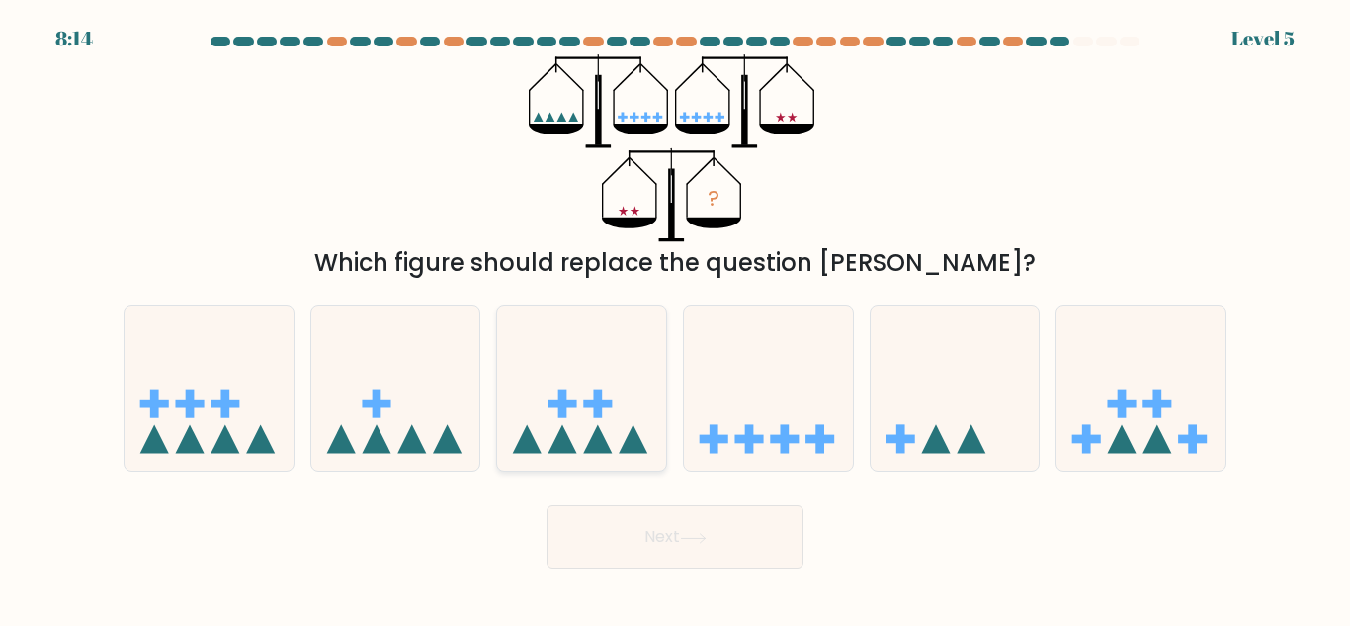
click at [584, 390] on icon at bounding box center [581, 387] width 169 height 139
click at [675, 318] on input "c." at bounding box center [675, 315] width 1 height 5
radio input "true"
click at [977, 415] on icon at bounding box center [955, 387] width 169 height 139
click at [676, 318] on input "e." at bounding box center [675, 315] width 1 height 5
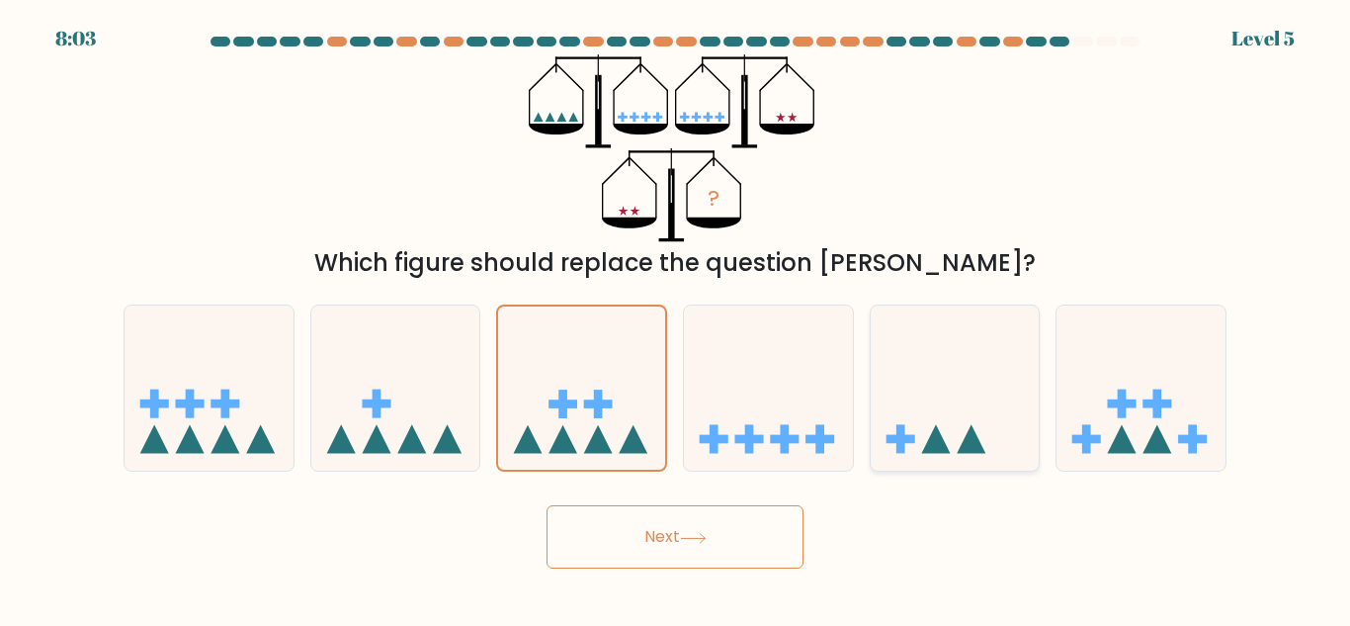
radio input "true"
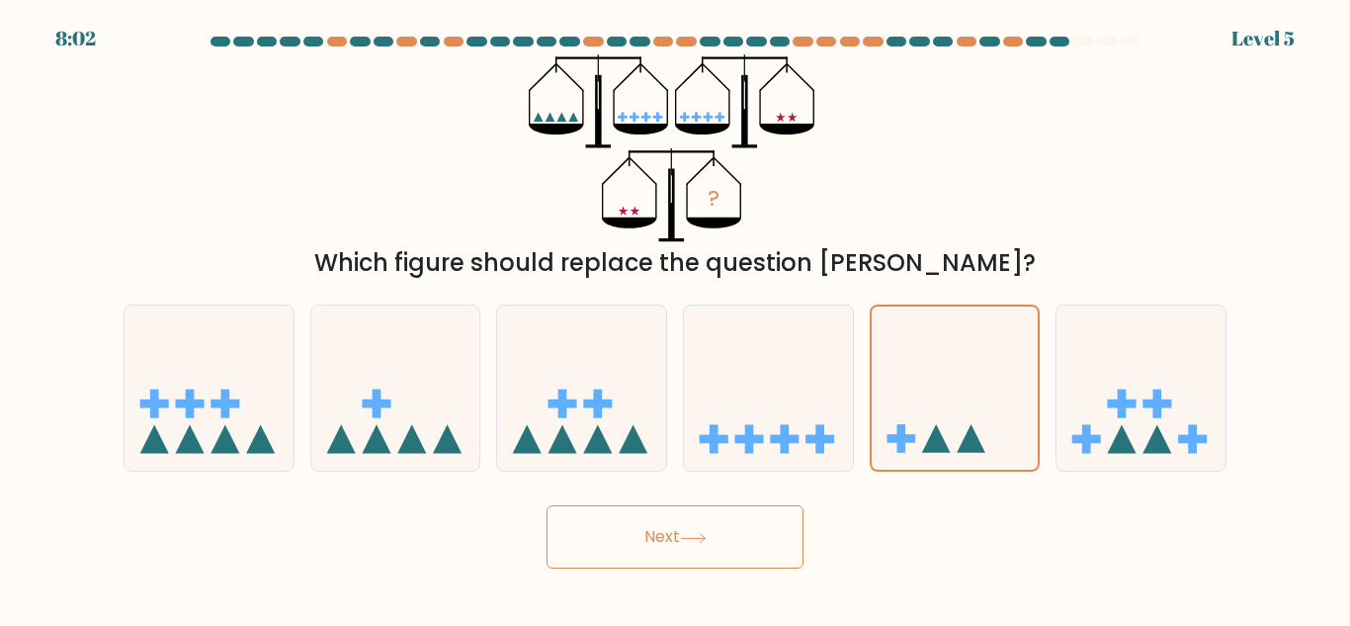
click at [749, 540] on button "Next" at bounding box center [675, 536] width 257 height 63
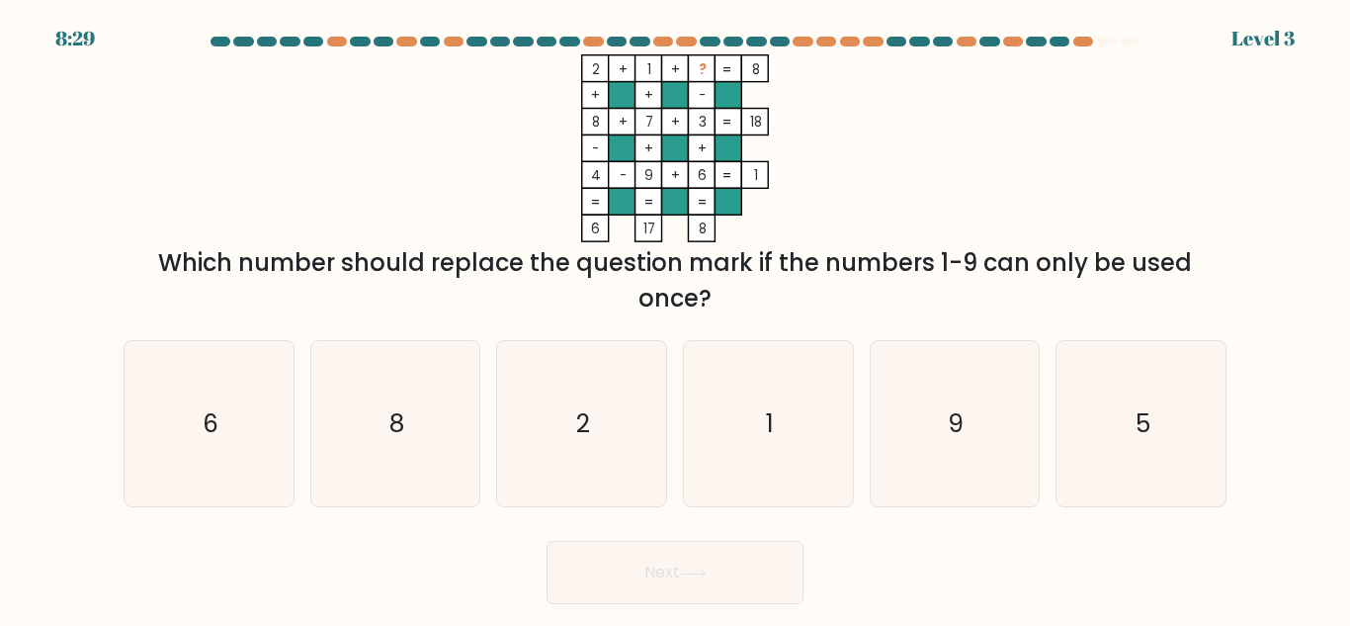
click at [624, 186] on rect at bounding box center [622, 174] width 27 height 27
click at [1160, 483] on icon "5" at bounding box center [1141, 423] width 165 height 165
click at [676, 318] on input "f. 5" at bounding box center [675, 315] width 1 height 5
radio input "true"
click at [675, 565] on button "Next" at bounding box center [675, 572] width 257 height 63
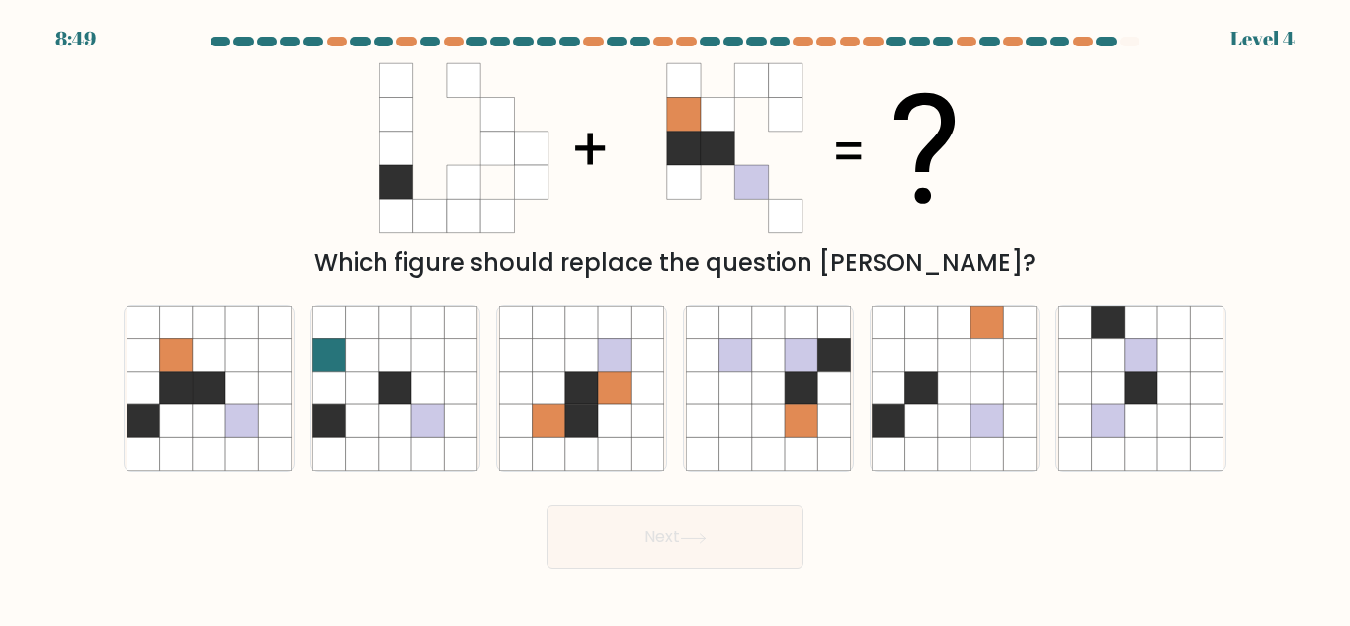
click at [105, 383] on form at bounding box center [675, 303] width 1350 height 532
click at [181, 400] on icon at bounding box center [175, 388] width 33 height 33
click at [675, 318] on input "a." at bounding box center [675, 315] width 1 height 5
radio input "true"
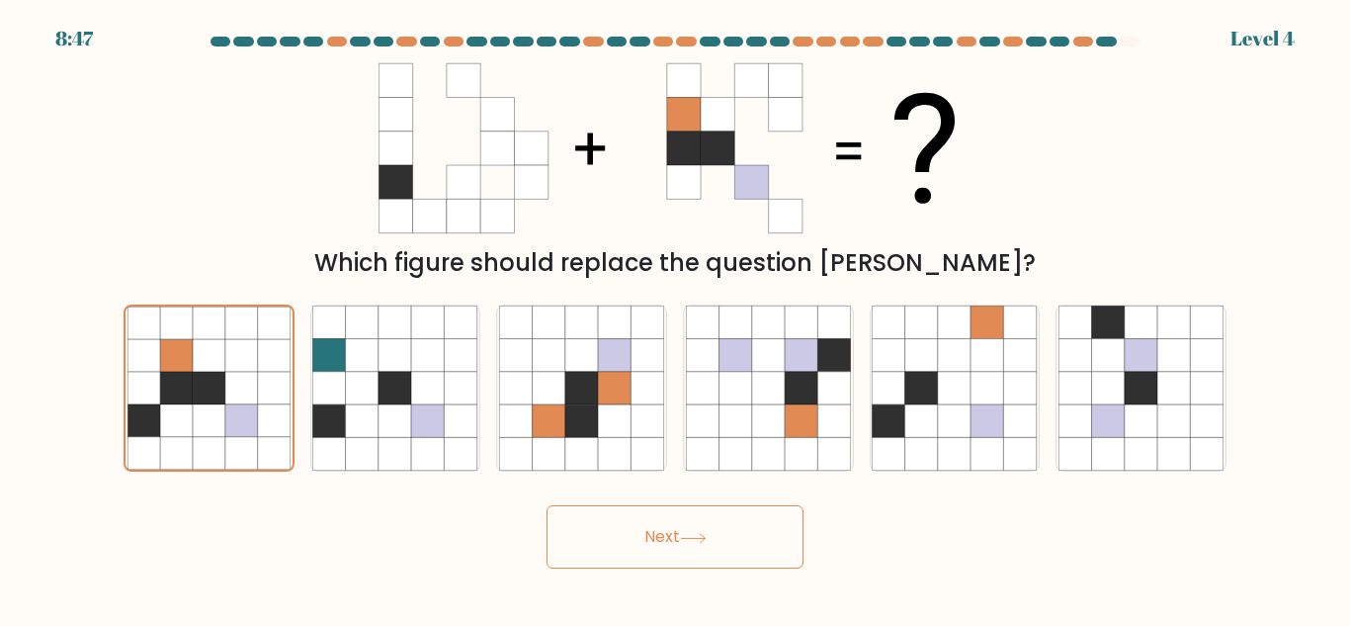
click at [715, 545] on button "Next" at bounding box center [675, 536] width 257 height 63
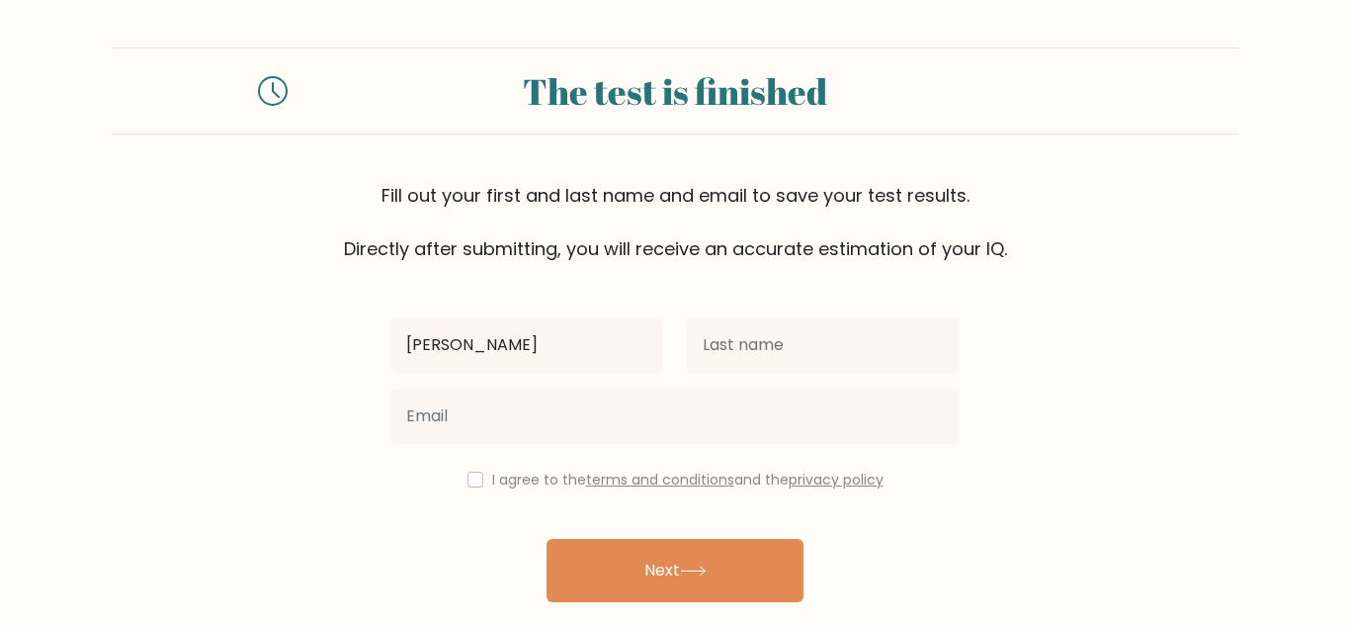
type input "[PERSON_NAME]"
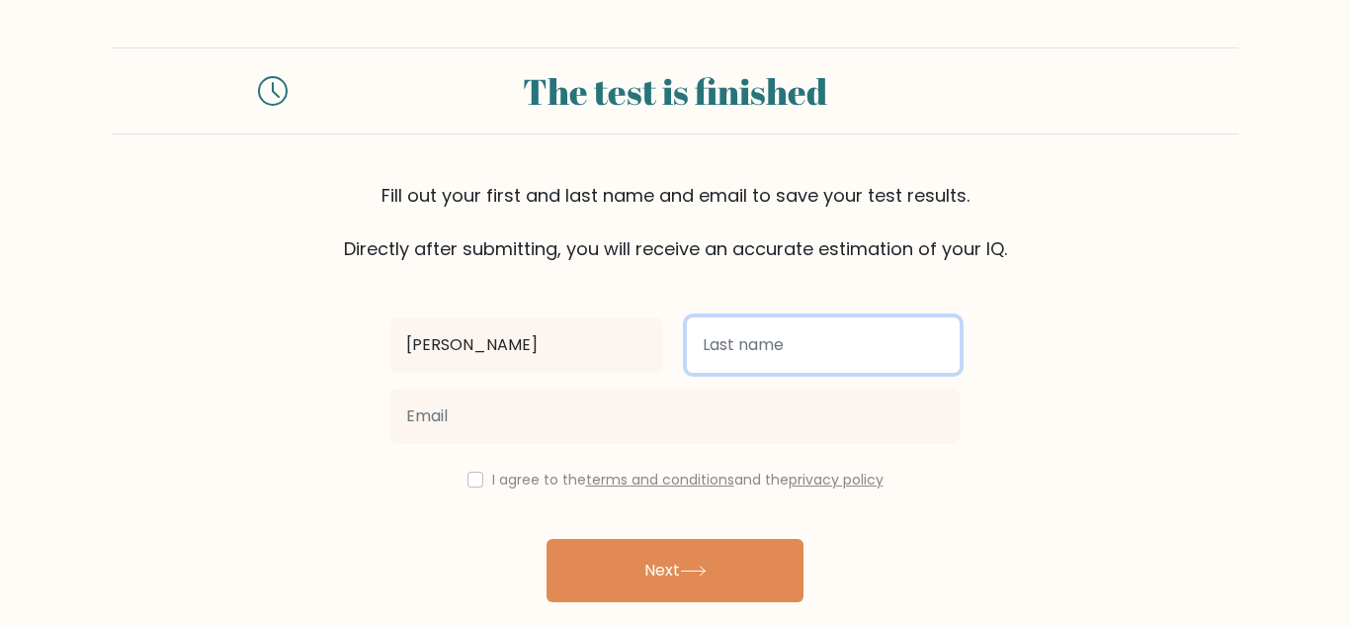
click at [819, 356] on input "text" at bounding box center [823, 344] width 273 height 55
type input "E"
type input "[PERSON_NAME]"
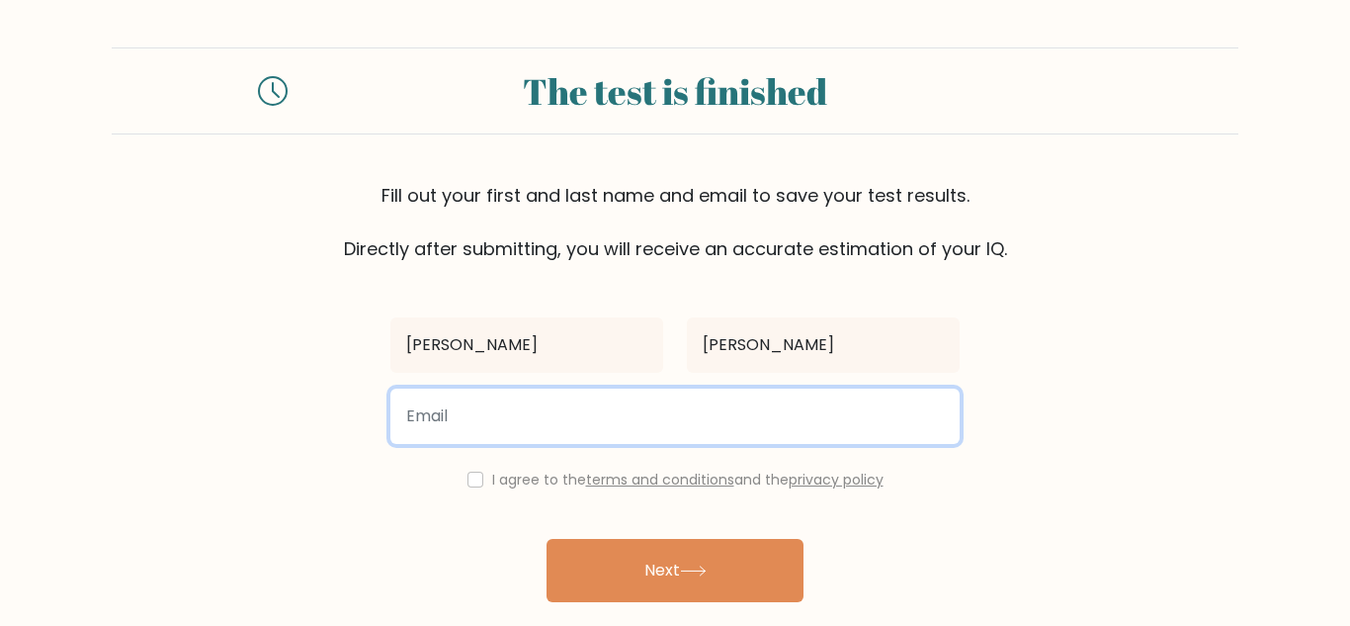
click at [635, 431] on input "email" at bounding box center [674, 415] width 569 height 55
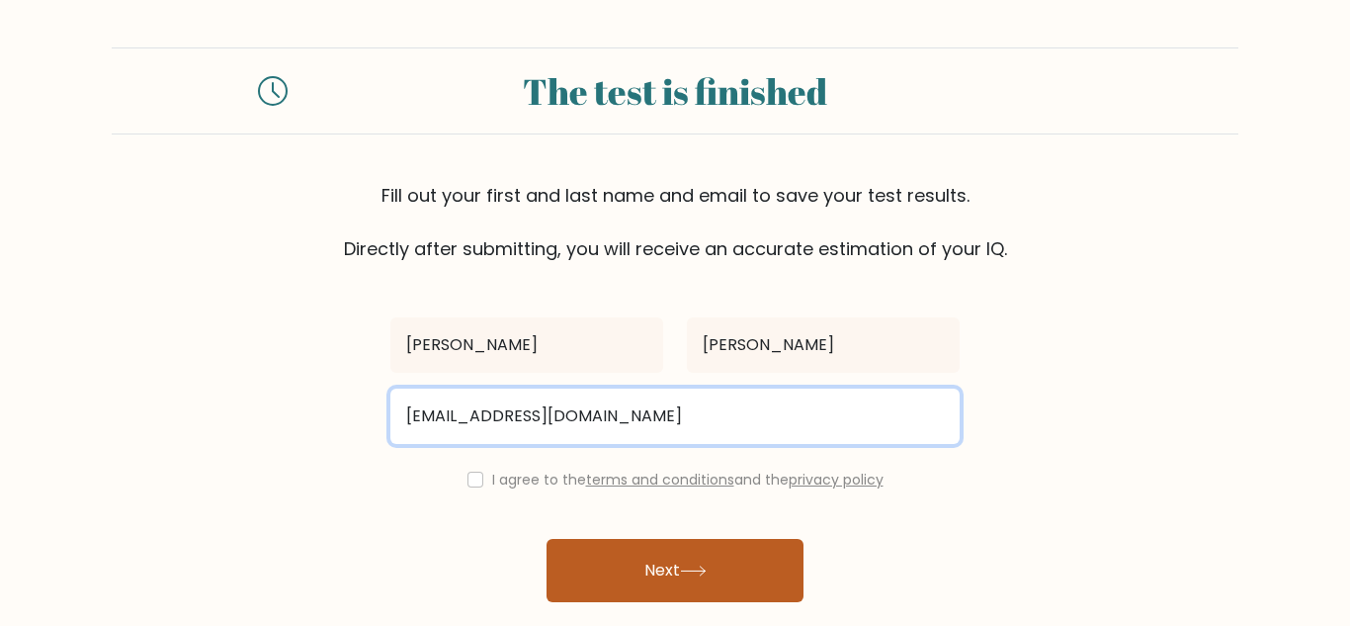
type input "Lilianruddick27@usd493.com"
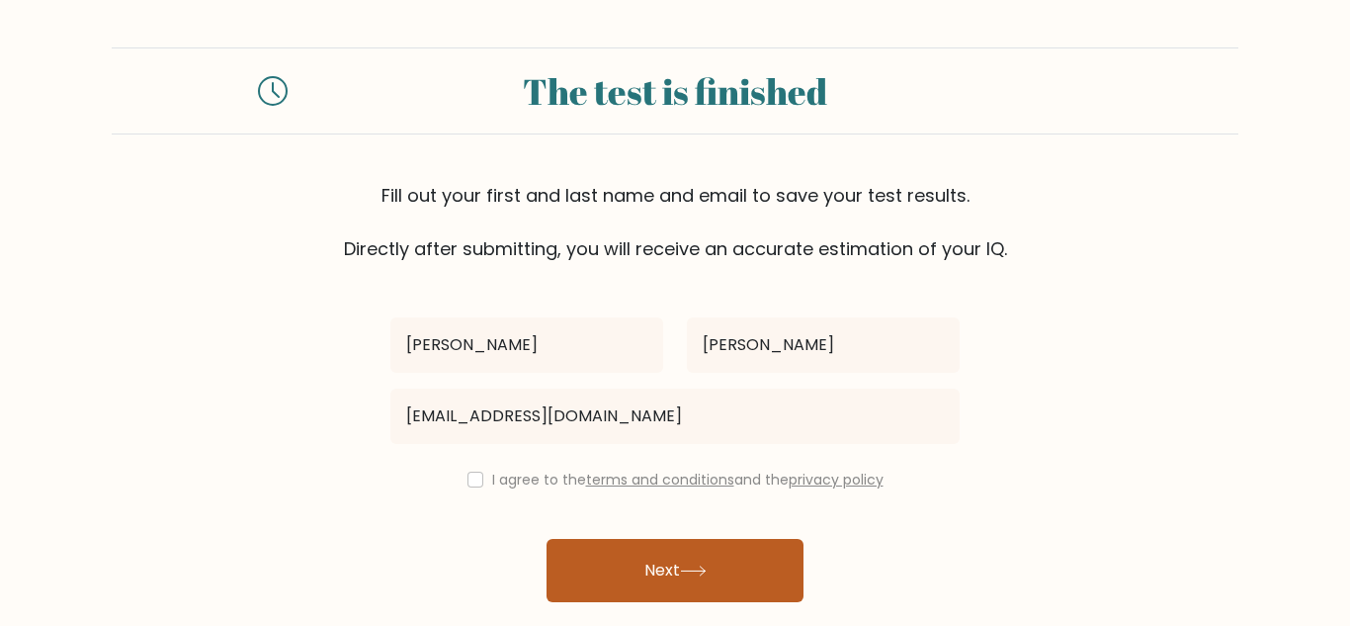
click at [696, 539] on button "Next" at bounding box center [675, 570] width 257 height 63
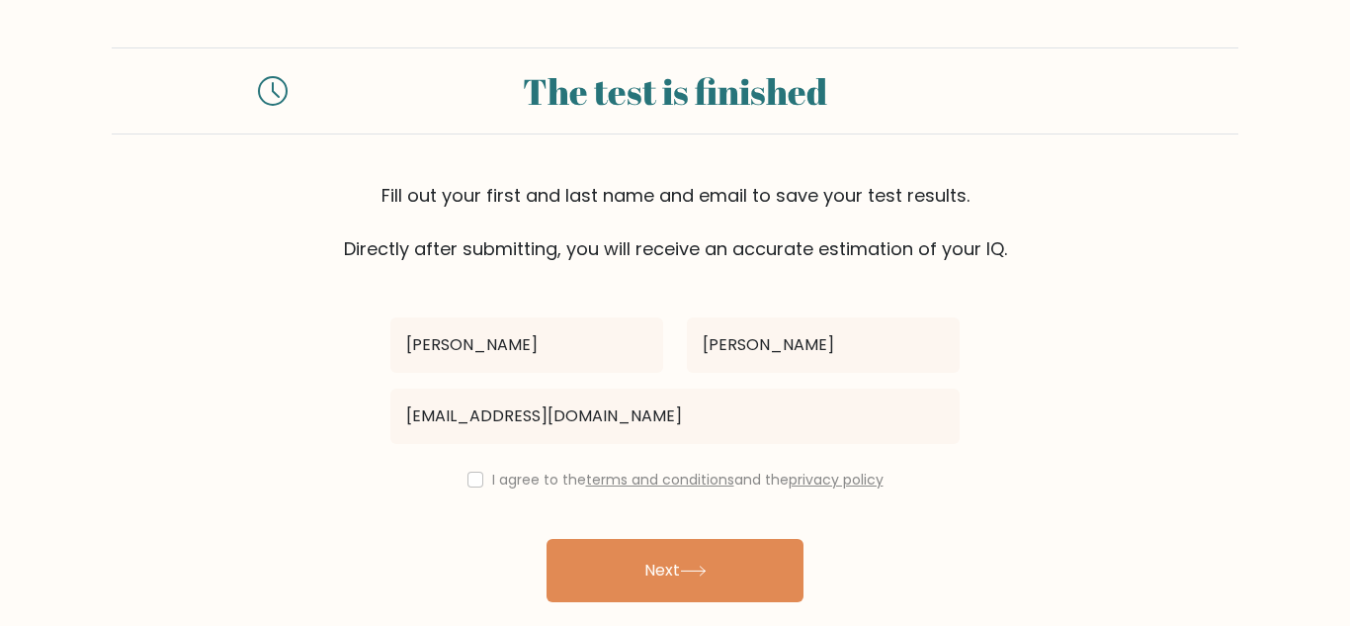
click at [476, 466] on div "Lilian Ruddick Lilianruddick27@usd493.com I agree to the terms and conditions a…" at bounding box center [675, 454] width 593 height 385
click at [473, 475] on input "checkbox" at bounding box center [476, 479] width 16 height 16
checkbox input "true"
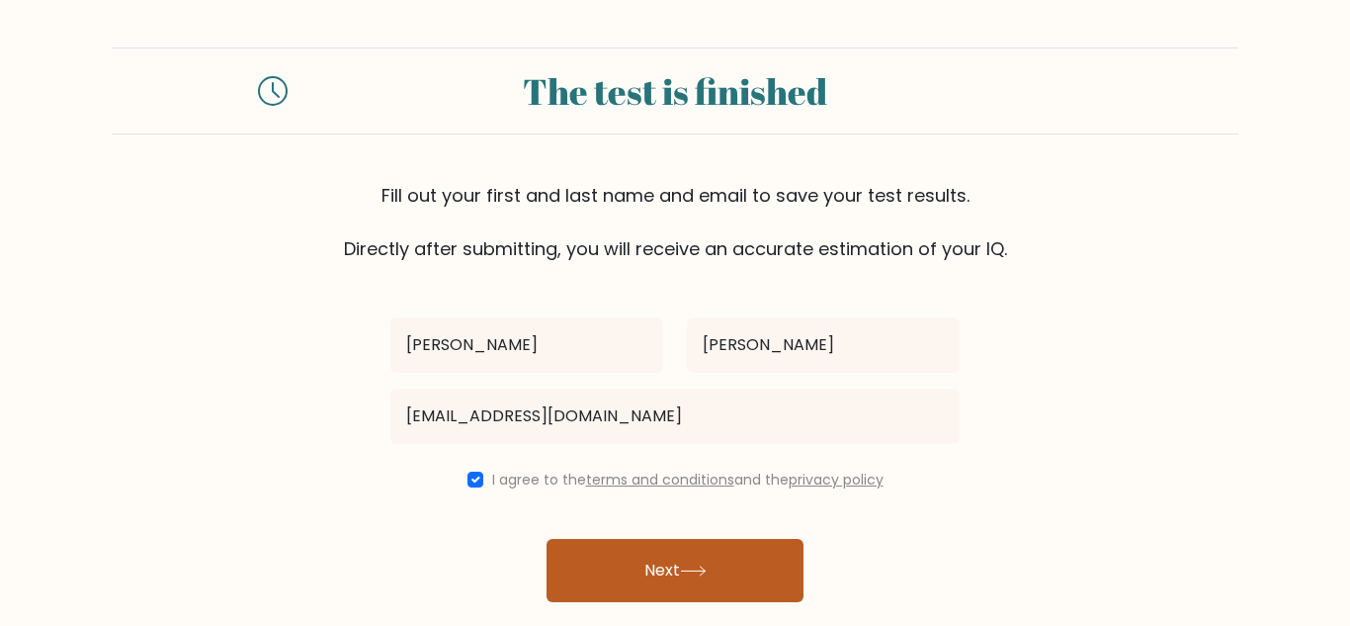
click at [631, 562] on button "Next" at bounding box center [675, 570] width 257 height 63
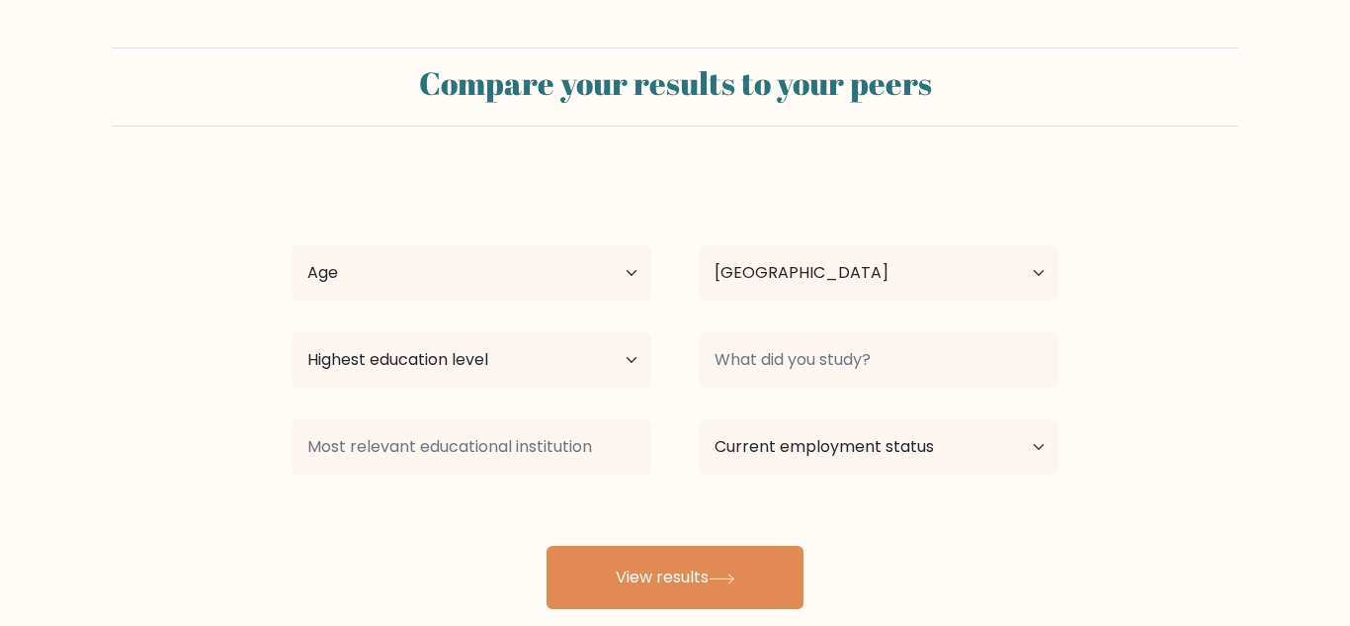
select select "US"
click at [924, 260] on select "Country [GEOGRAPHIC_DATA] [GEOGRAPHIC_DATA] [GEOGRAPHIC_DATA] [US_STATE] [GEOGR…" at bounding box center [879, 272] width 360 height 55
click at [628, 277] on select "Age Under [DEMOGRAPHIC_DATA] [DEMOGRAPHIC_DATA] [DEMOGRAPHIC_DATA] [DEMOGRAPHIC…" at bounding box center [472, 272] width 360 height 55
select select "min_18"
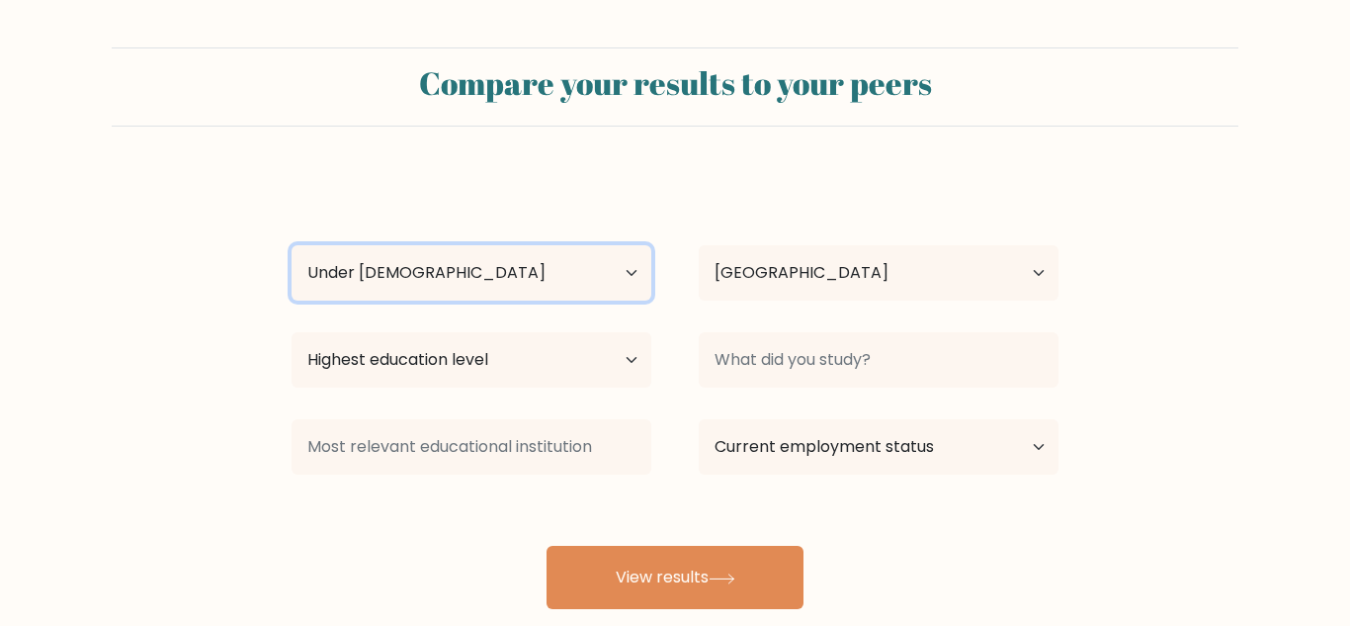
click at [292, 245] on select "Age Under [DEMOGRAPHIC_DATA] [DEMOGRAPHIC_DATA] [DEMOGRAPHIC_DATA] [DEMOGRAPHIC…" at bounding box center [472, 272] width 360 height 55
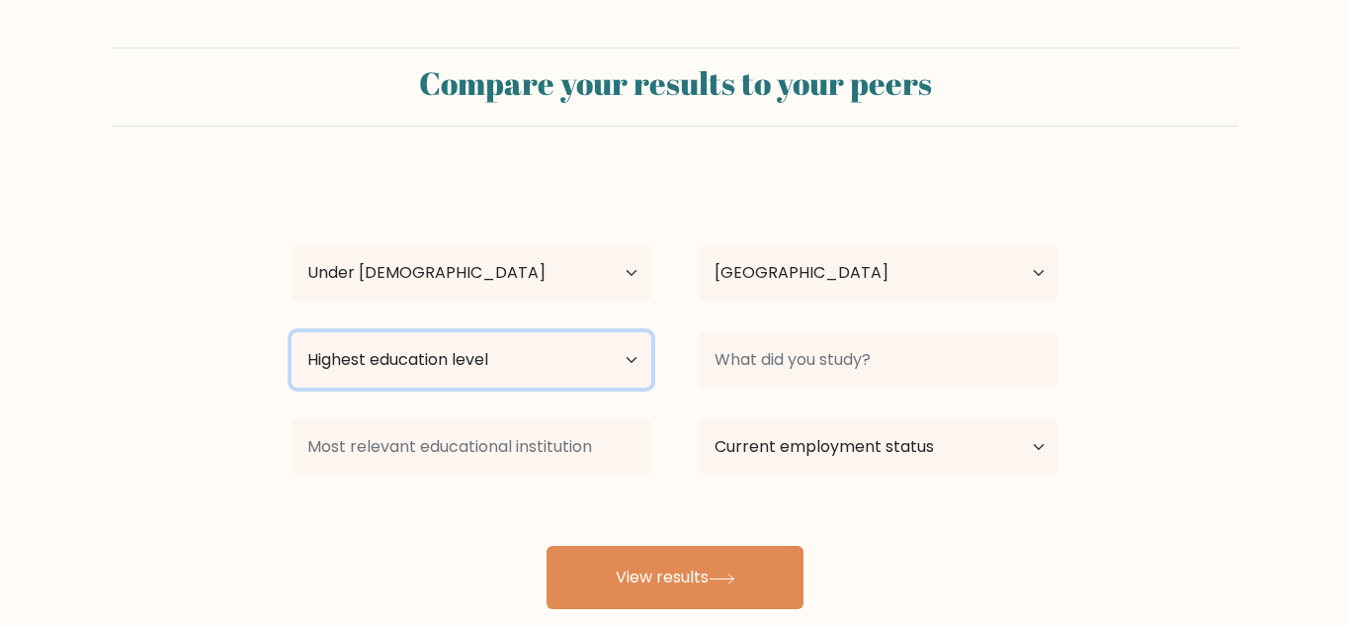
click at [589, 345] on select "Highest education level No schooling Primary Lower Secondary Upper Secondary Oc…" at bounding box center [472, 359] width 360 height 55
select select "upper_secondary"
click at [292, 332] on select "Highest education level No schooling Primary Lower Secondary Upper Secondary Oc…" at bounding box center [472, 359] width 360 height 55
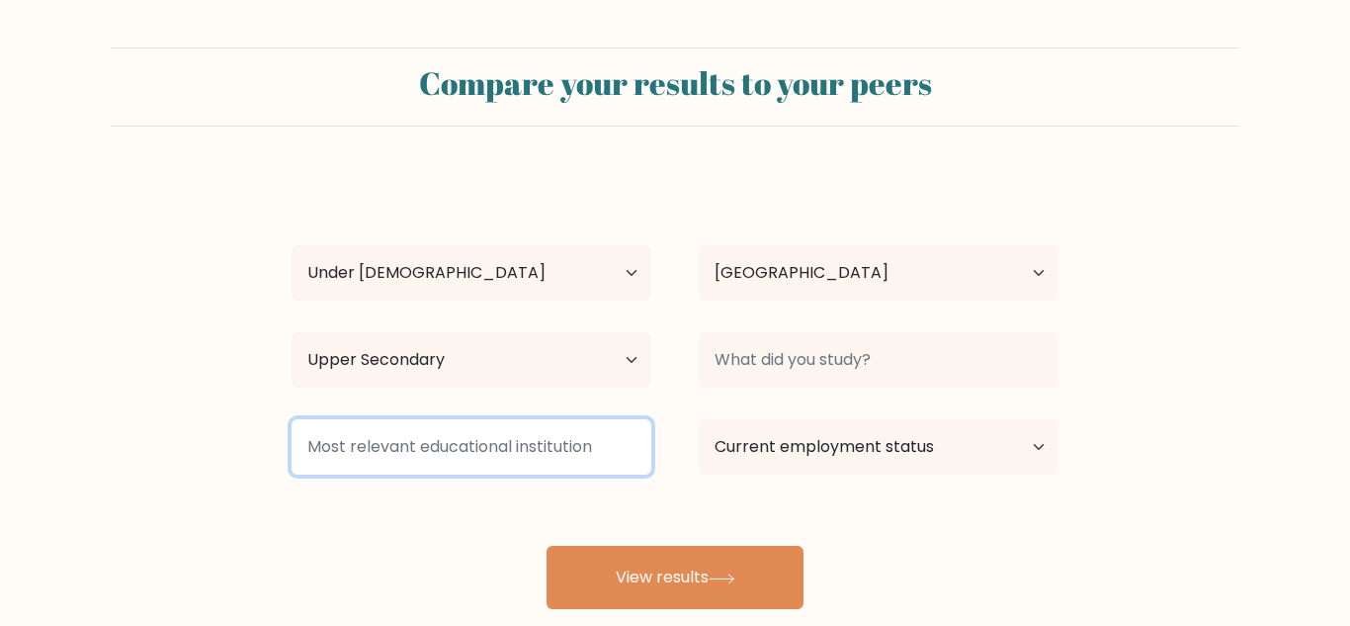
click at [517, 434] on input at bounding box center [472, 446] width 360 height 55
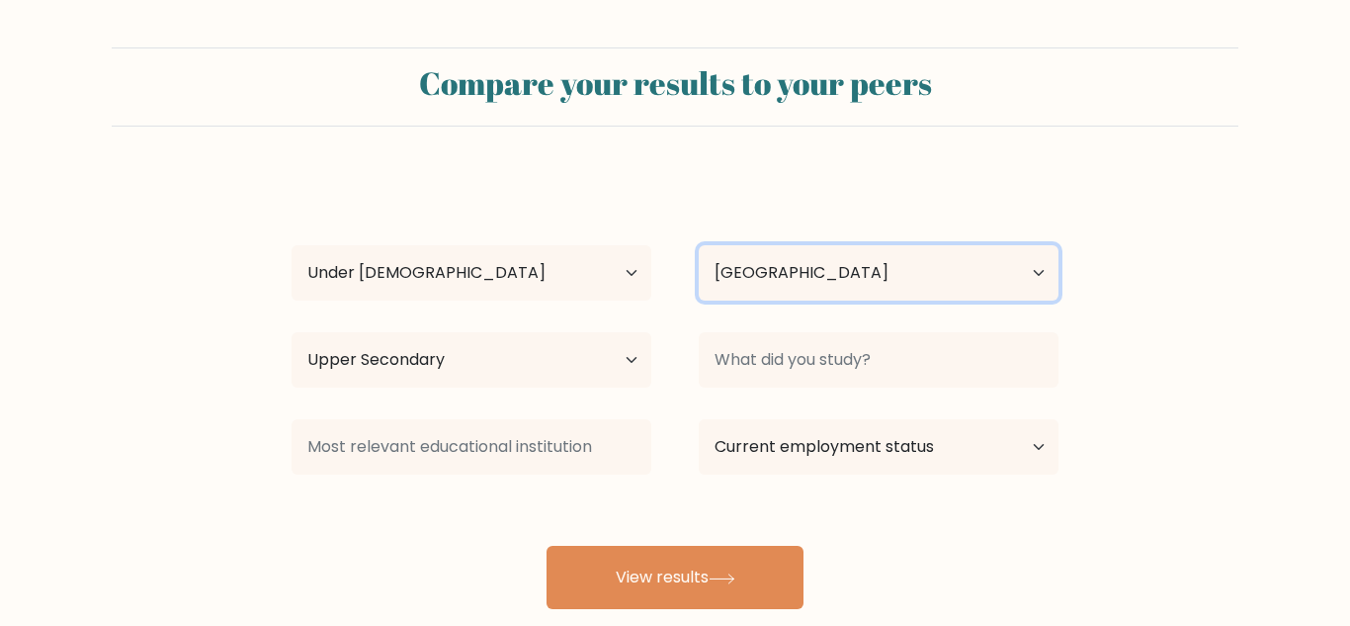
click at [961, 254] on select "Country Afghanistan Albania Algeria American Samoa Andorra Angola Anguilla Anta…" at bounding box center [879, 272] width 360 height 55
click at [699, 245] on select "Country Afghanistan Albania Algeria American Samoa Andorra Angola Anguilla Anta…" at bounding box center [879, 272] width 360 height 55
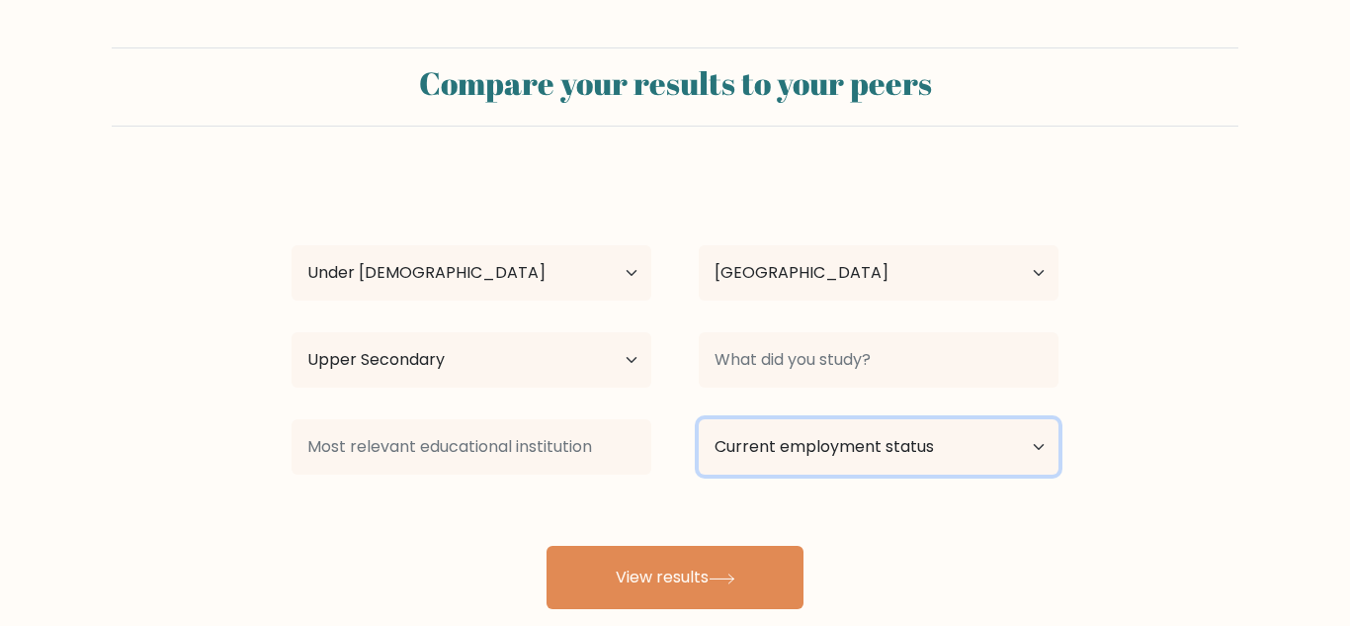
click at [912, 445] on select "Current employment status Employed Student Retired Other / prefer not to answer" at bounding box center [879, 446] width 360 height 55
select select "employed"
click at [699, 419] on select "Current employment status Employed Student Retired Other / prefer not to answer" at bounding box center [879, 446] width 360 height 55
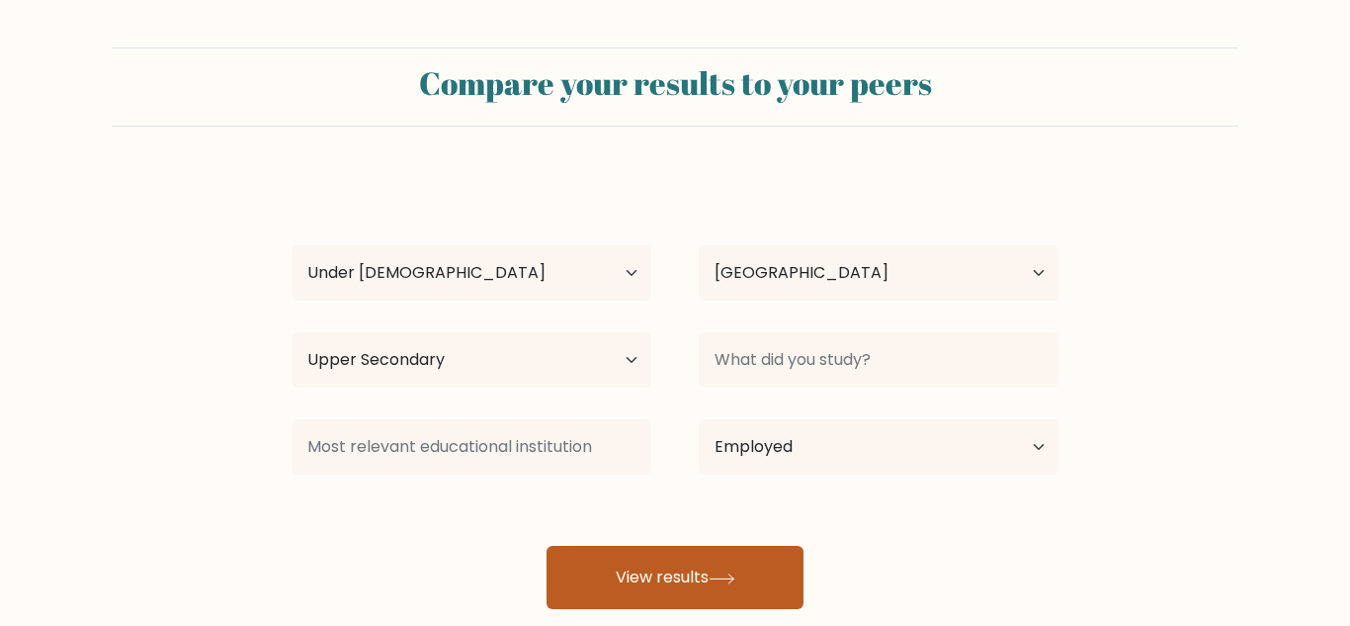
click at [738, 562] on button "View results" at bounding box center [675, 577] width 257 height 63
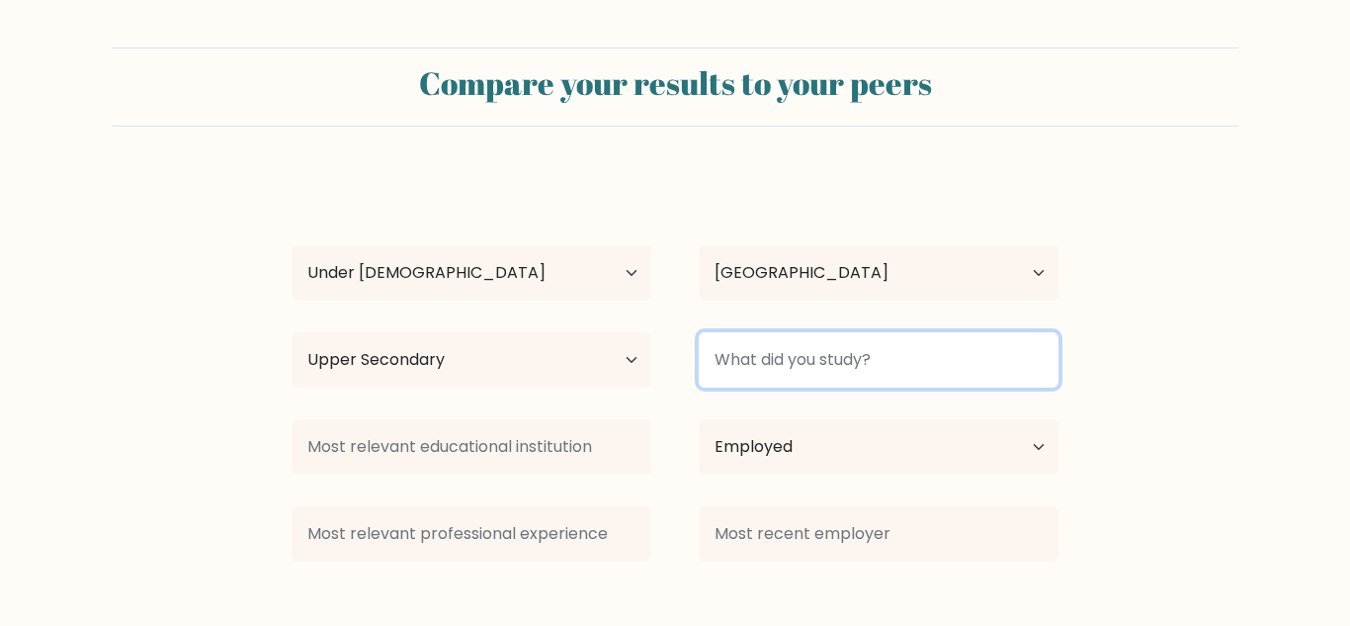
click at [929, 368] on input at bounding box center [879, 359] width 360 height 55
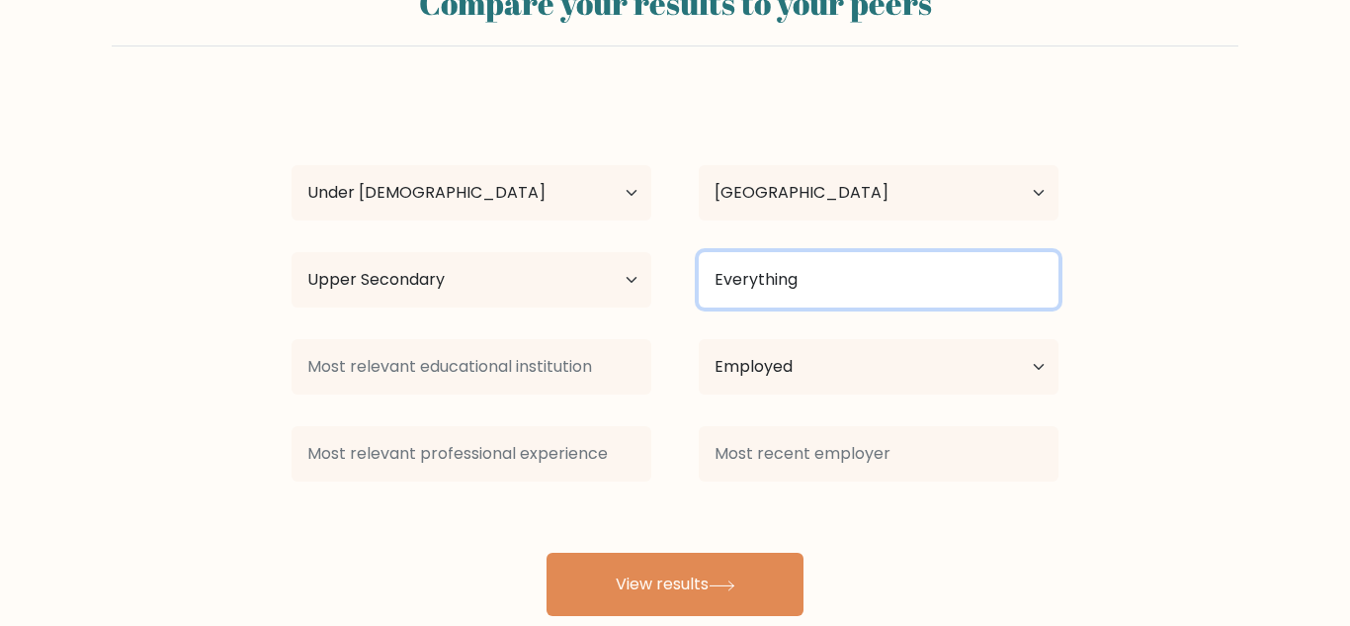
scroll to position [86, 0]
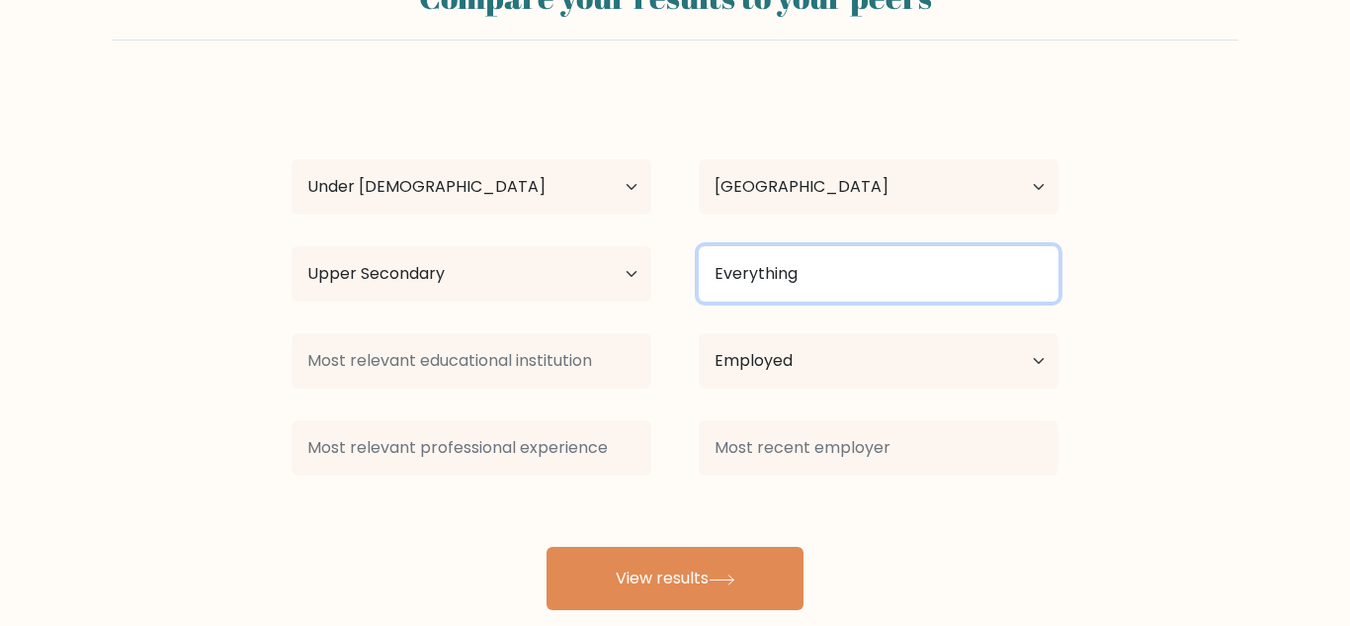
type input "Everything"
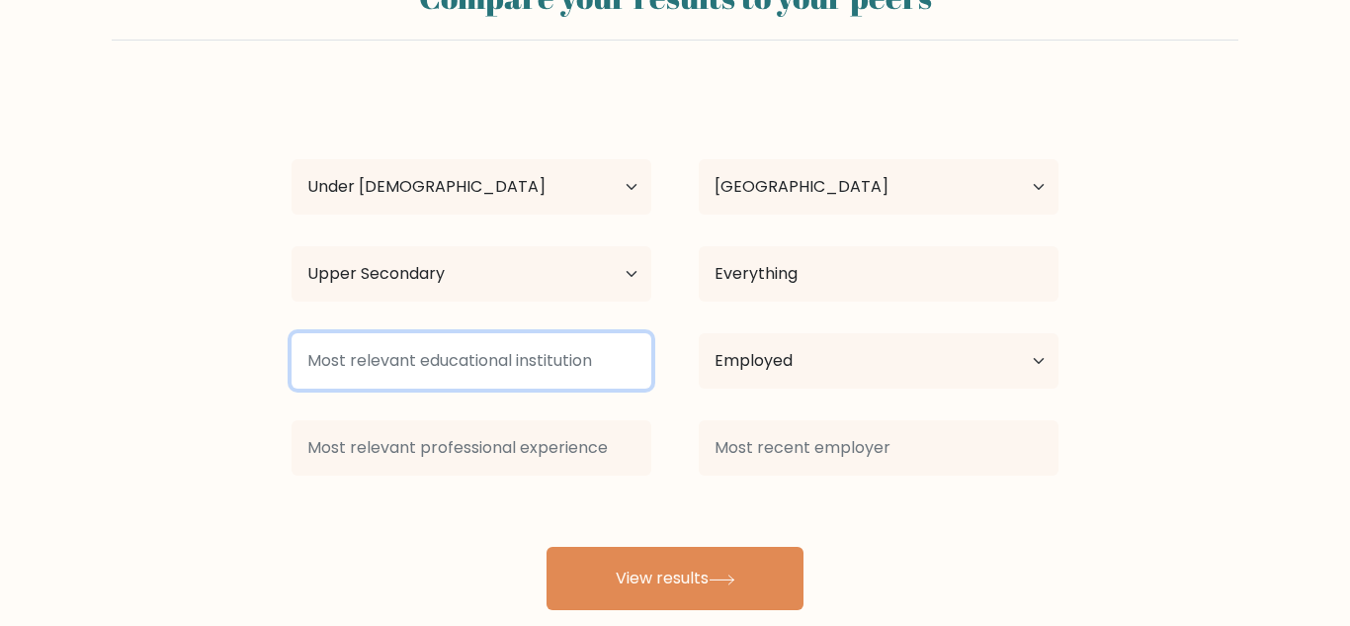
click at [537, 354] on input at bounding box center [472, 360] width 360 height 55
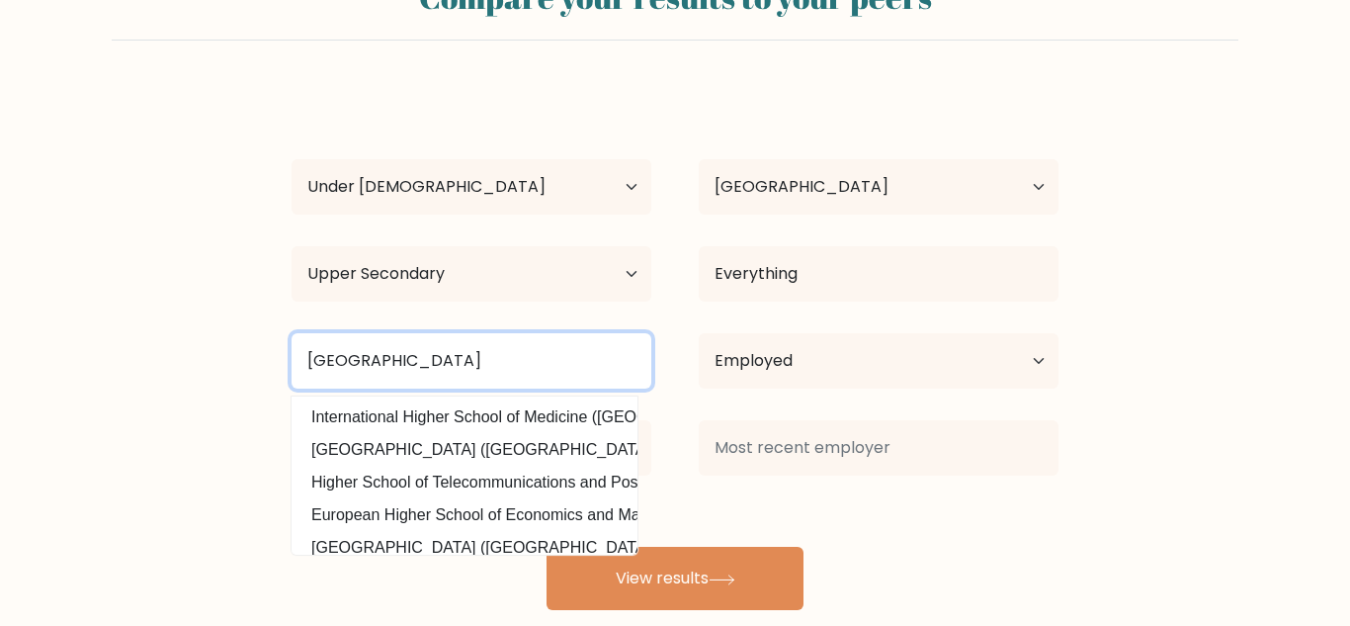
type input "Columbus High School"
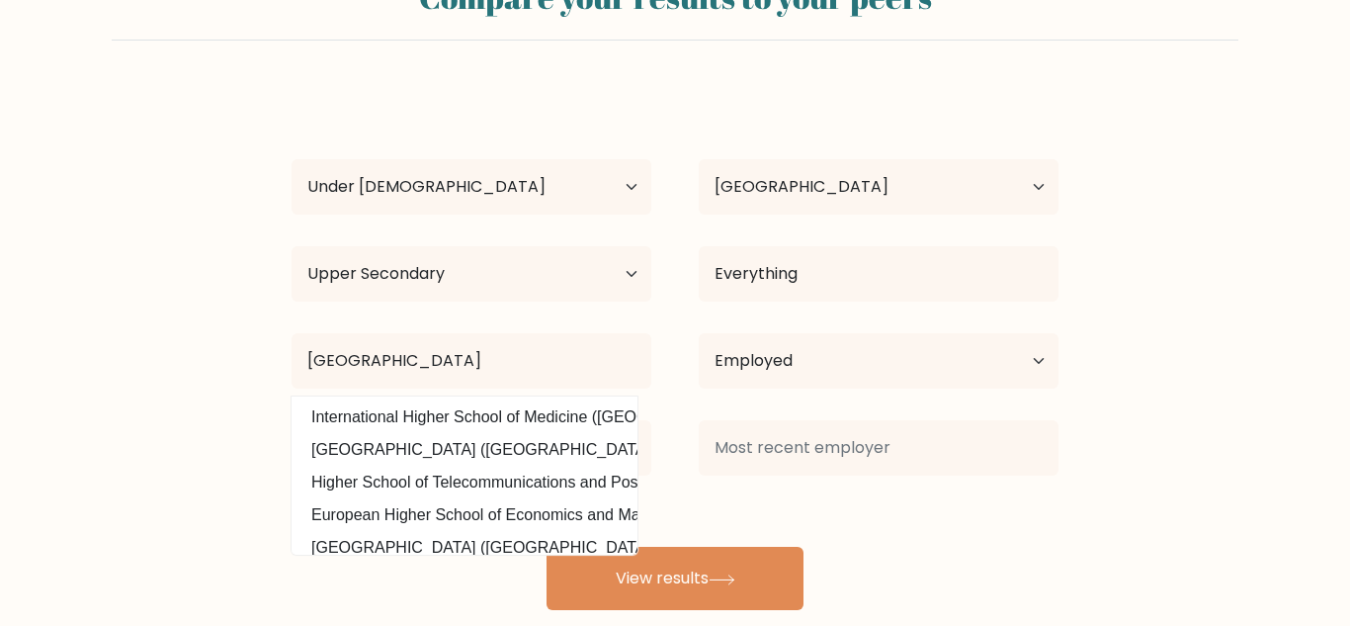
click at [865, 530] on div "Lilian Ruddick Age Under 18 years old 18-24 years old 25-34 years old 35-44 yea…" at bounding box center [675, 349] width 791 height 522
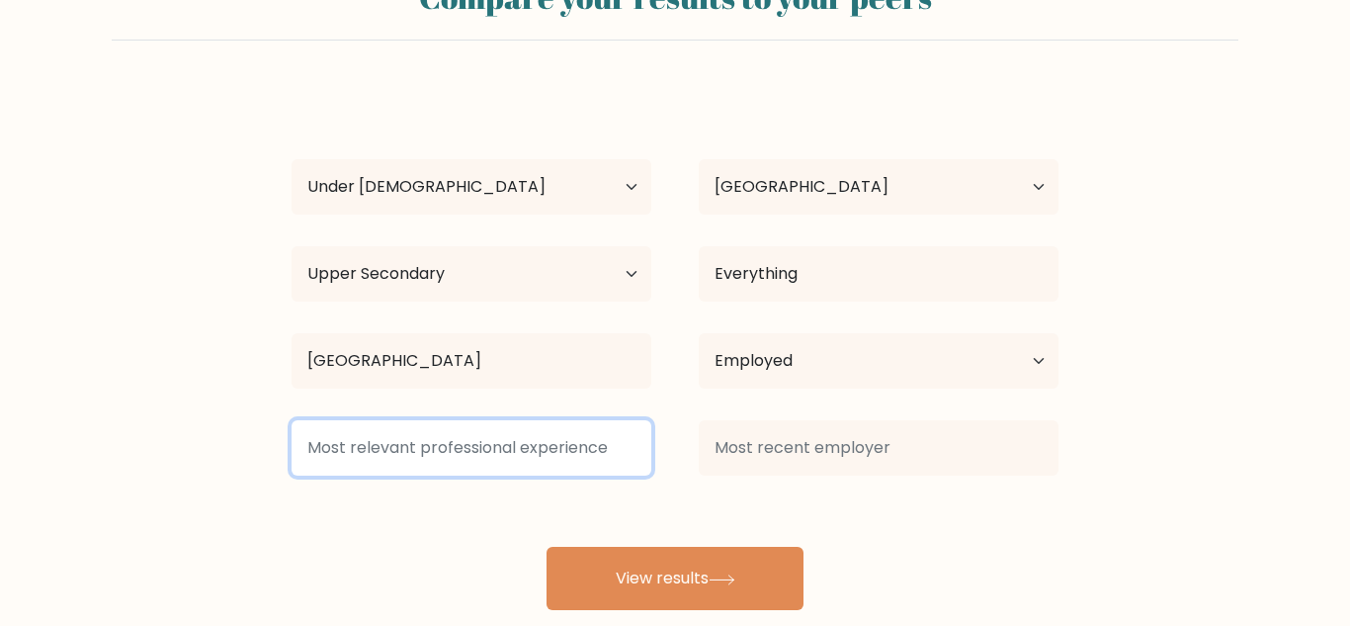
click at [499, 456] on input at bounding box center [472, 447] width 360 height 55
type input "j"
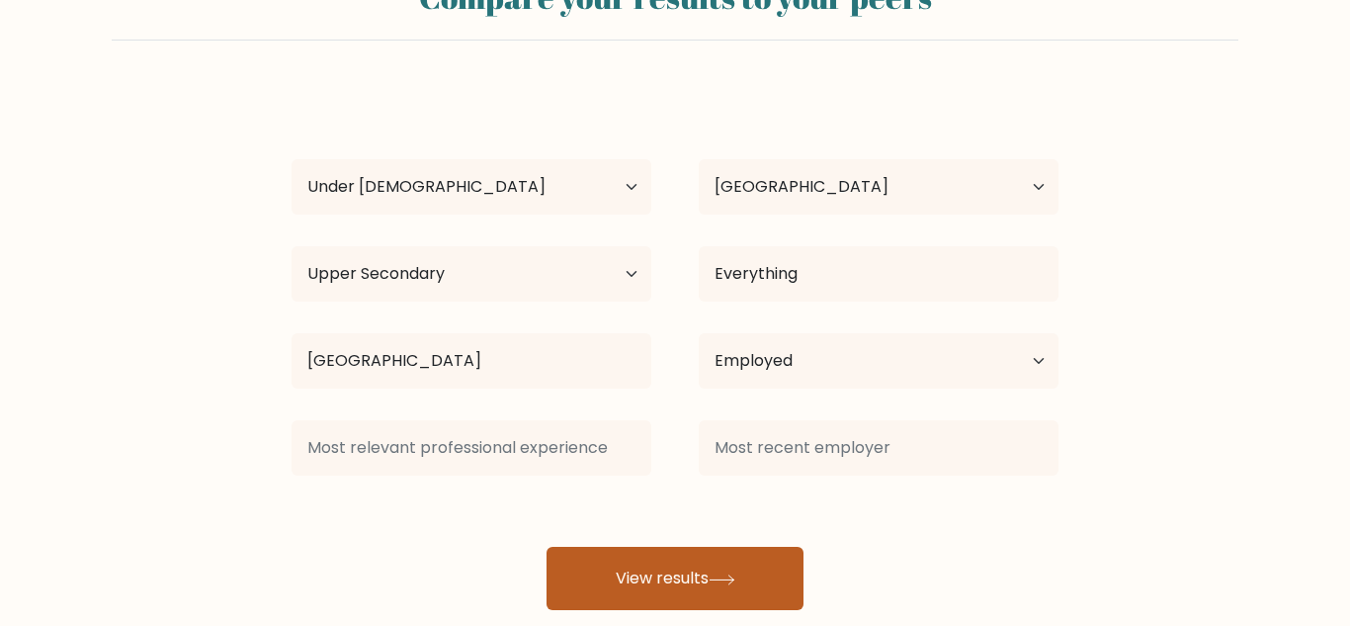
click at [725, 590] on button "View results" at bounding box center [675, 578] width 257 height 63
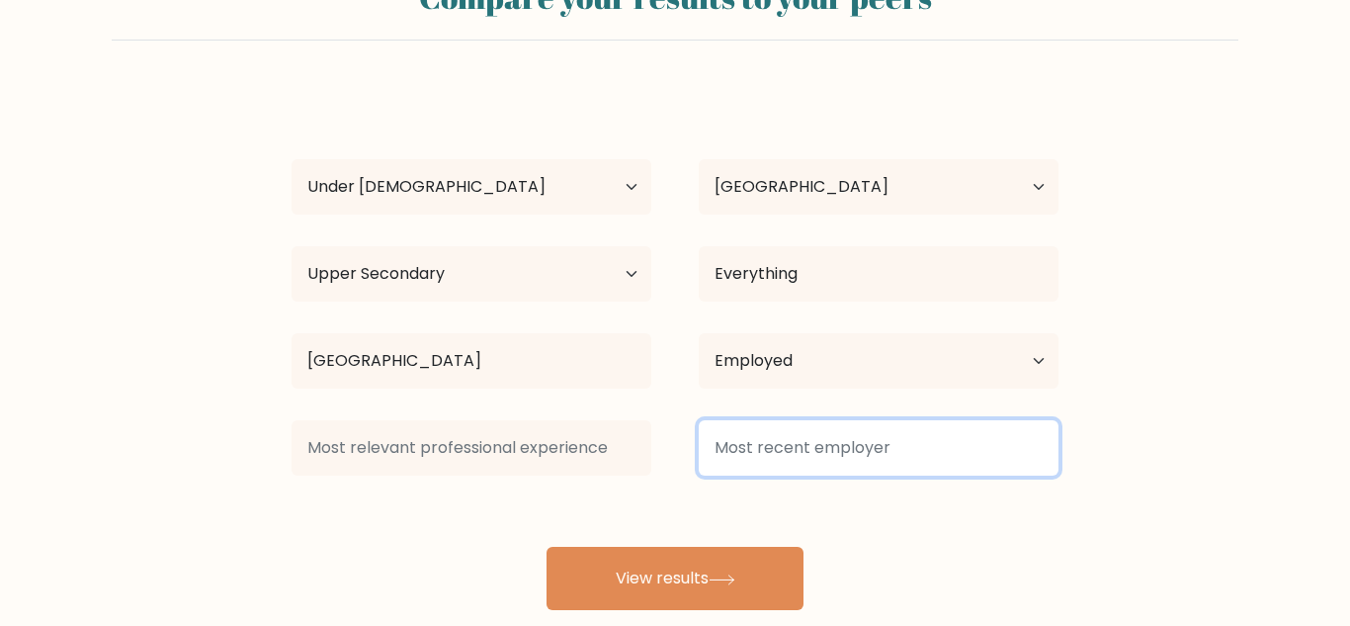
click at [758, 454] on input at bounding box center [879, 447] width 360 height 55
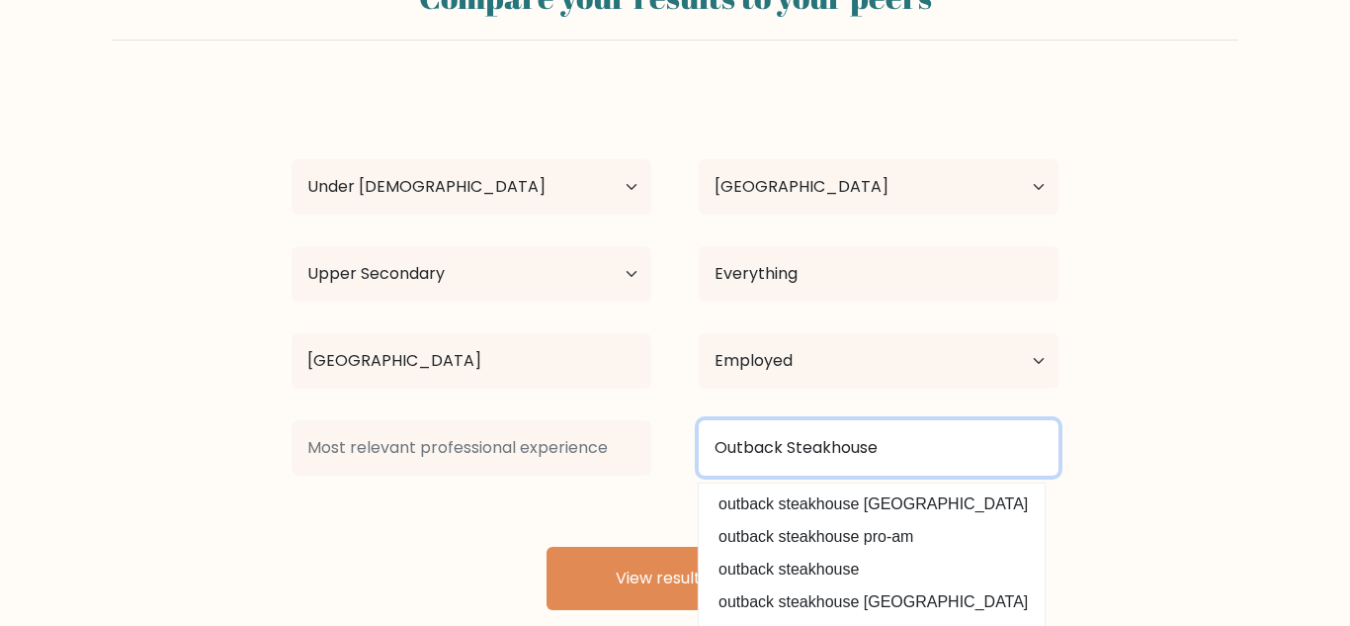
type input "Outback Steakhouse"
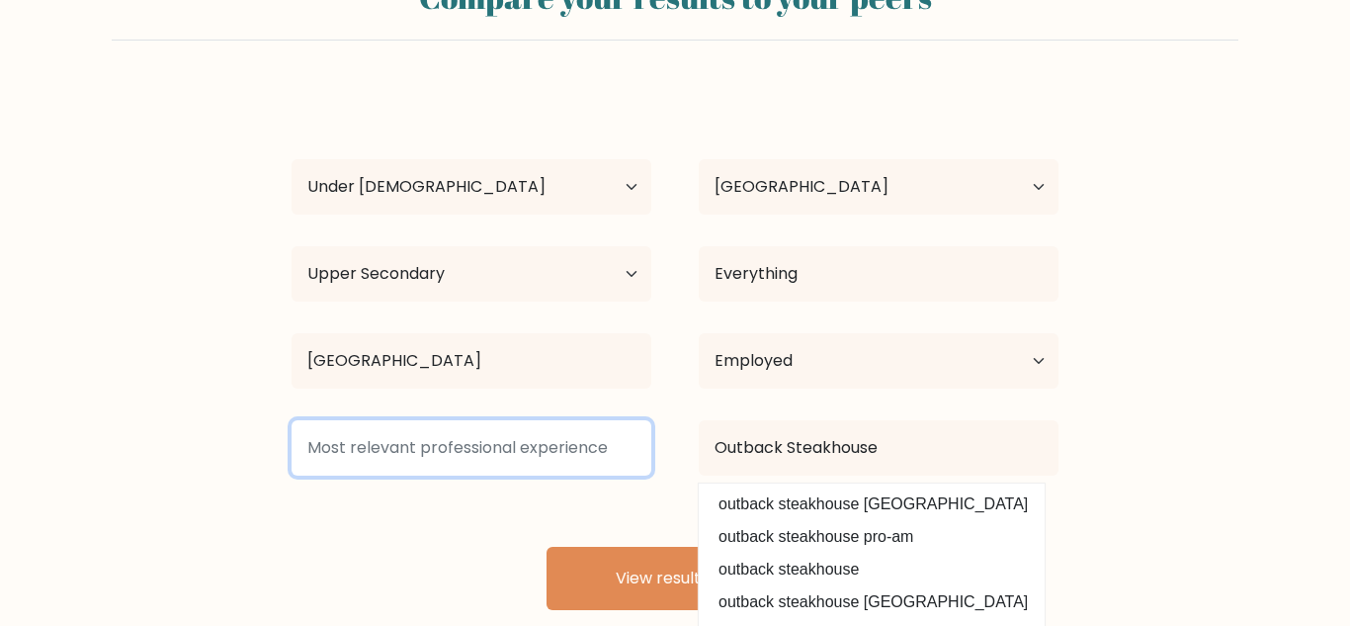
click at [517, 459] on input at bounding box center [472, 447] width 360 height 55
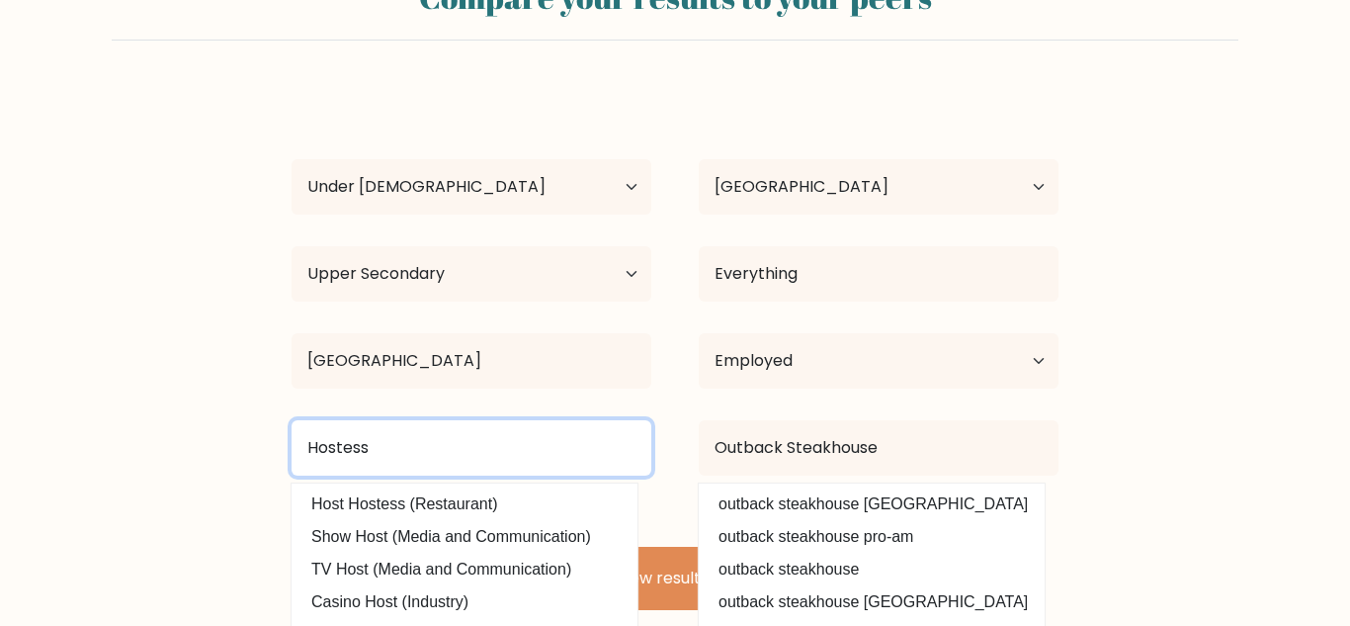
type input "Hostess"
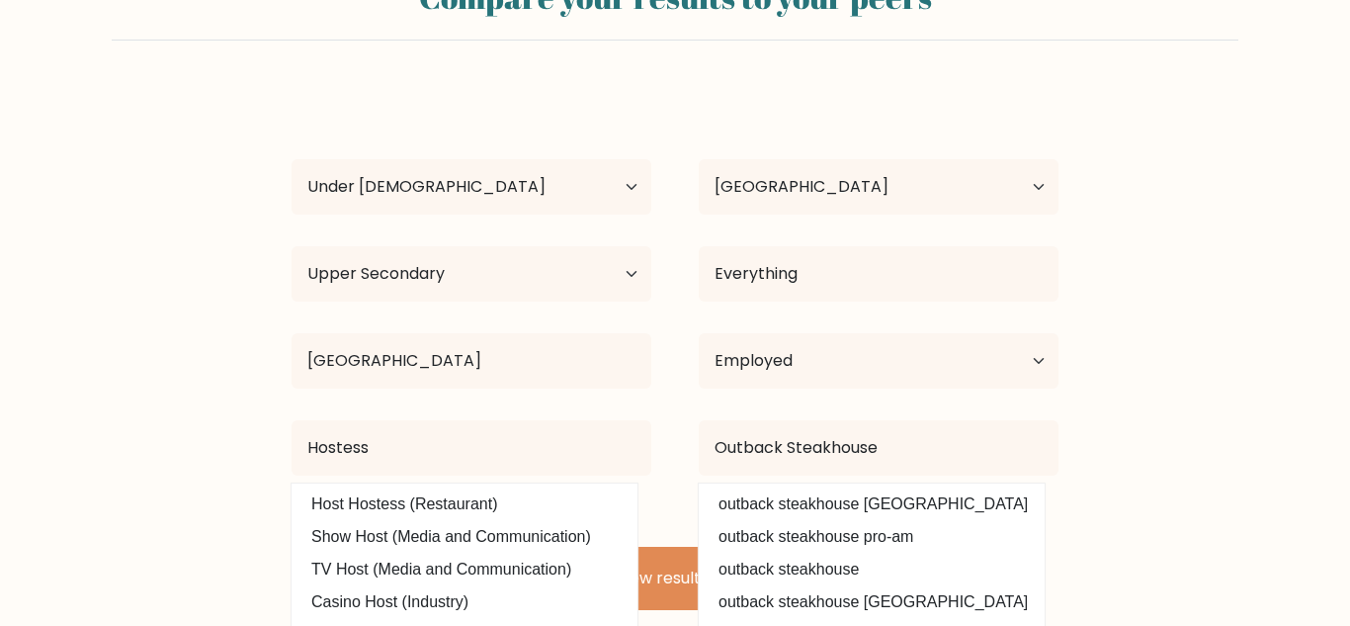
click at [1122, 487] on form "Compare your results to your peers Lilian Ruddick Age Under 18 years old 18-24 …" at bounding box center [675, 285] width 1350 height 648
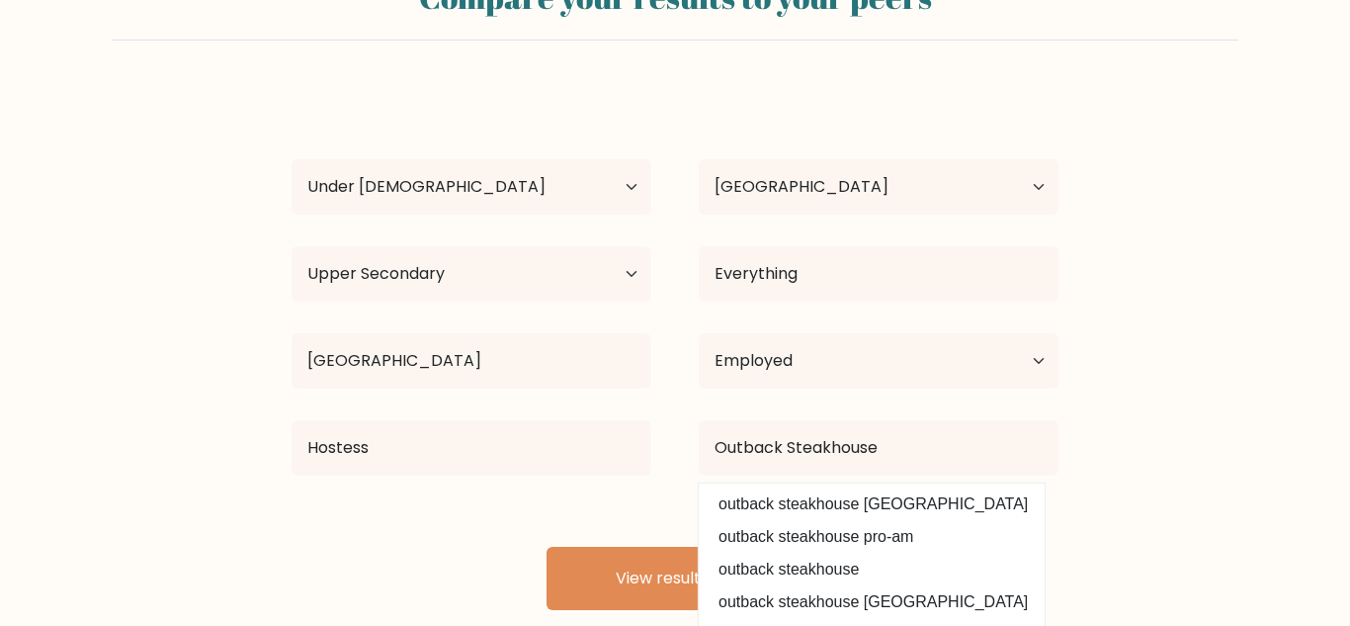
click at [1182, 459] on form "Compare your results to your peers Lilian Ruddick Age Under 18 years old 18-24 …" at bounding box center [675, 285] width 1350 height 648
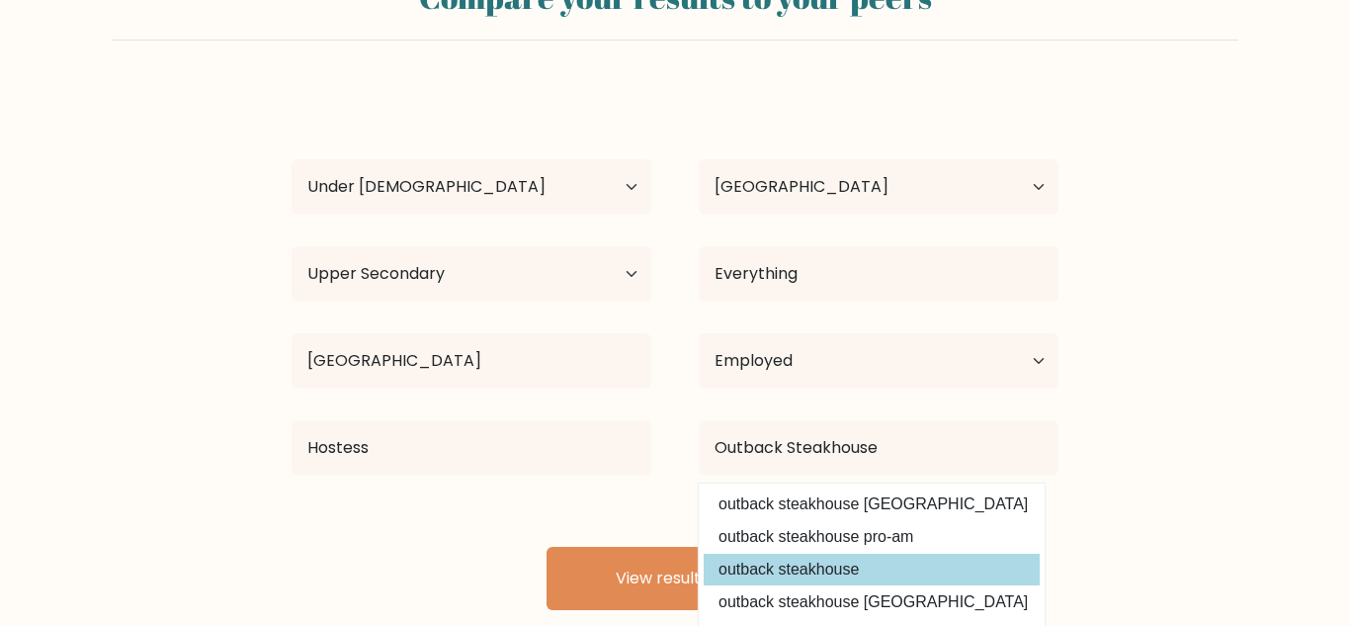
click at [824, 565] on option "outback steakhouse" at bounding box center [872, 570] width 336 height 32
type input "outback steakhouse"
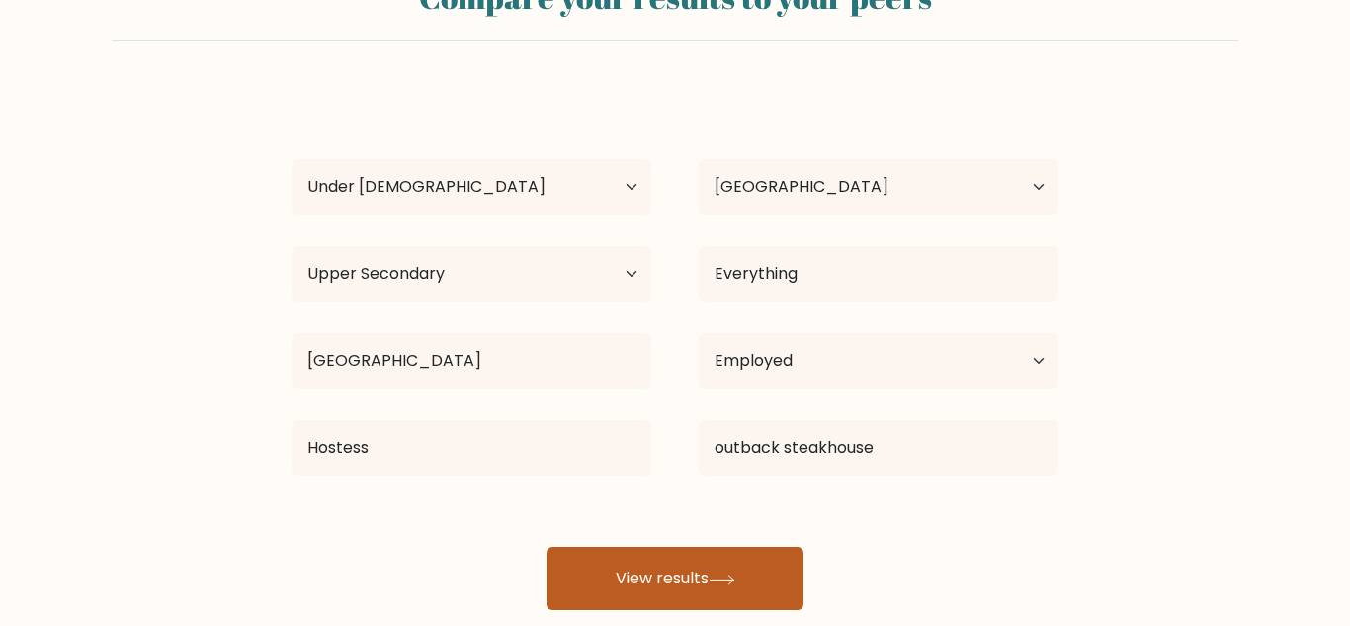
click at [748, 582] on button "View results" at bounding box center [675, 578] width 257 height 63
